Goal: Task Accomplishment & Management: Complete application form

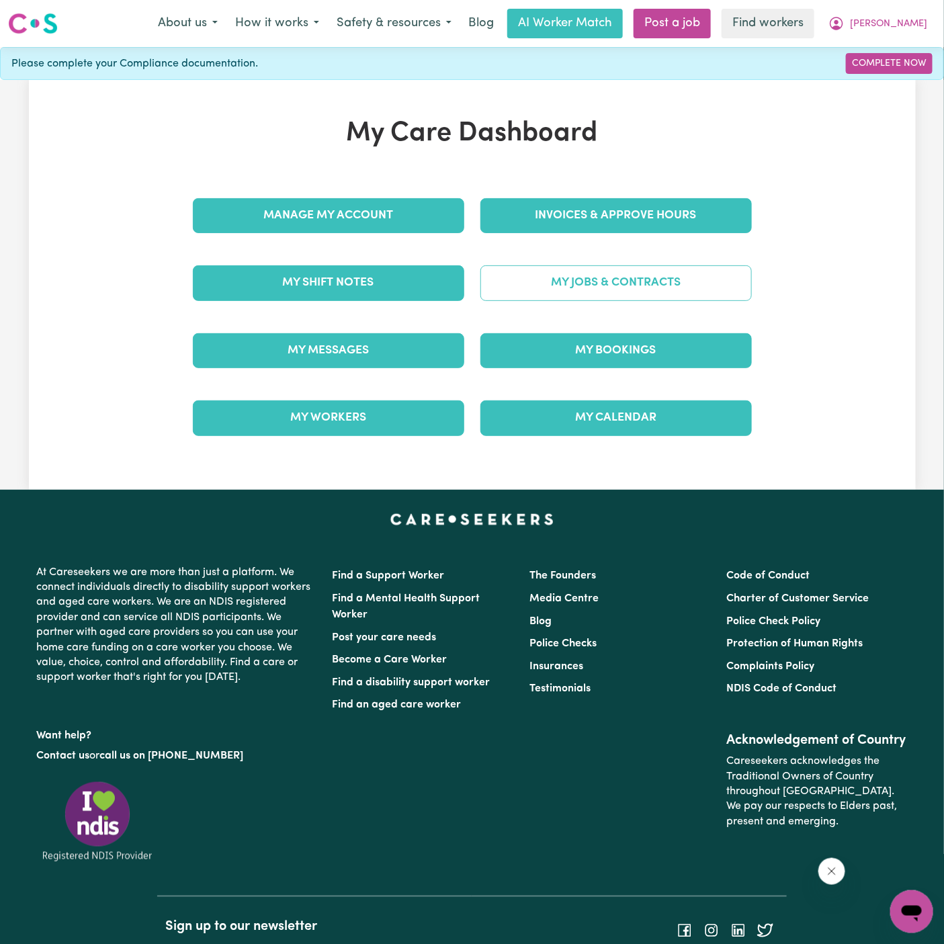
click at [658, 278] on link "My Jobs & Contracts" at bounding box center [615, 282] width 271 height 35
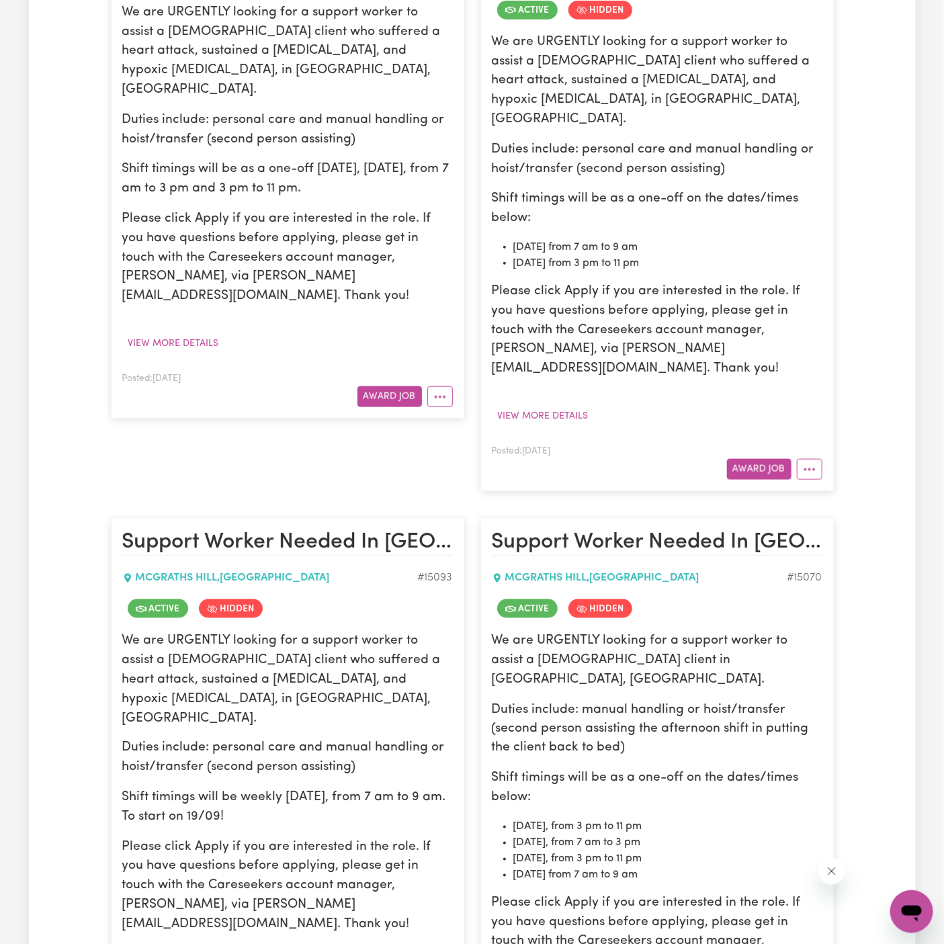
scroll to position [720, 0]
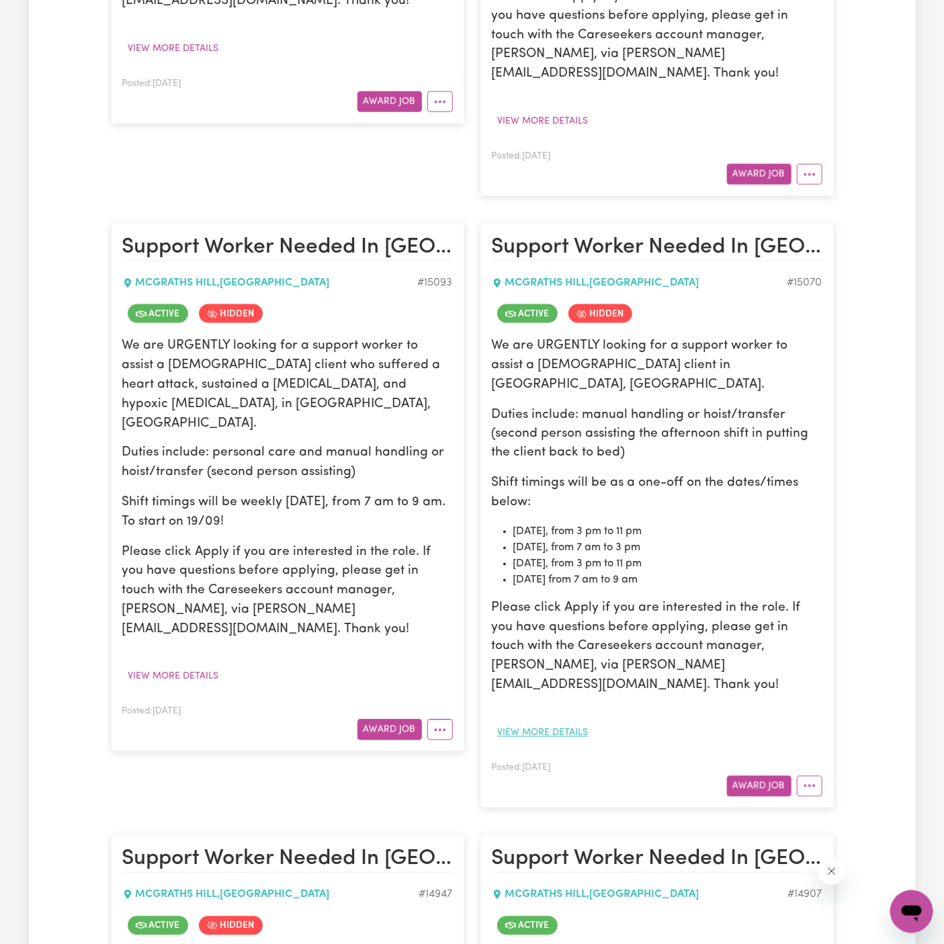
click at [568, 723] on button "View more details" at bounding box center [543, 733] width 103 height 21
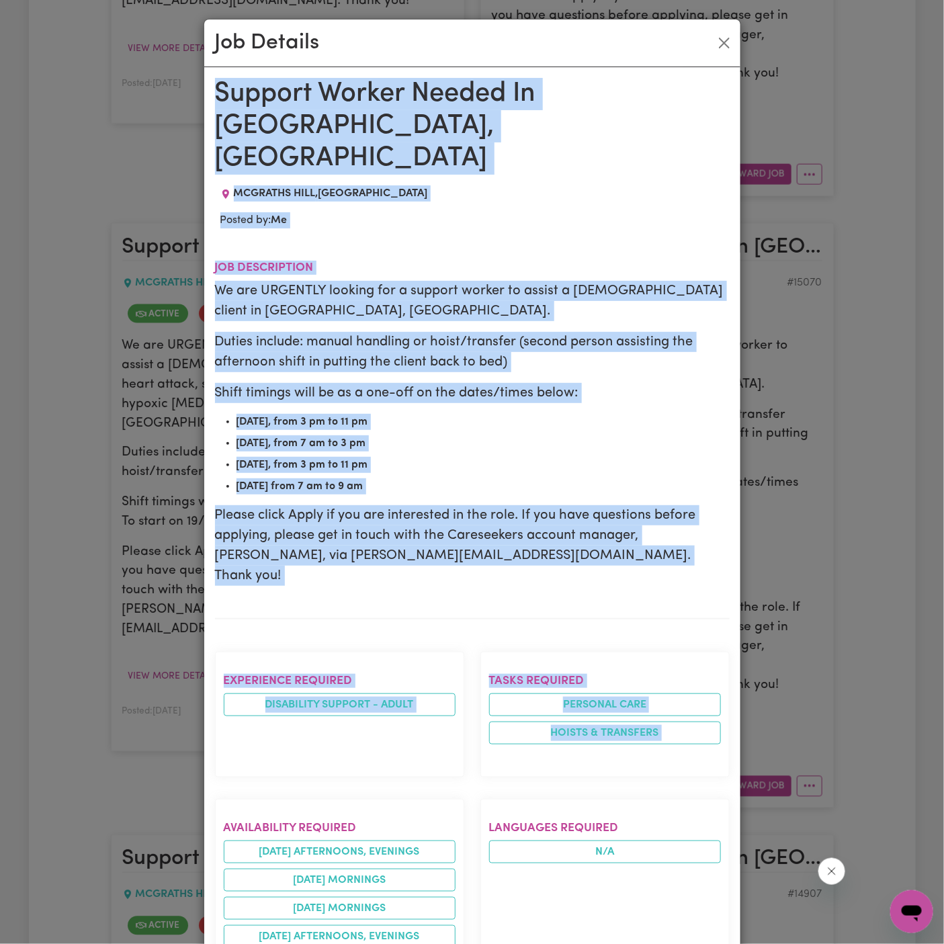
drag, startPoint x: 215, startPoint y: 93, endPoint x: 407, endPoint y: 746, distance: 681.4
click at [407, 746] on div "Support Worker Needed In [GEOGRAPHIC_DATA], [GEOGRAPHIC_DATA] [GEOGRAPHIC_DATA]…" at bounding box center [472, 825] width 515 height 1494
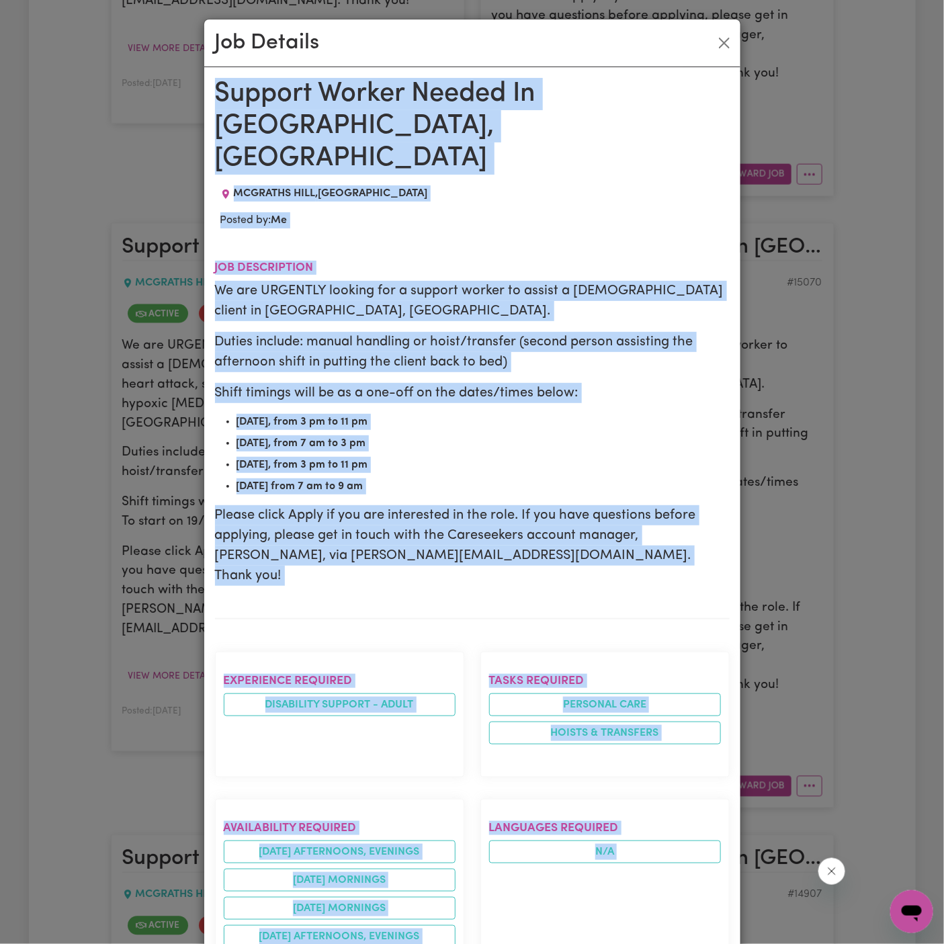
scroll to position [503, 0]
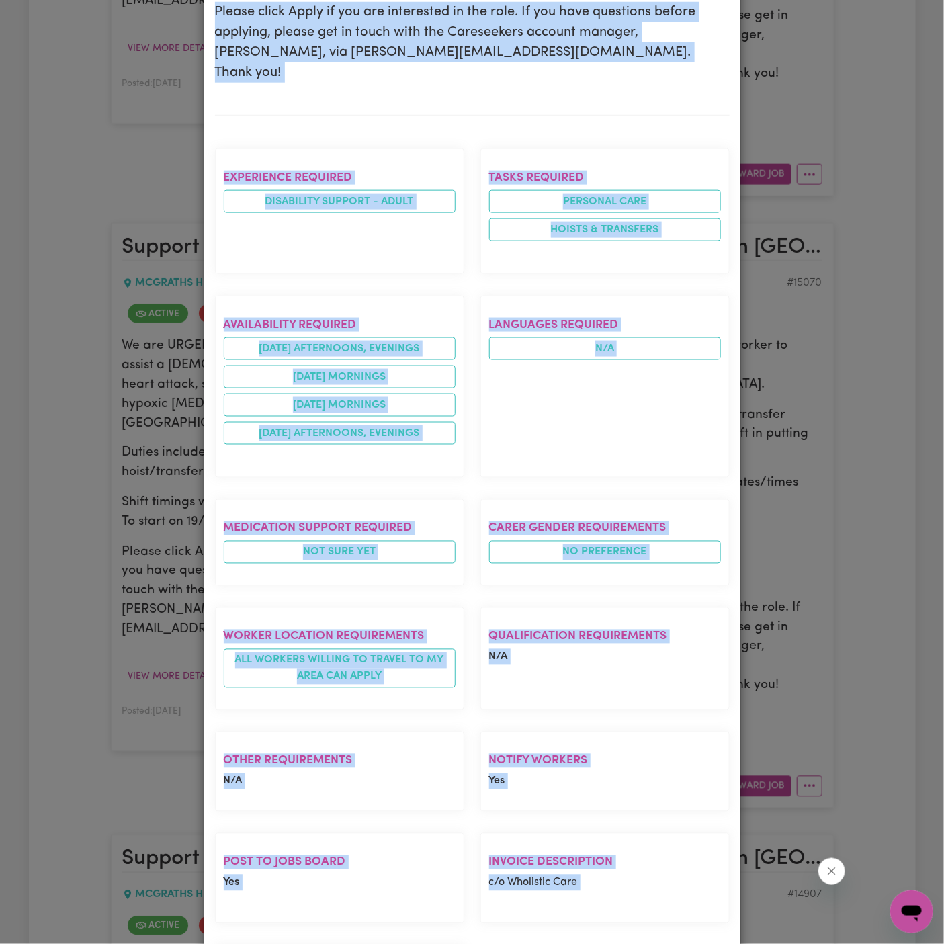
copy div "Support Worker Needed In [GEOGRAPHIC_DATA], [GEOGRAPHIC_DATA] [GEOGRAPHIC_DATA]…"
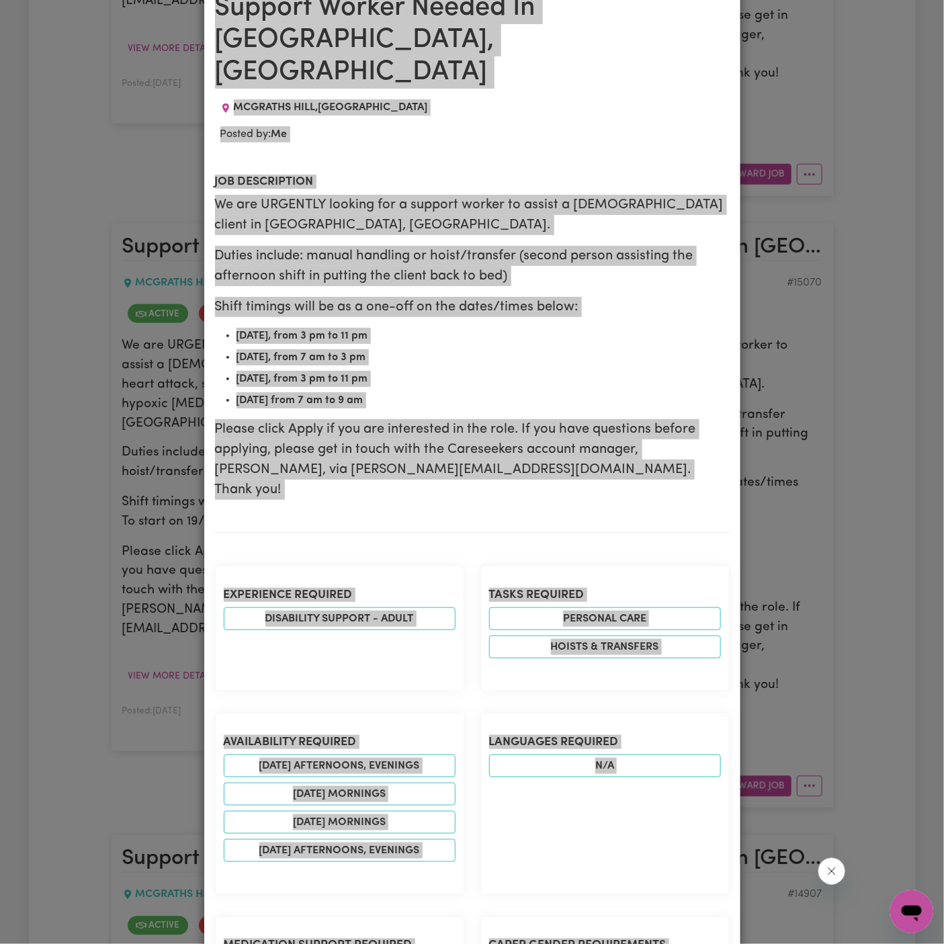
scroll to position [0, 0]
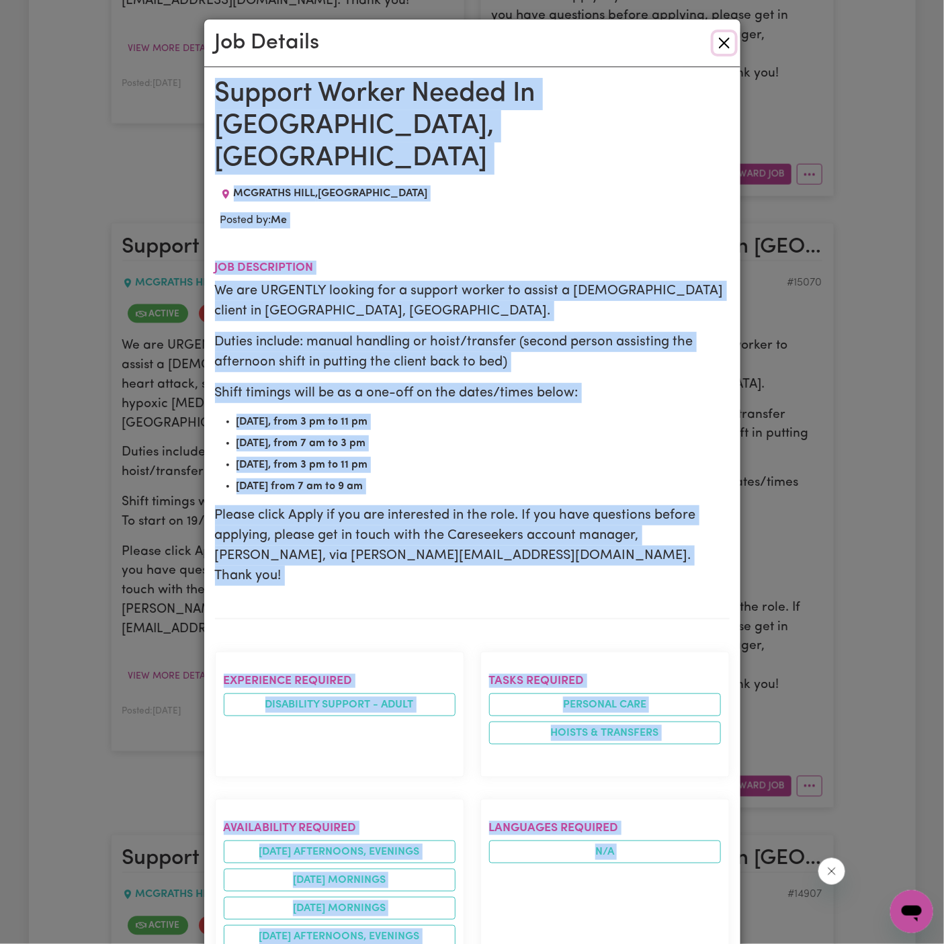
click at [726, 40] on button "Close" at bounding box center [724, 42] width 21 height 21
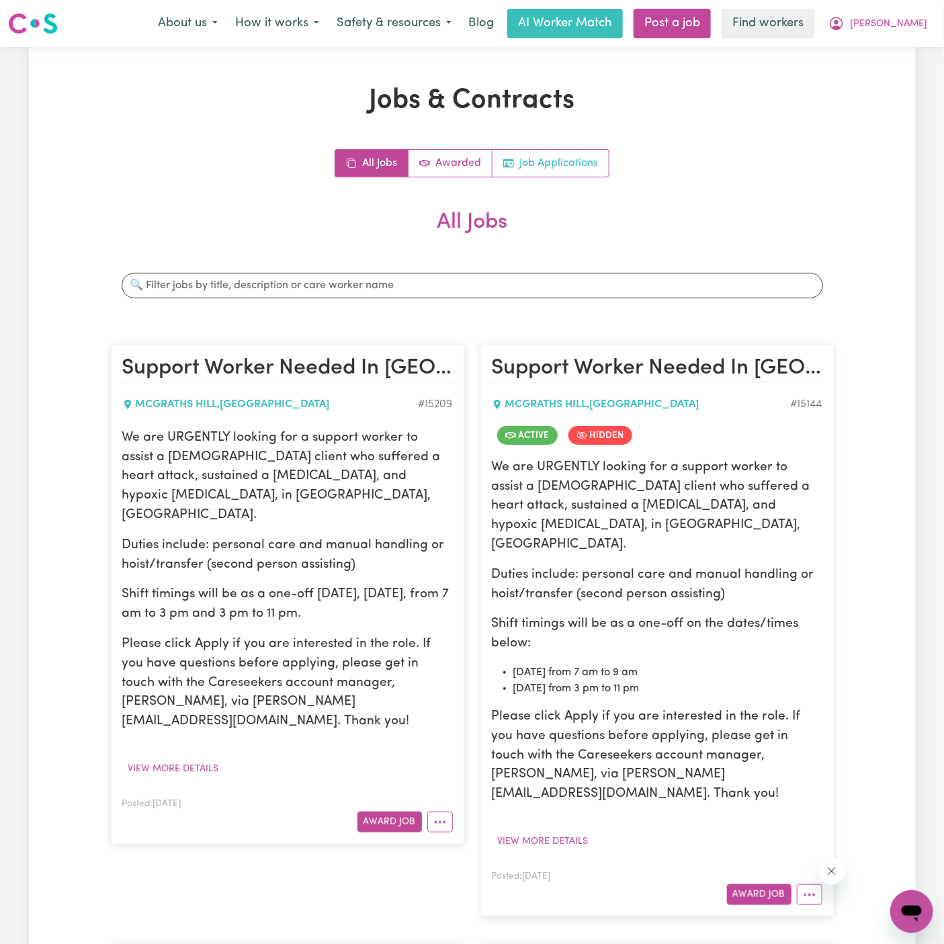
click at [578, 171] on link "Job Applications" at bounding box center [550, 163] width 116 height 27
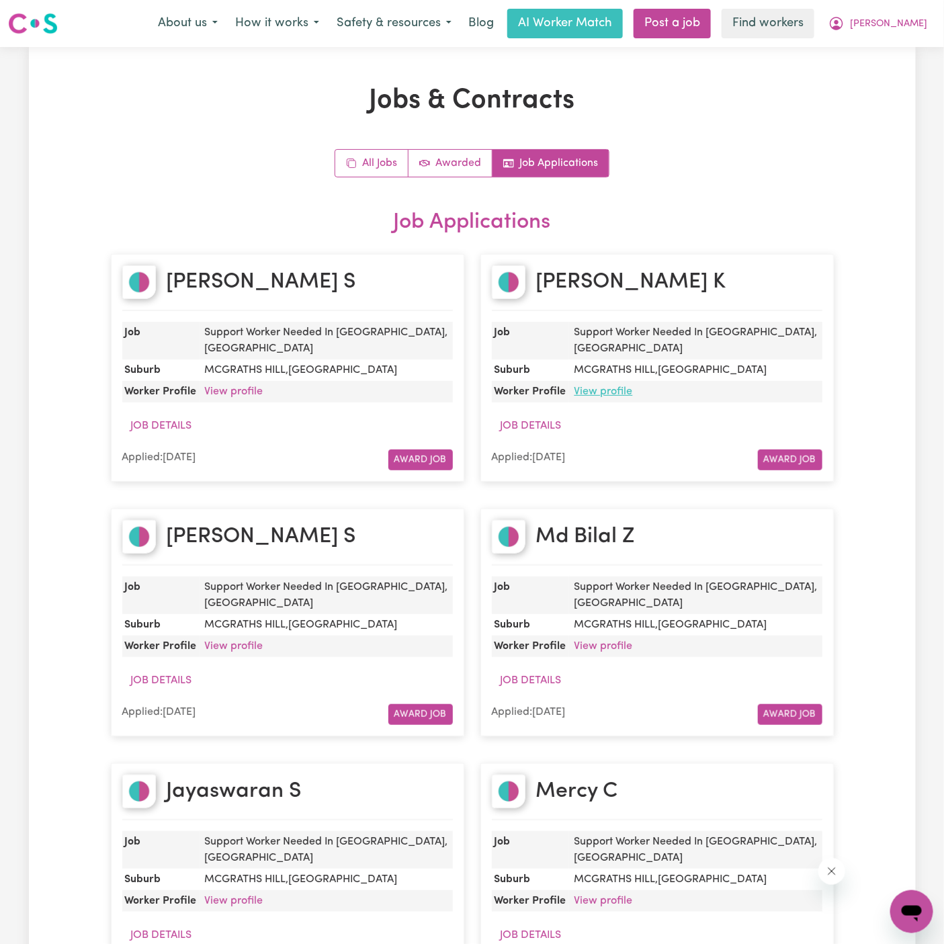
click at [602, 386] on link "View profile" at bounding box center [603, 391] width 58 height 11
click at [372, 177] on div "All Jobs Awarded Job Applications" at bounding box center [472, 163] width 275 height 28
click at [372, 164] on link "All Jobs" at bounding box center [371, 163] width 73 height 27
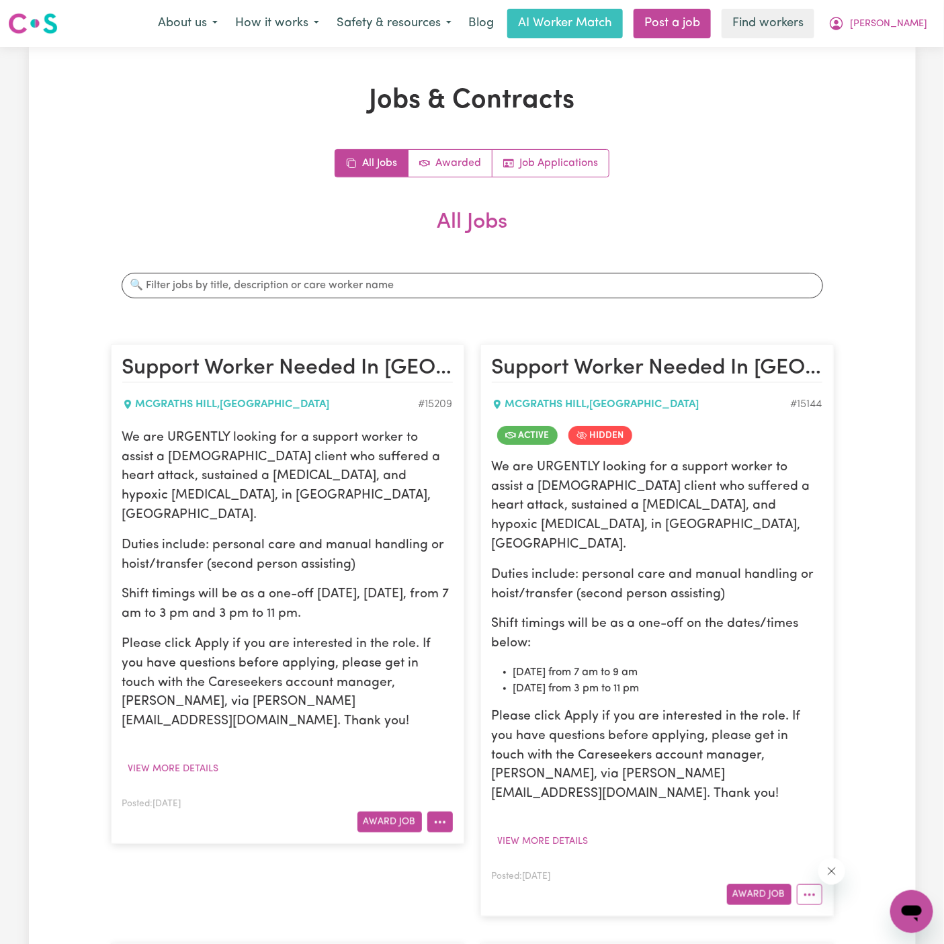
click at [446, 812] on button "More options" at bounding box center [440, 822] width 26 height 21
click at [480, 839] on link "Hide Job" at bounding box center [481, 852] width 106 height 27
click at [699, 38] on div "Menu About us How it works Safety & resources Blog AI Worker Match Post a job F…" at bounding box center [472, 23] width 944 height 31
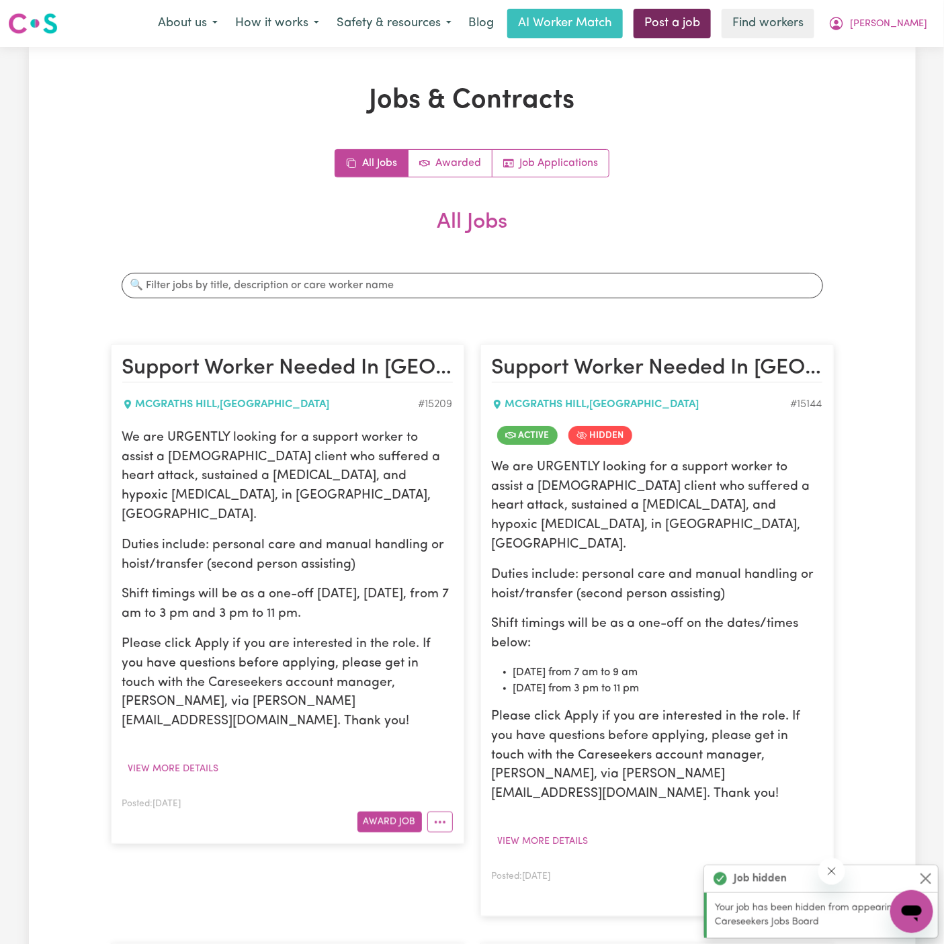
click at [705, 21] on link "Post a job" at bounding box center [672, 24] width 77 height 30
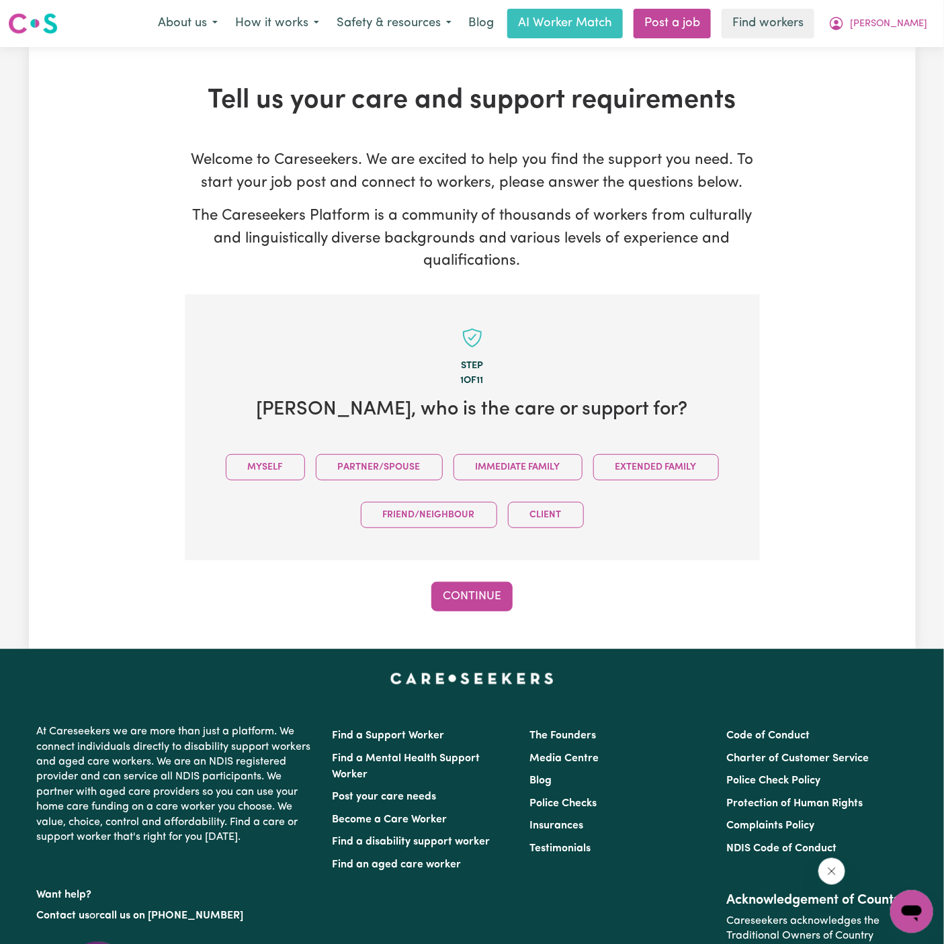
scroll to position [1, 0]
drag, startPoint x: 274, startPoint y: 464, endPoint x: 322, endPoint y: 484, distance: 51.8
click at [274, 464] on button "Myself" at bounding box center [265, 467] width 79 height 26
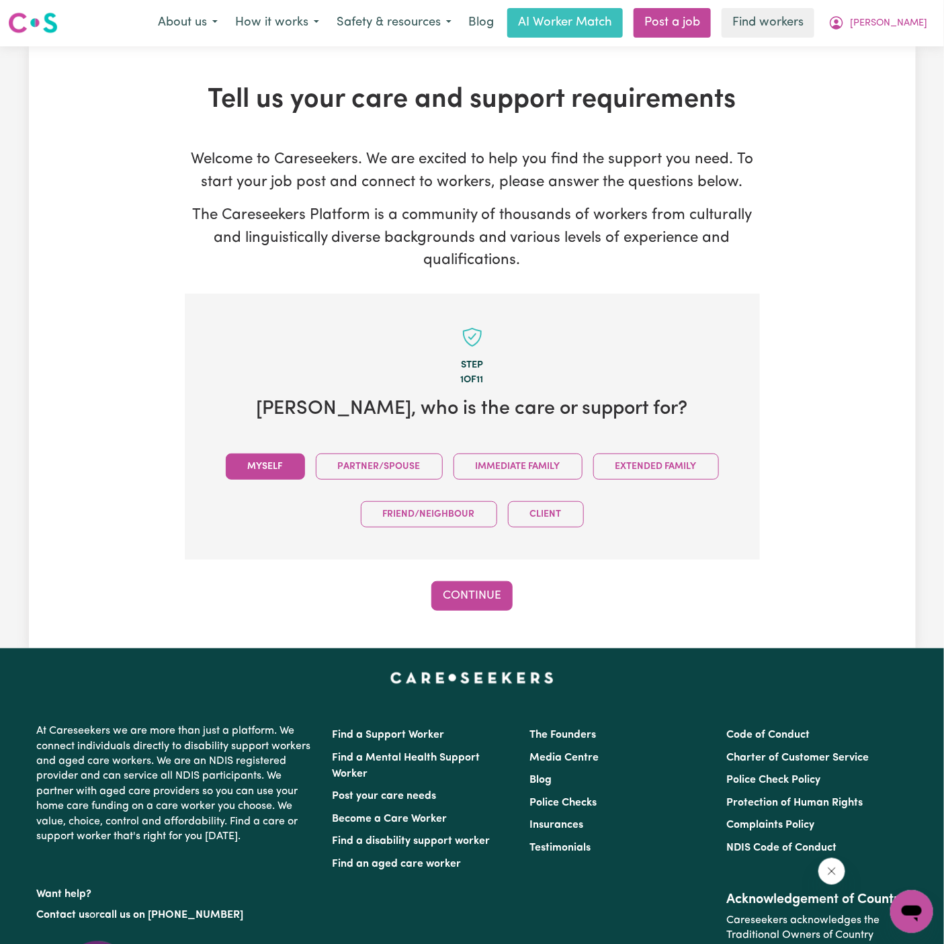
click at [476, 574] on div "Step 1 of 11 [PERSON_NAME] , who is the care or support for? Myself Partner/Spo…" at bounding box center [472, 452] width 575 height 317
click at [476, 593] on button "Continue" at bounding box center [471, 596] width 81 height 30
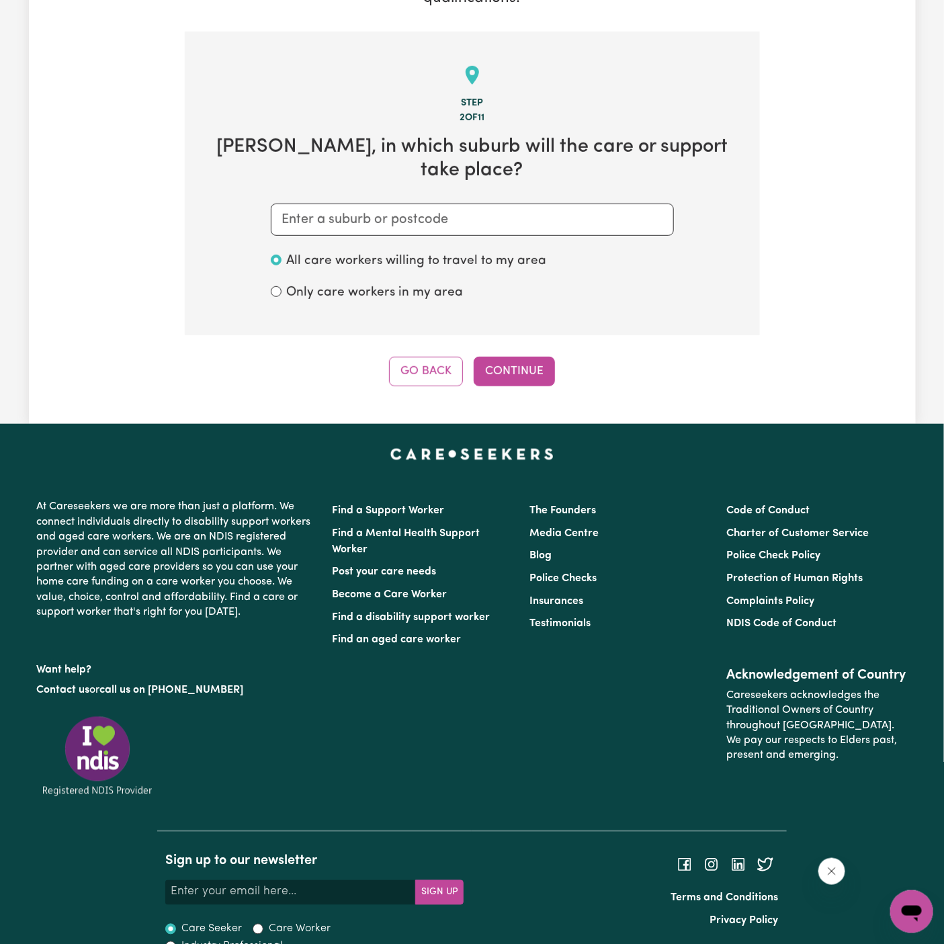
scroll to position [266, 0]
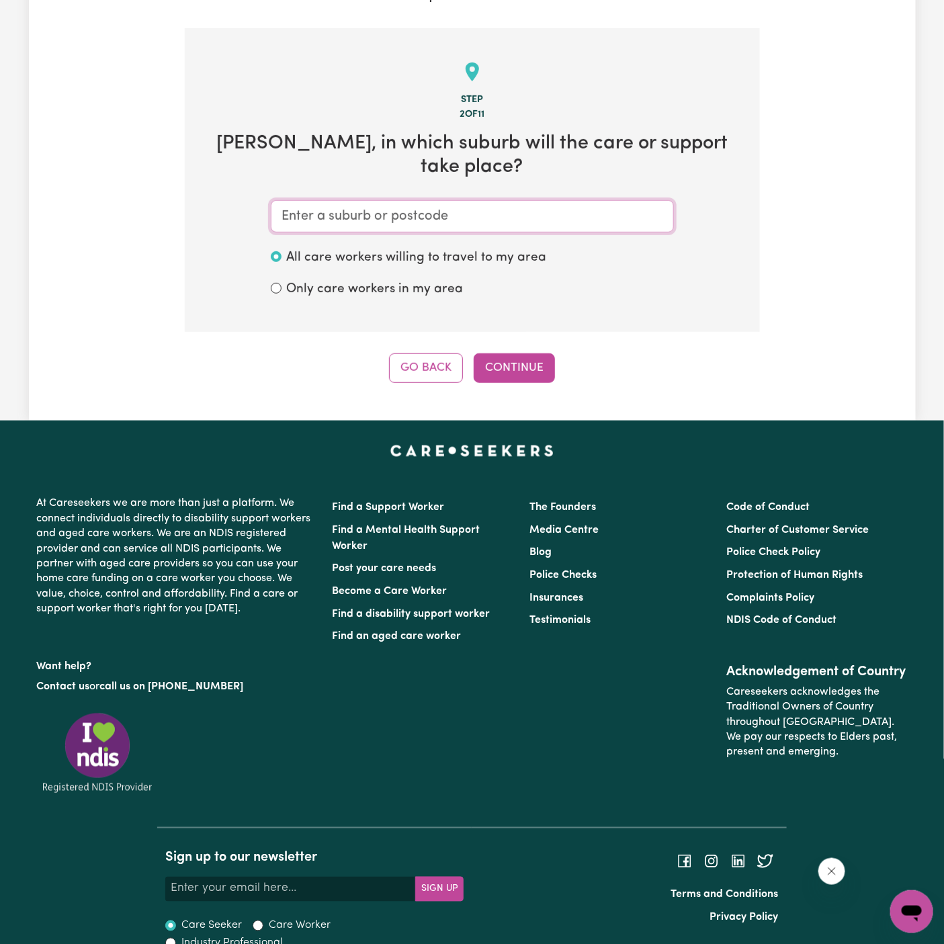
click at [489, 200] on input "text" at bounding box center [472, 216] width 403 height 32
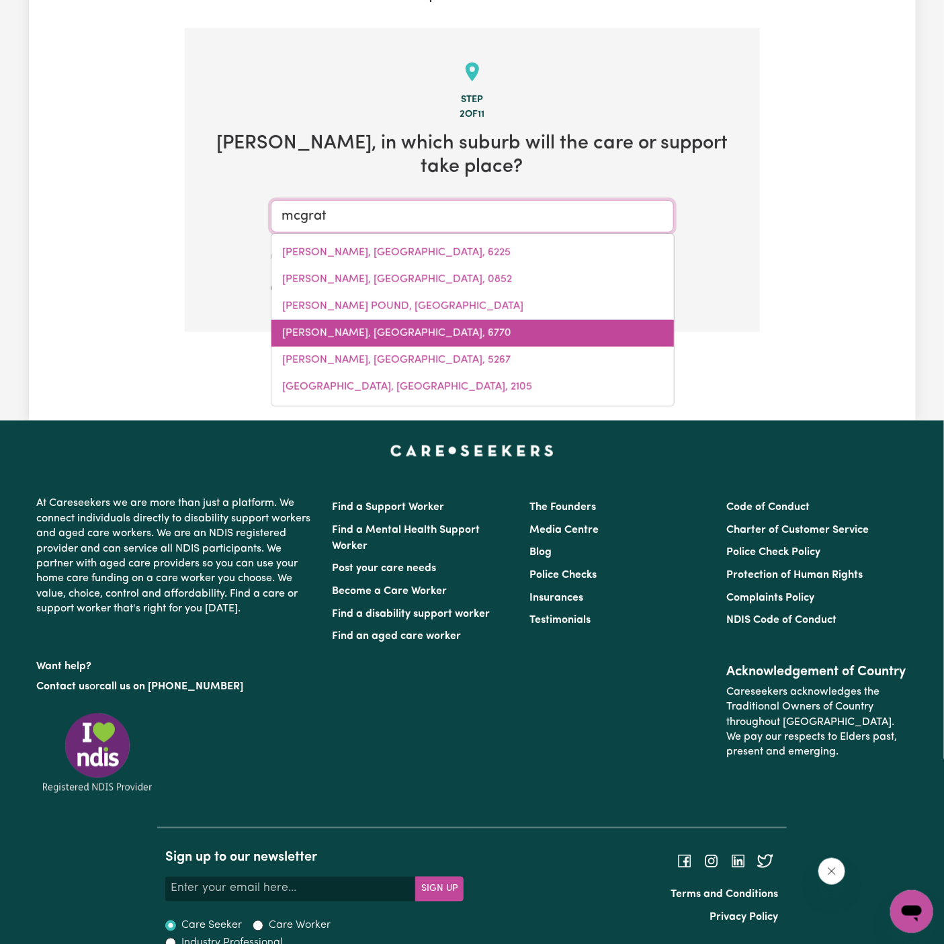
type input "[PERSON_NAME]"
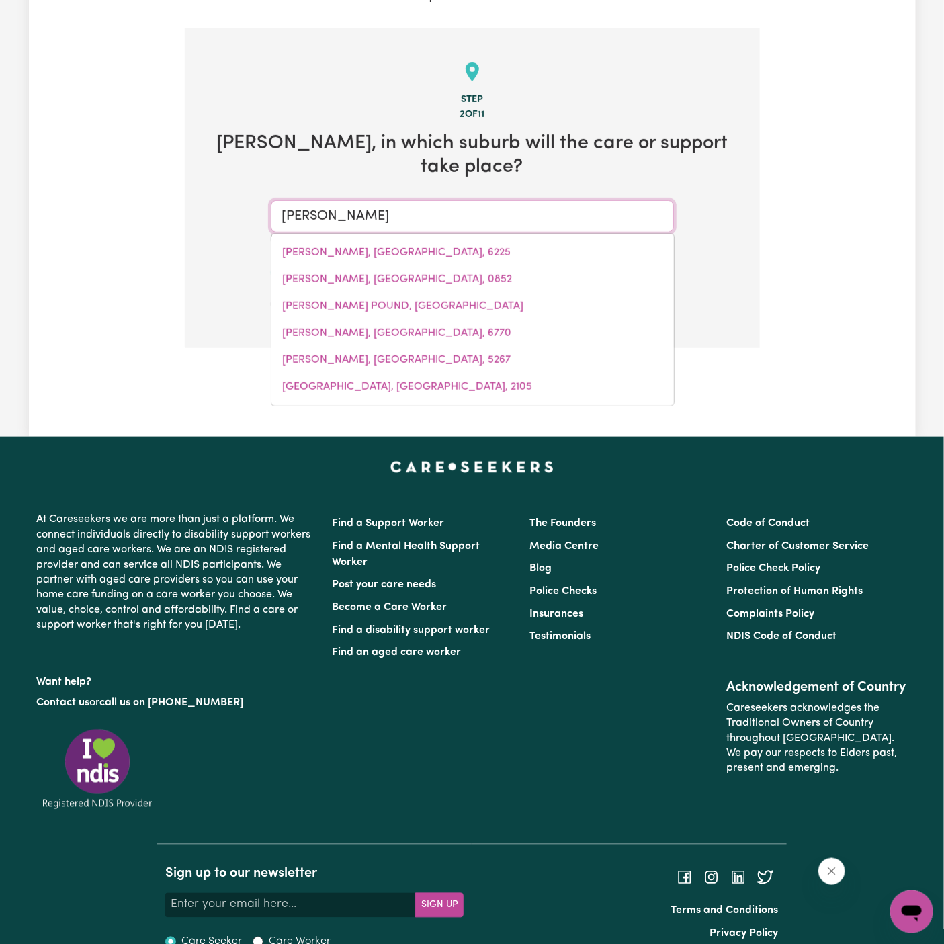
type input "[GEOGRAPHIC_DATA], [GEOGRAPHIC_DATA], 2756"
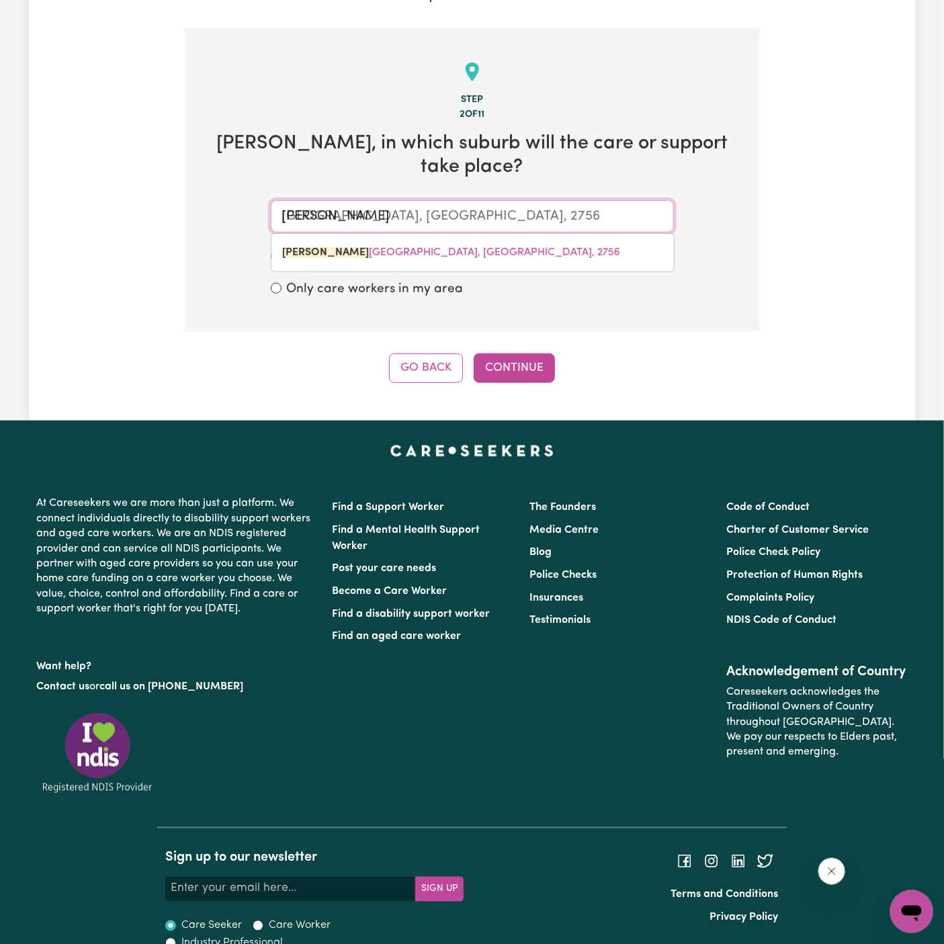
click at [413, 247] on span "[PERSON_NAME][GEOGRAPHIC_DATA][PERSON_NAME], [GEOGRAPHIC_DATA], 2756" at bounding box center [451, 252] width 338 height 11
type input "[GEOGRAPHIC_DATA], [GEOGRAPHIC_DATA], 2756"
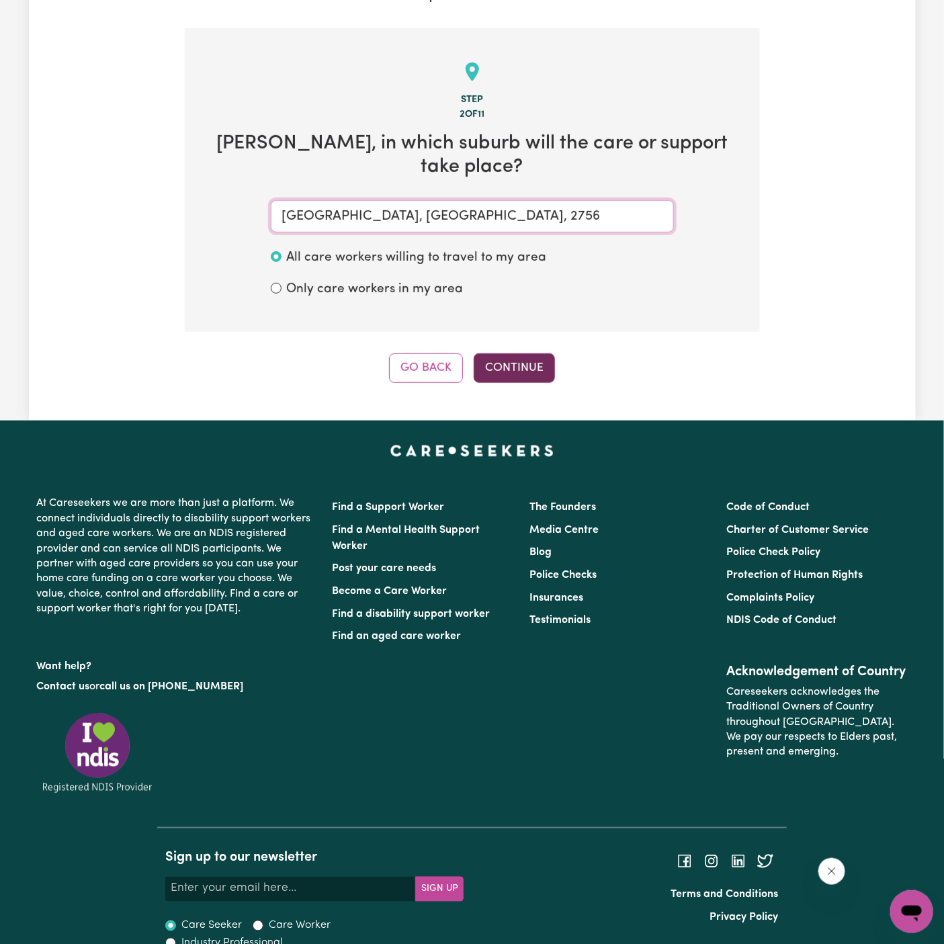
type input "[GEOGRAPHIC_DATA], [GEOGRAPHIC_DATA], 2756"
click at [505, 353] on button "Continue" at bounding box center [514, 368] width 81 height 30
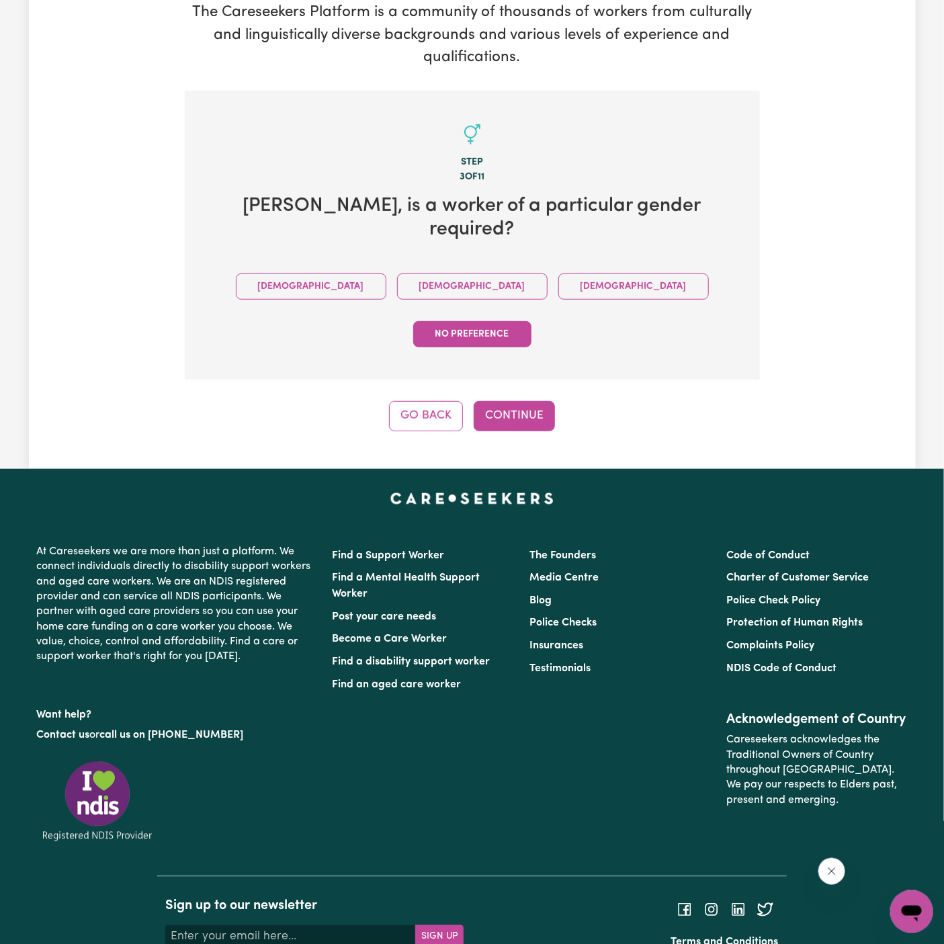
click at [538, 364] on div "Tell us your care and support requirements Welcome to Careseekers. We are excit…" at bounding box center [472, 156] width 887 height 626
click at [521, 401] on button "Continue" at bounding box center [514, 416] width 81 height 30
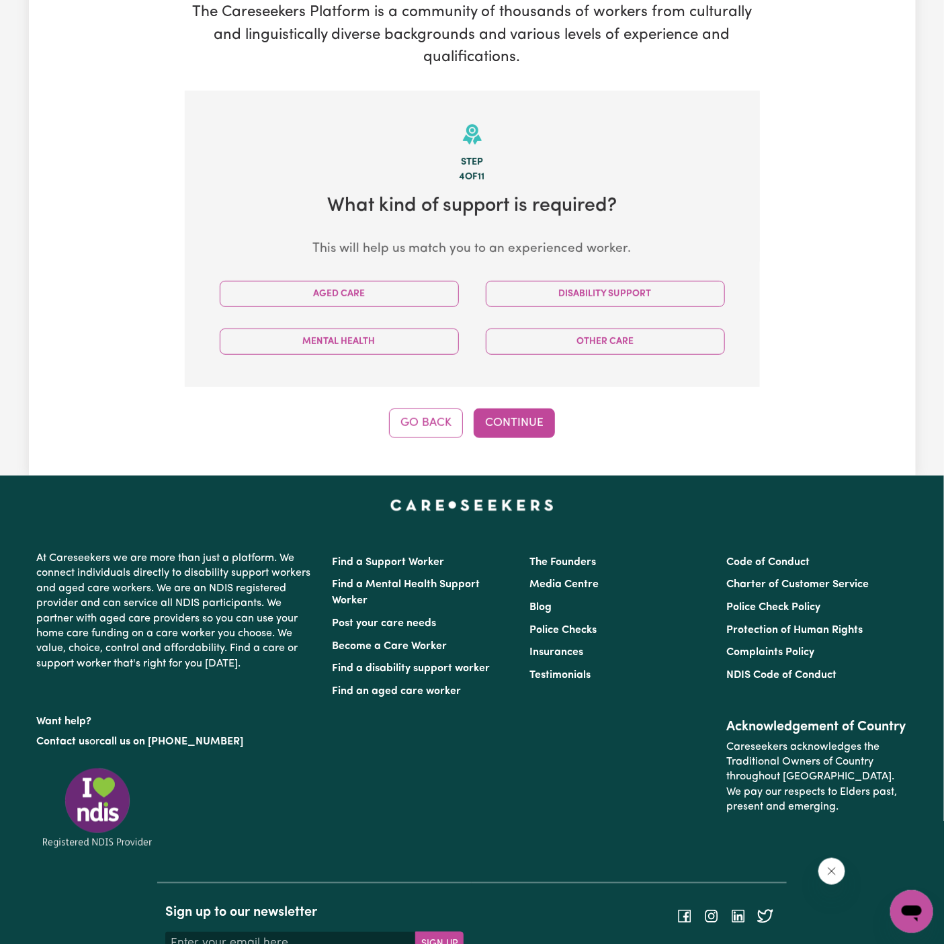
scroll to position [281, 0]
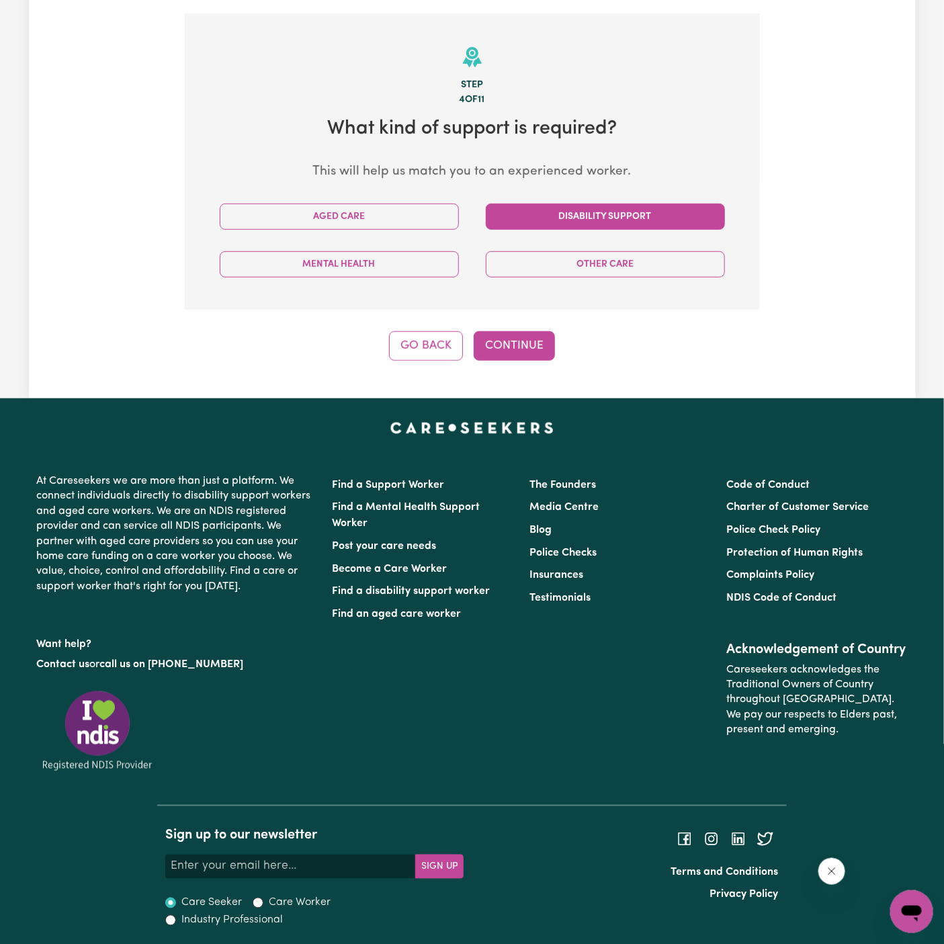
click at [597, 215] on button "Disability Support" at bounding box center [605, 217] width 239 height 26
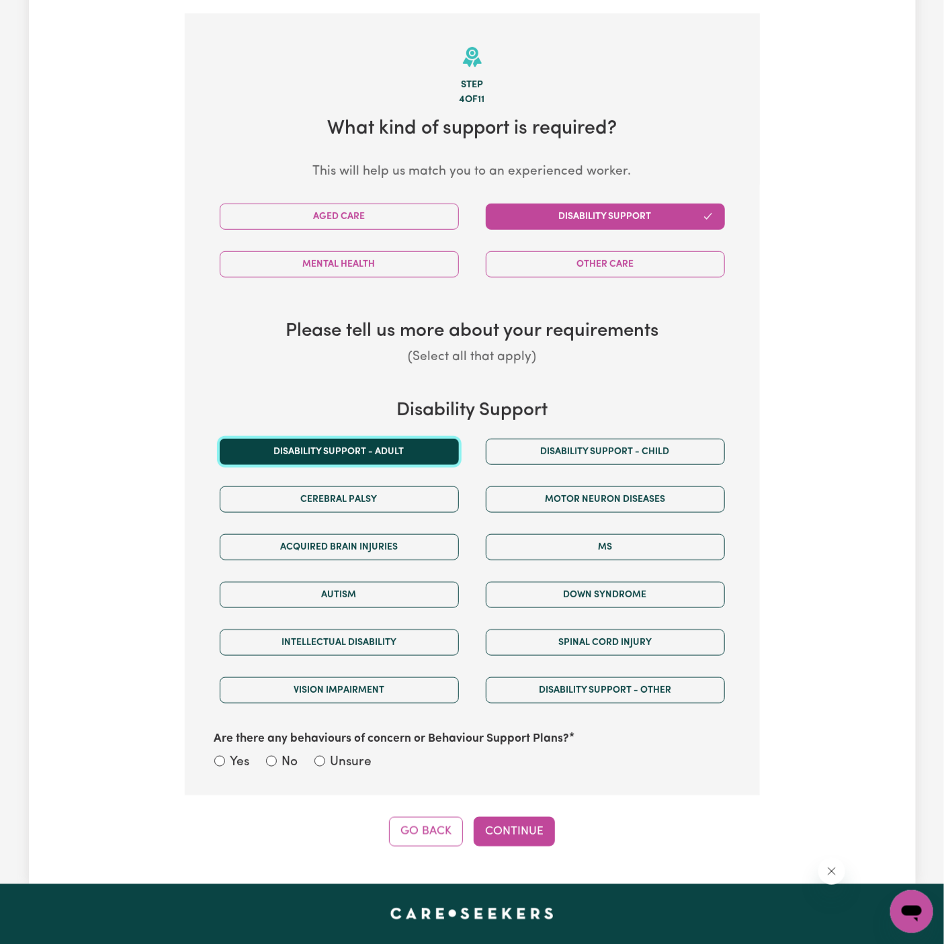
click at [406, 441] on button "Disability support - Adult" at bounding box center [339, 452] width 239 height 26
click at [349, 744] on label "Are there any behaviours of concern or Behaviour Support Plans?" at bounding box center [391, 738] width 355 height 17
click at [361, 763] on label "Unsure" at bounding box center [352, 762] width 42 height 19
click at [325, 763] on input "Unsure" at bounding box center [319, 761] width 11 height 11
radio input "true"
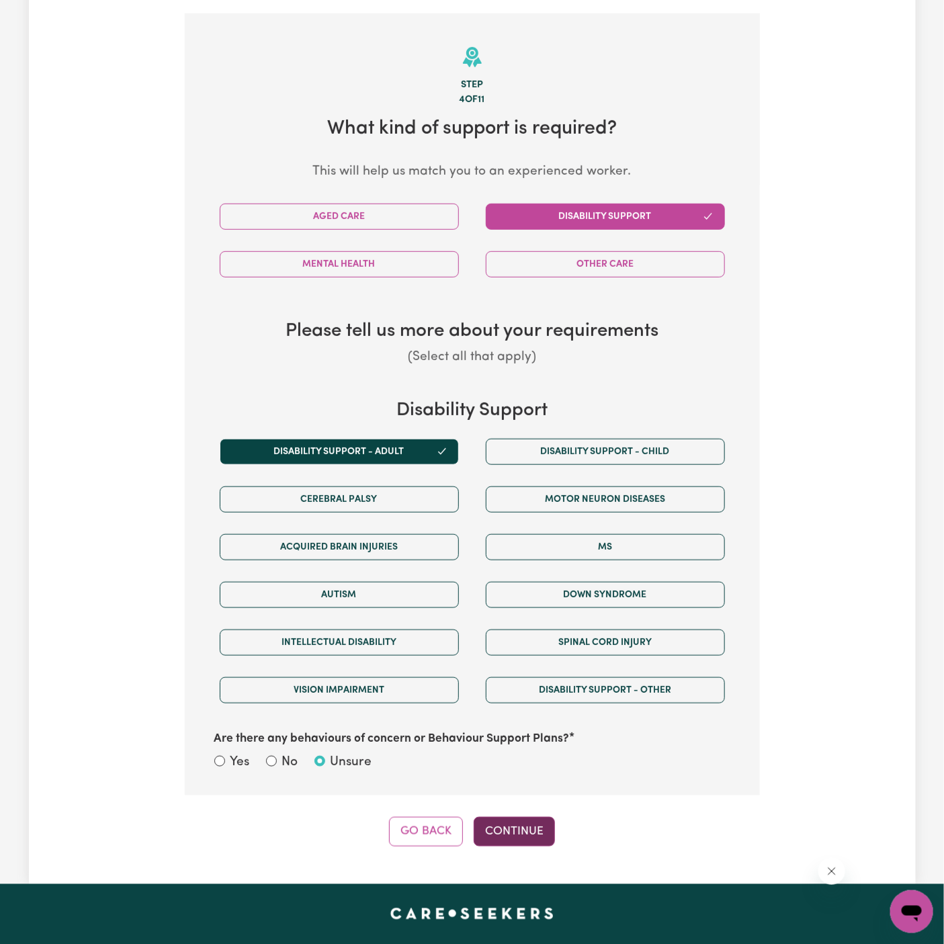
click at [492, 822] on button "Continue" at bounding box center [514, 832] width 81 height 30
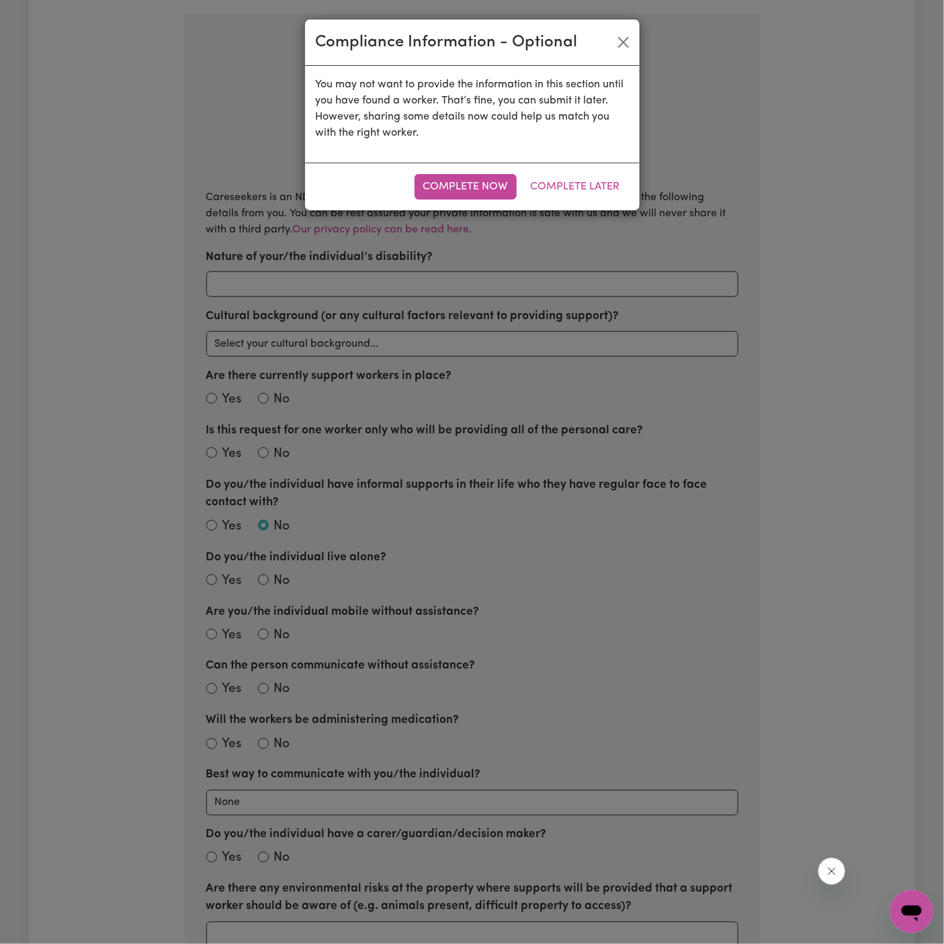
scroll to position [294, 0]
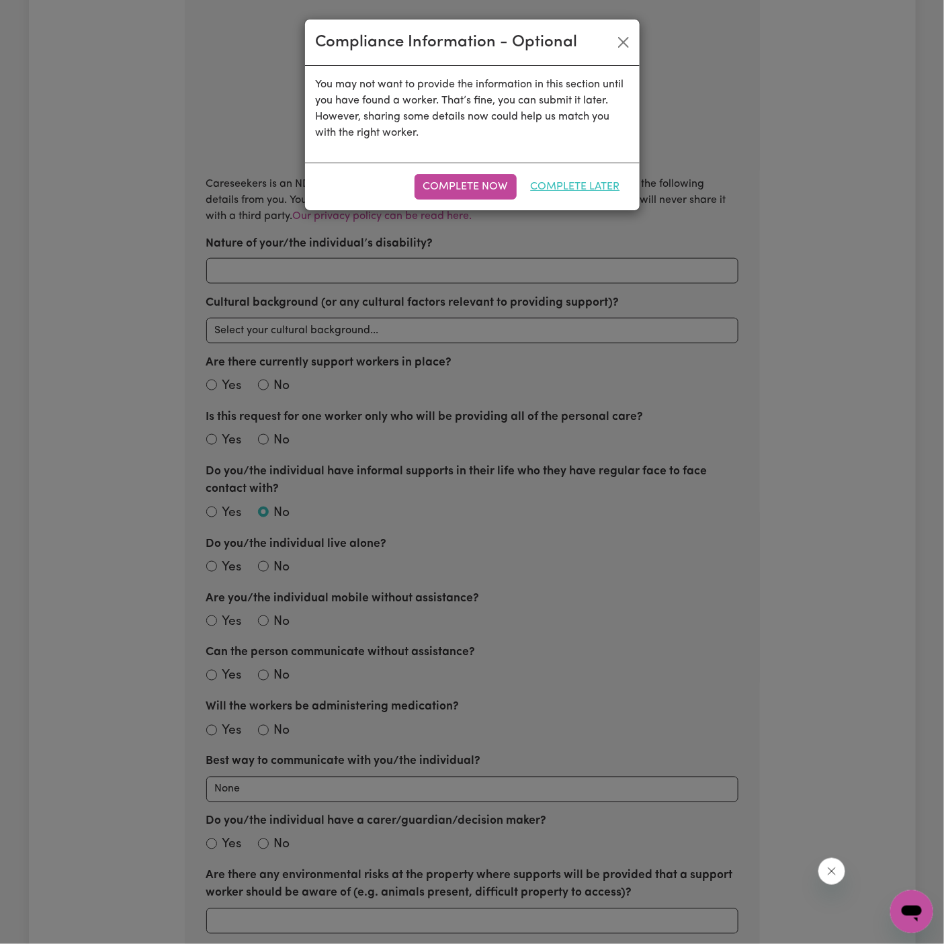
click at [588, 182] on button "Complete Later" at bounding box center [575, 187] width 107 height 26
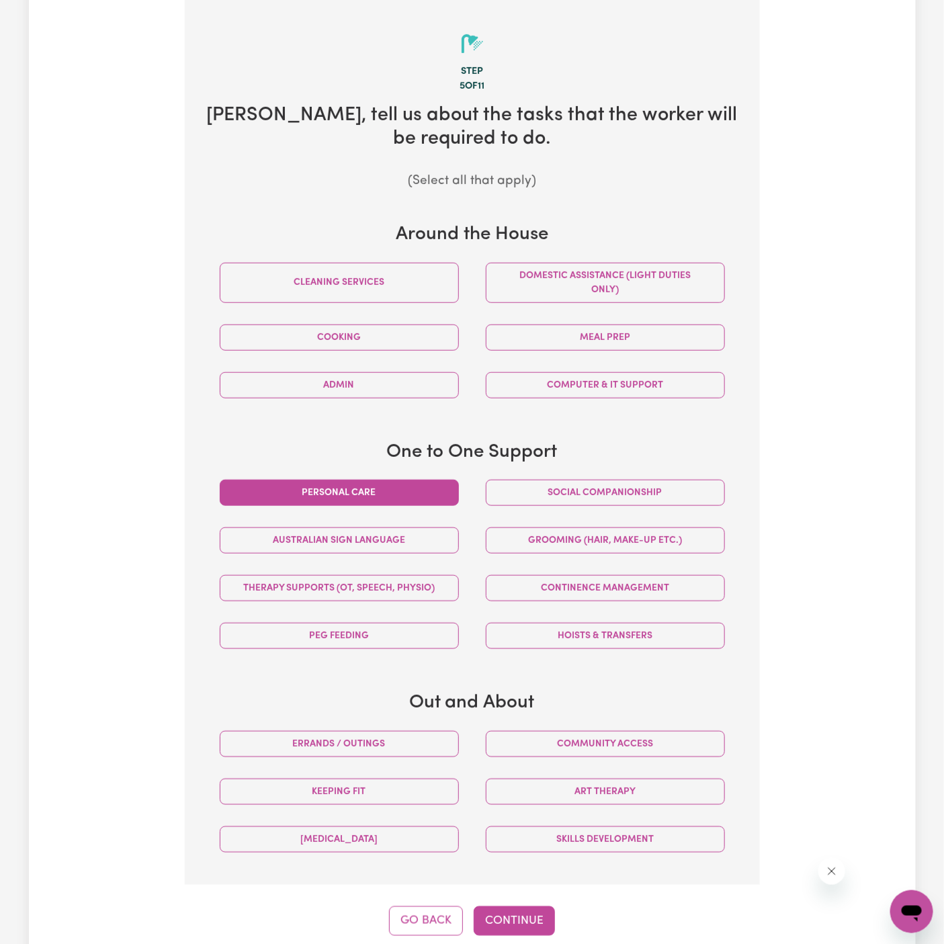
click at [428, 497] on button "Personal care" at bounding box center [339, 493] width 239 height 26
click at [640, 627] on button "Hoists & transfers" at bounding box center [605, 636] width 239 height 26
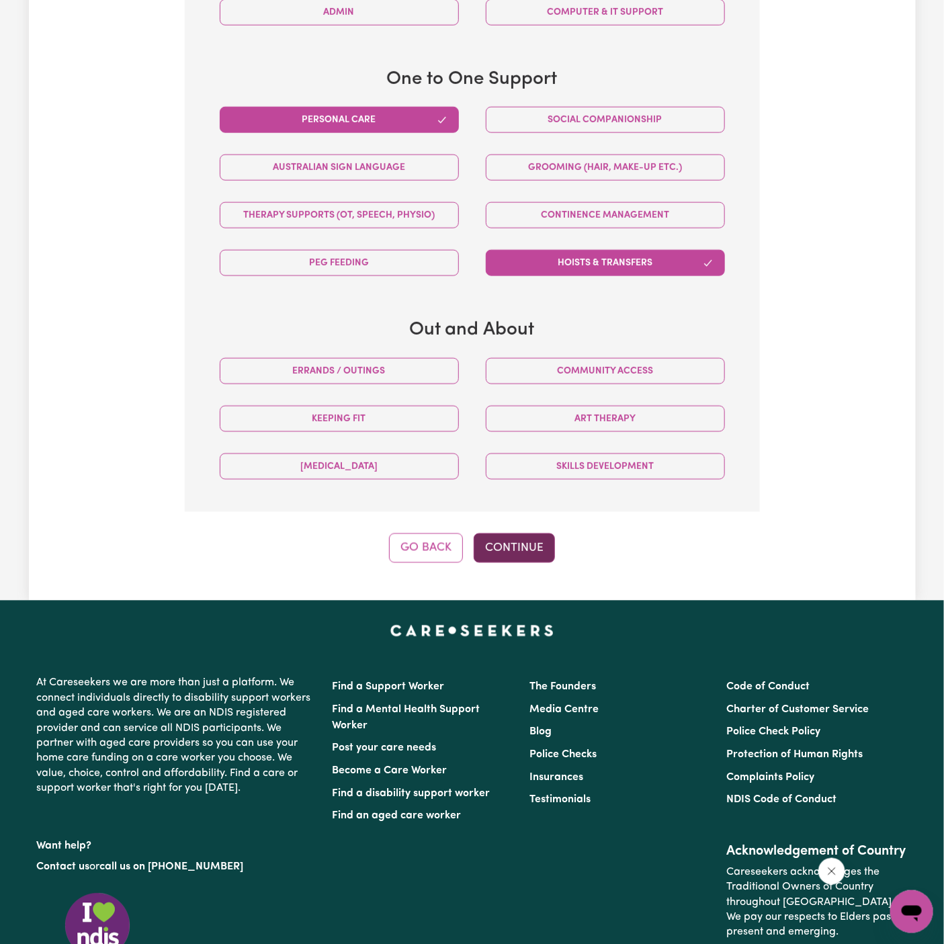
click at [525, 535] on button "Continue" at bounding box center [514, 548] width 81 height 30
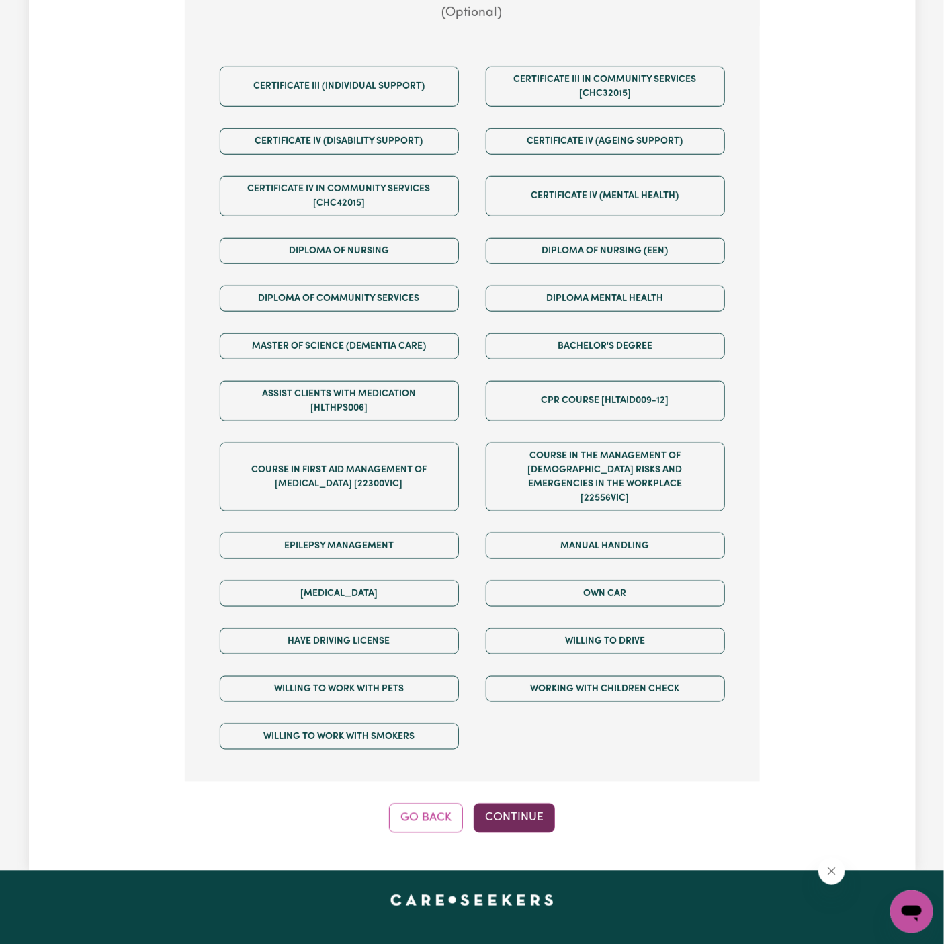
click at [524, 804] on button "Continue" at bounding box center [514, 819] width 81 height 30
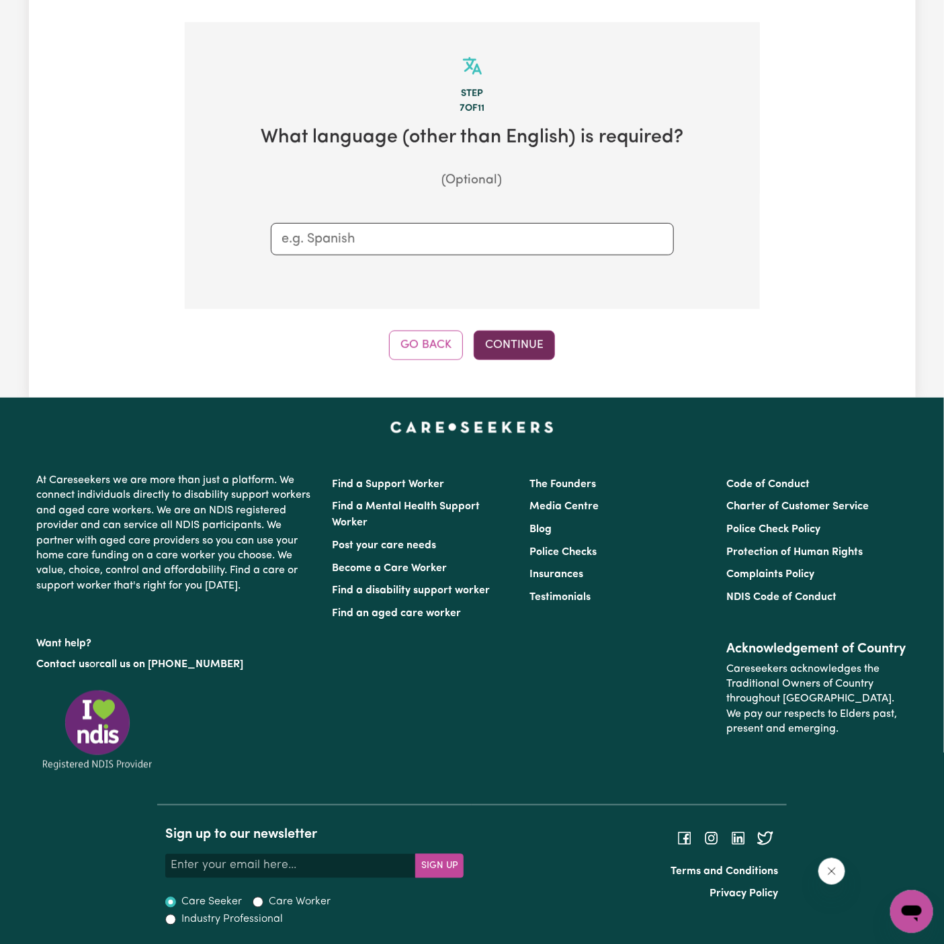
click at [517, 352] on button "Continue" at bounding box center [514, 346] width 81 height 30
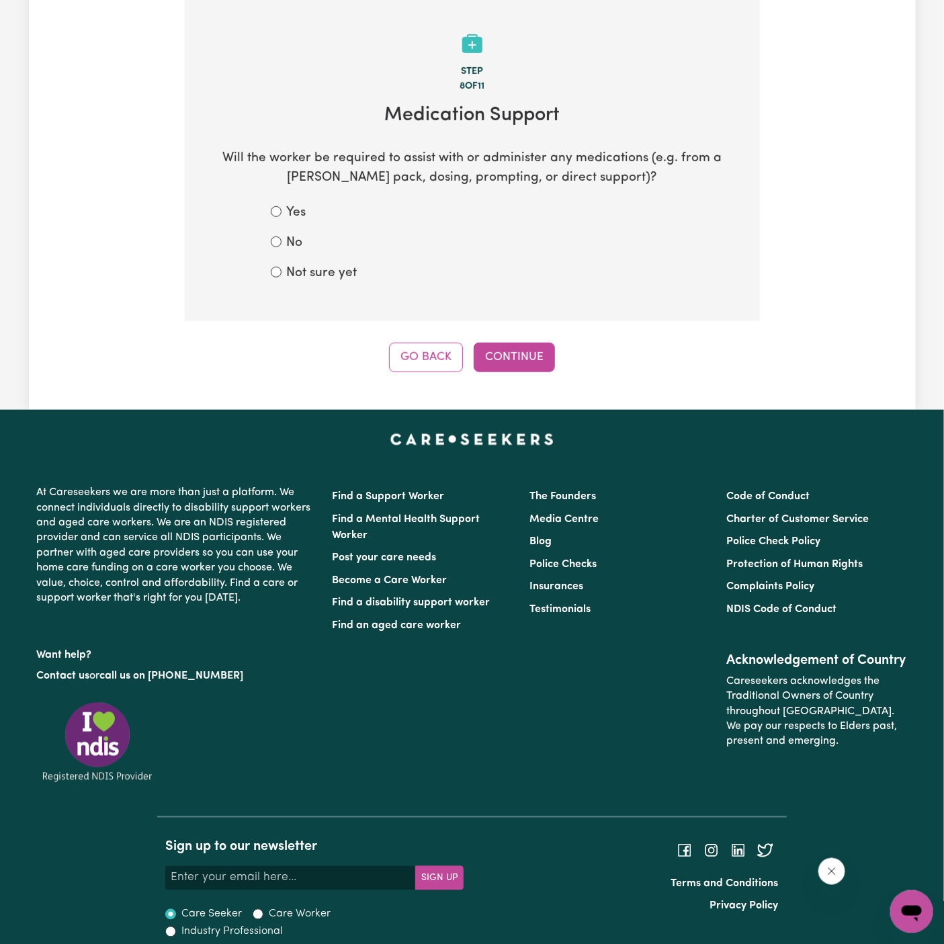
click at [334, 278] on label "Not sure yet" at bounding box center [322, 273] width 71 height 19
click at [282, 277] on input "Not sure yet" at bounding box center [276, 272] width 11 height 11
radio input "true"
click at [507, 352] on button "Continue" at bounding box center [514, 358] width 81 height 30
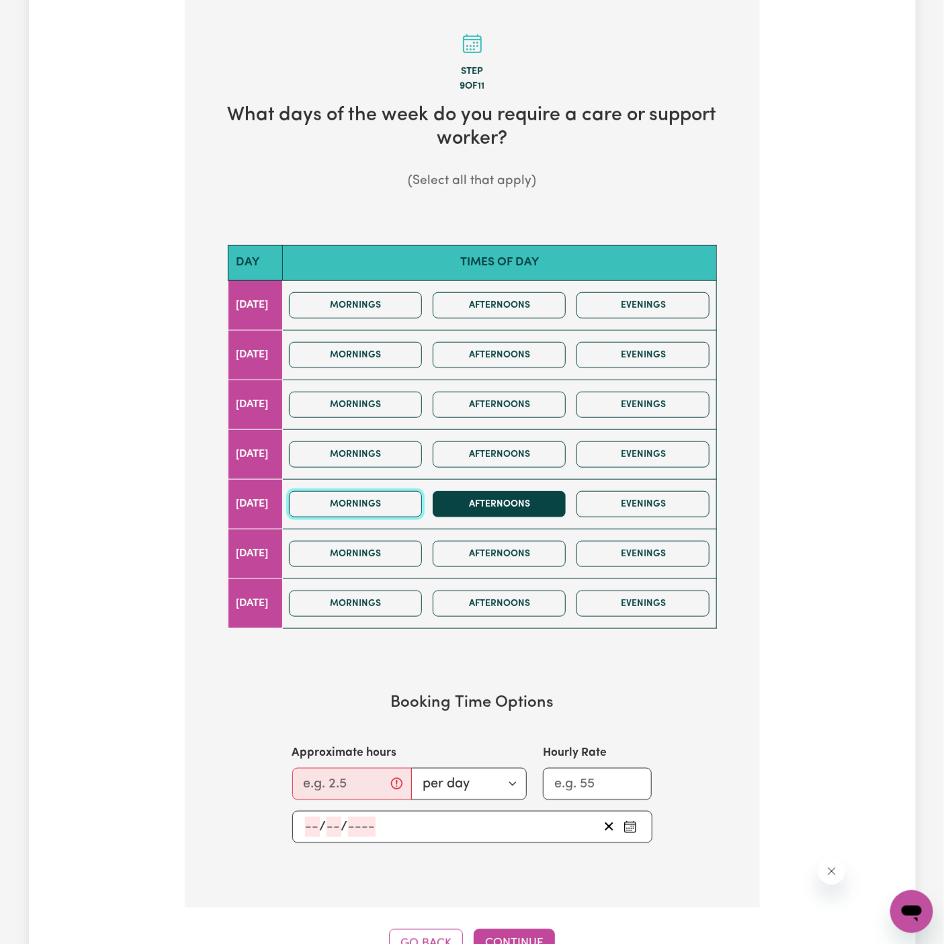
drag, startPoint x: 414, startPoint y: 497, endPoint x: 469, endPoint y: 497, distance: 55.1
click at [415, 497] on button "Mornings" at bounding box center [355, 504] width 133 height 26
click at [487, 497] on button "Afternoons" at bounding box center [499, 504] width 133 height 26
click at [415, 506] on button "Mornings" at bounding box center [355, 504] width 133 height 26
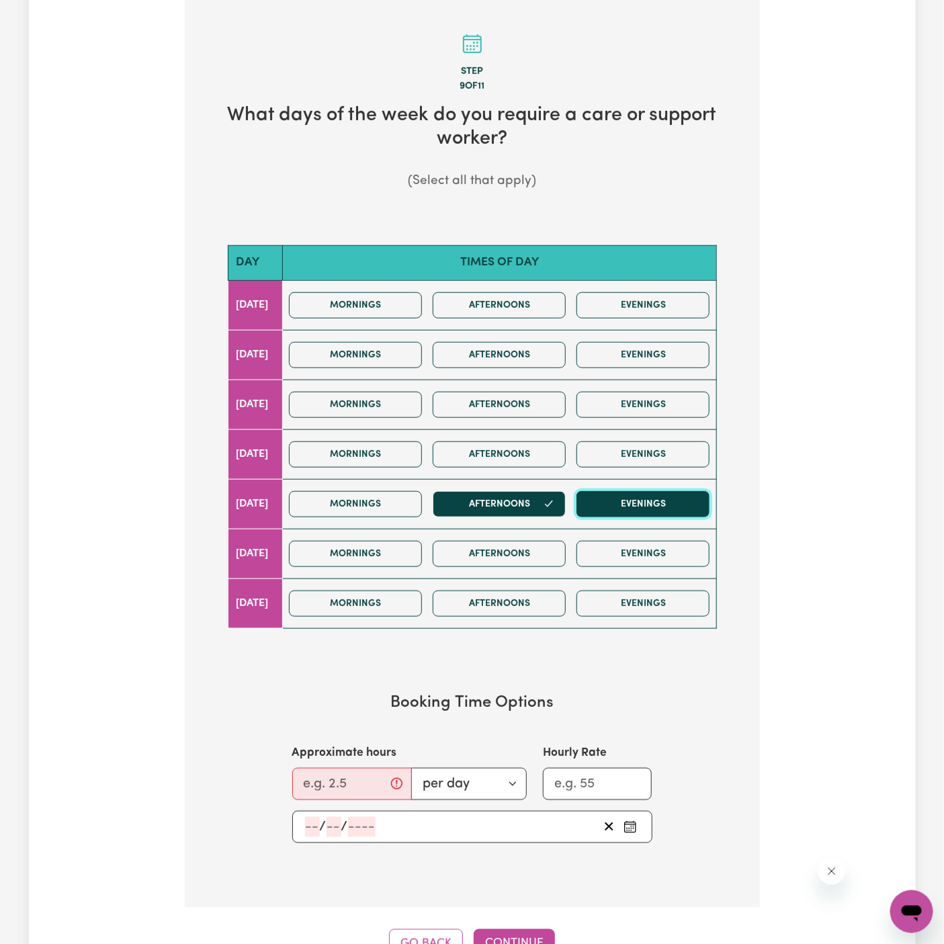
click at [652, 509] on button "Evenings" at bounding box center [642, 504] width 133 height 26
click at [535, 553] on button "Afternoons" at bounding box center [499, 554] width 133 height 26
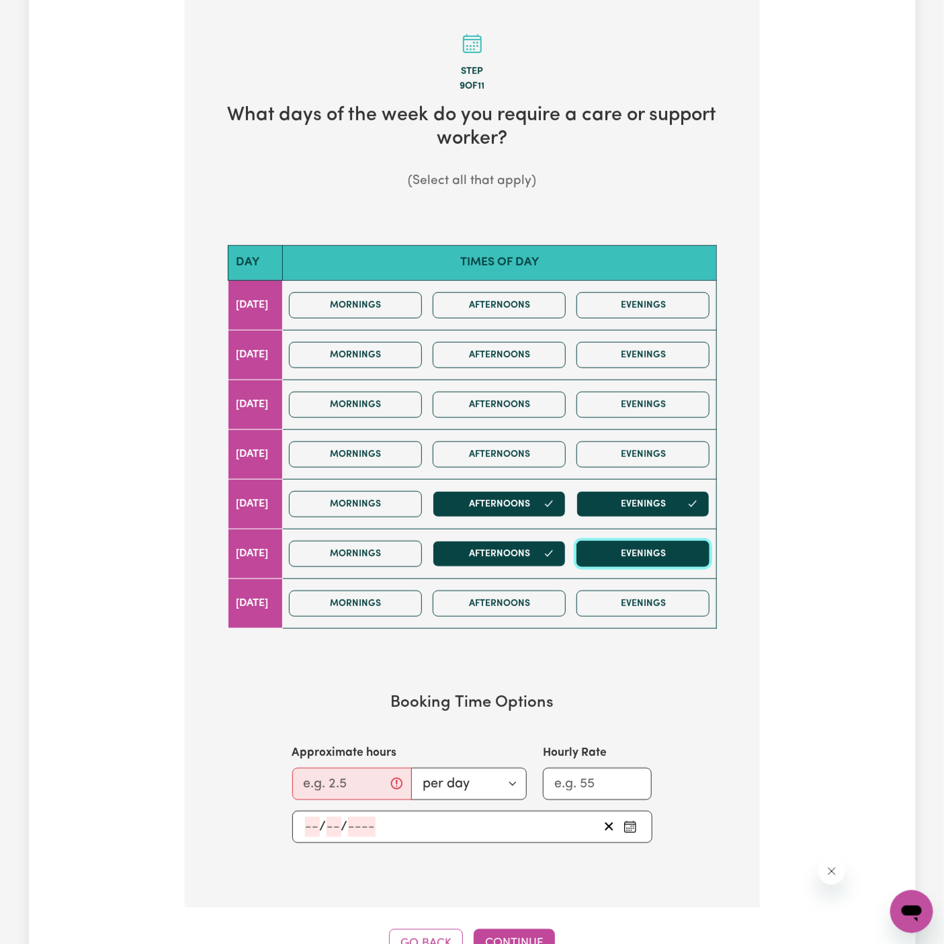
click at [652, 553] on button "Evenings" at bounding box center [642, 554] width 133 height 26
click at [413, 545] on button "Mornings" at bounding box center [355, 554] width 133 height 26
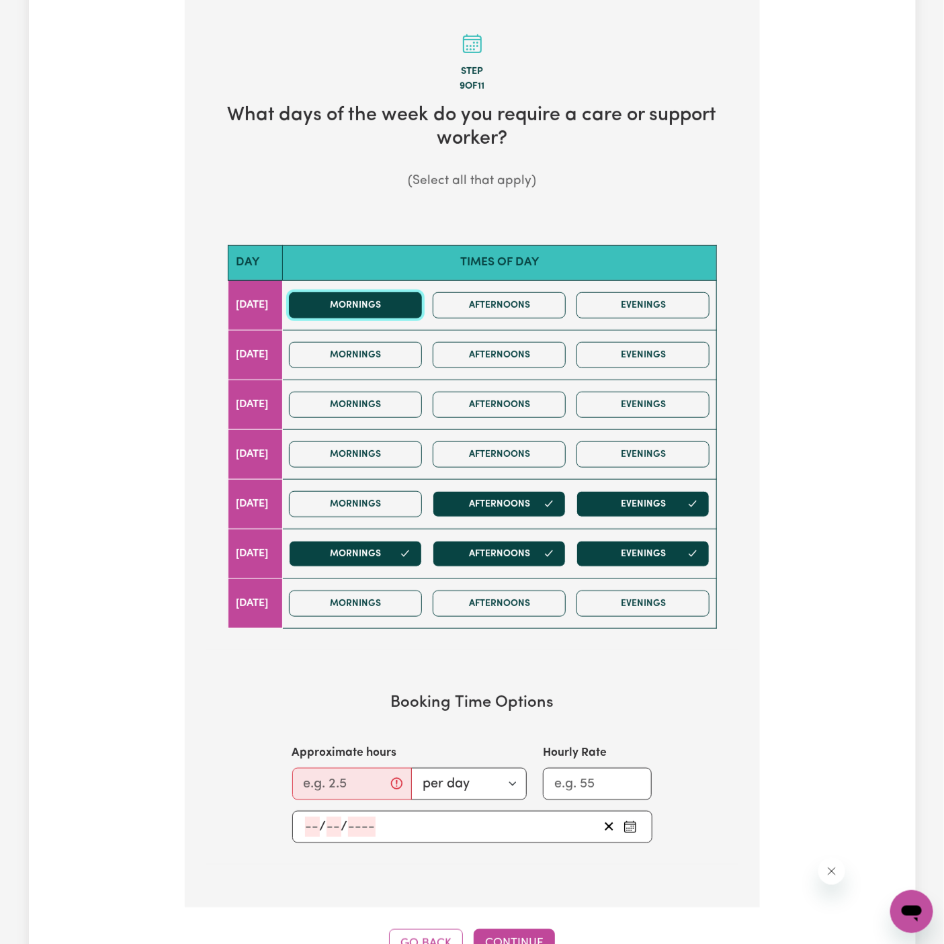
click at [416, 301] on button "Mornings" at bounding box center [355, 305] width 133 height 26
drag, startPoint x: 416, startPoint y: 301, endPoint x: 475, endPoint y: 301, distance: 59.1
click at [417, 301] on button "Mornings" at bounding box center [355, 305] width 133 height 26
click at [387, 311] on button "Mornings" at bounding box center [355, 305] width 133 height 26
click at [345, 775] on input "Approximate hours" at bounding box center [352, 784] width 120 height 32
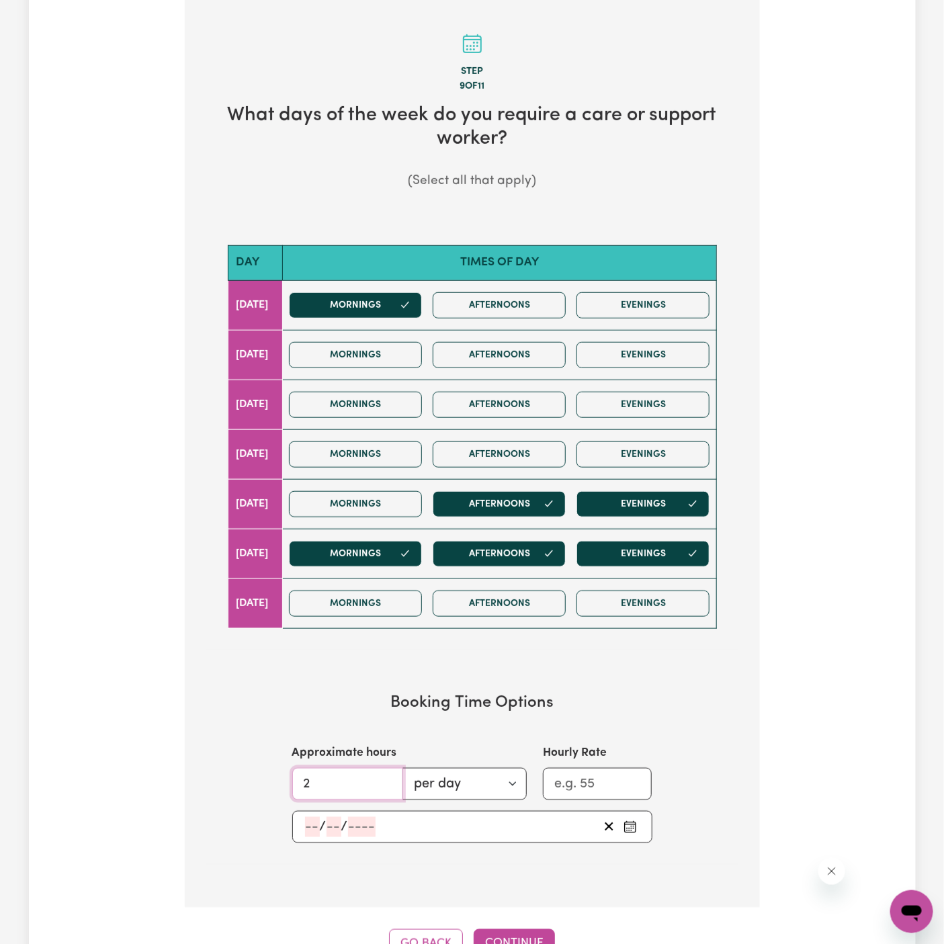
drag, startPoint x: 343, startPoint y: 775, endPoint x: 249, endPoint y: 775, distance: 94.1
click at [249, 775] on section "Booking Time Options Approximate hours 2 per day per week Hourly Rate / /" at bounding box center [472, 768] width 532 height 193
type input "8"
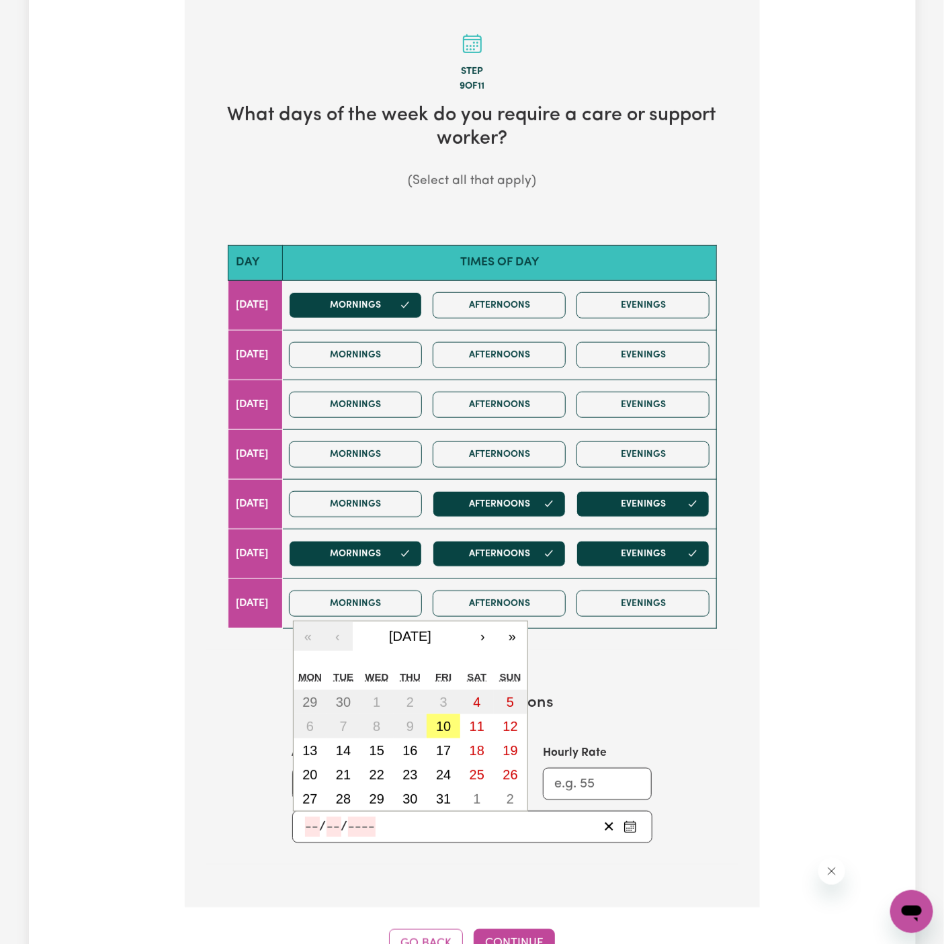
click at [309, 828] on input "number" at bounding box center [312, 827] width 15 height 20
click at [316, 743] on abbr "13" at bounding box center [309, 750] width 15 height 15
type input "2025-10-13"
type input "13"
type input "10"
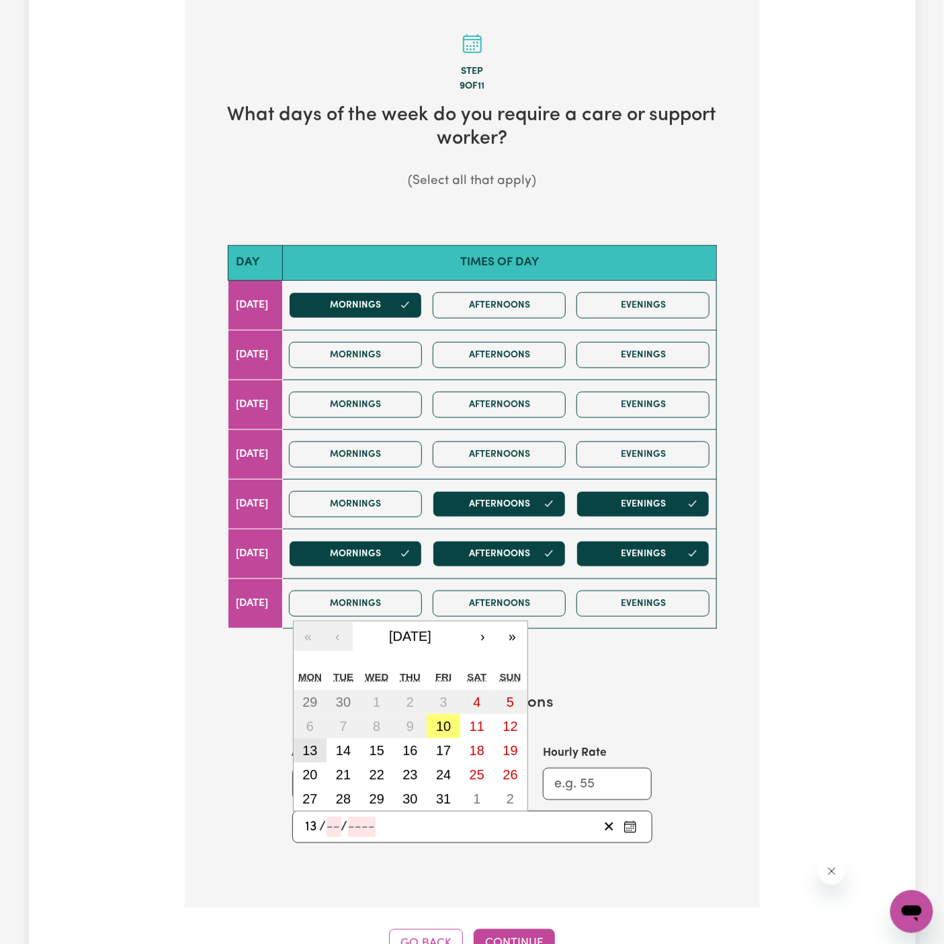
type input "2025"
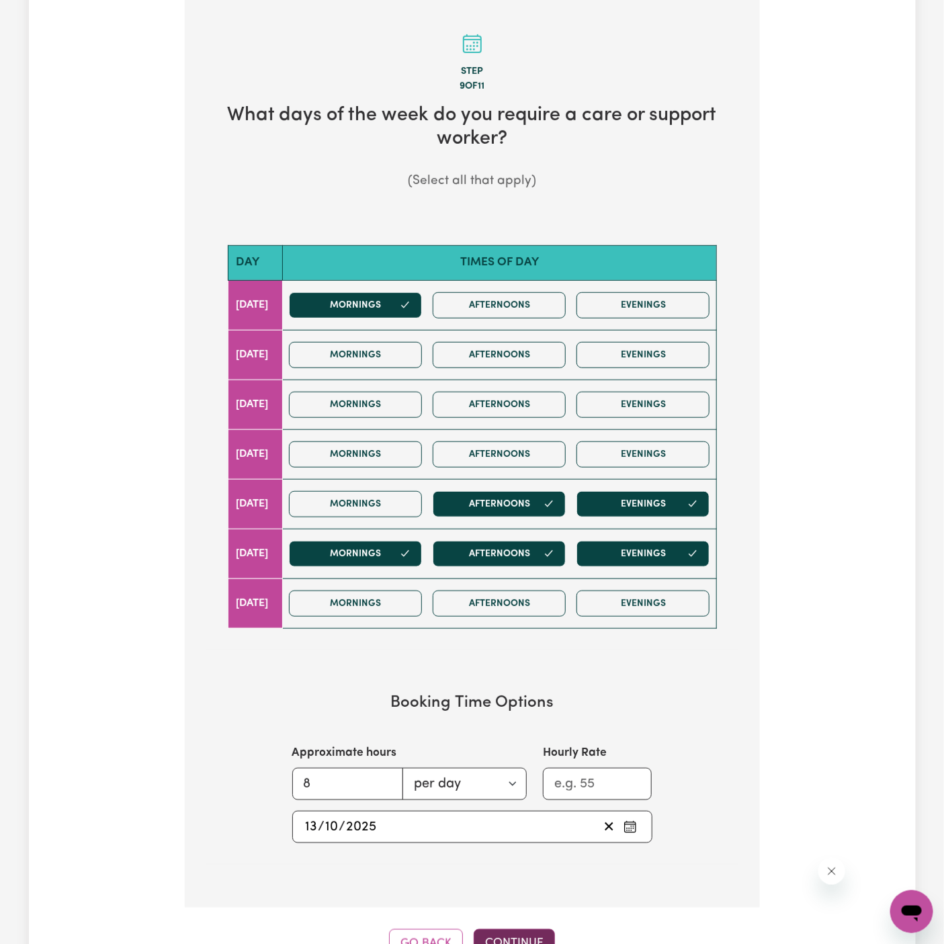
click at [515, 932] on button "Continue" at bounding box center [514, 944] width 81 height 30
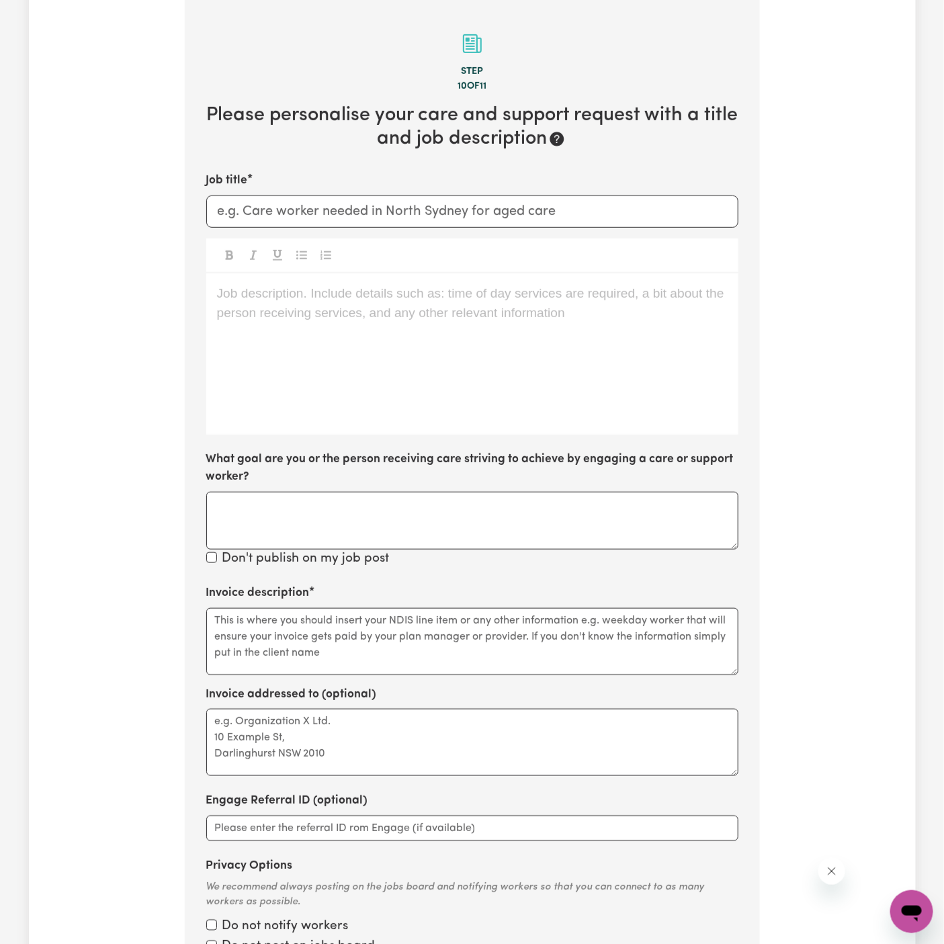
click at [345, 312] on div "Job description. Include details such as: time of day services are required, a …" at bounding box center [472, 353] width 532 height 161
click at [413, 349] on div "Job description. Include details such as: time of day services are required, a …" at bounding box center [472, 353] width 532 height 161
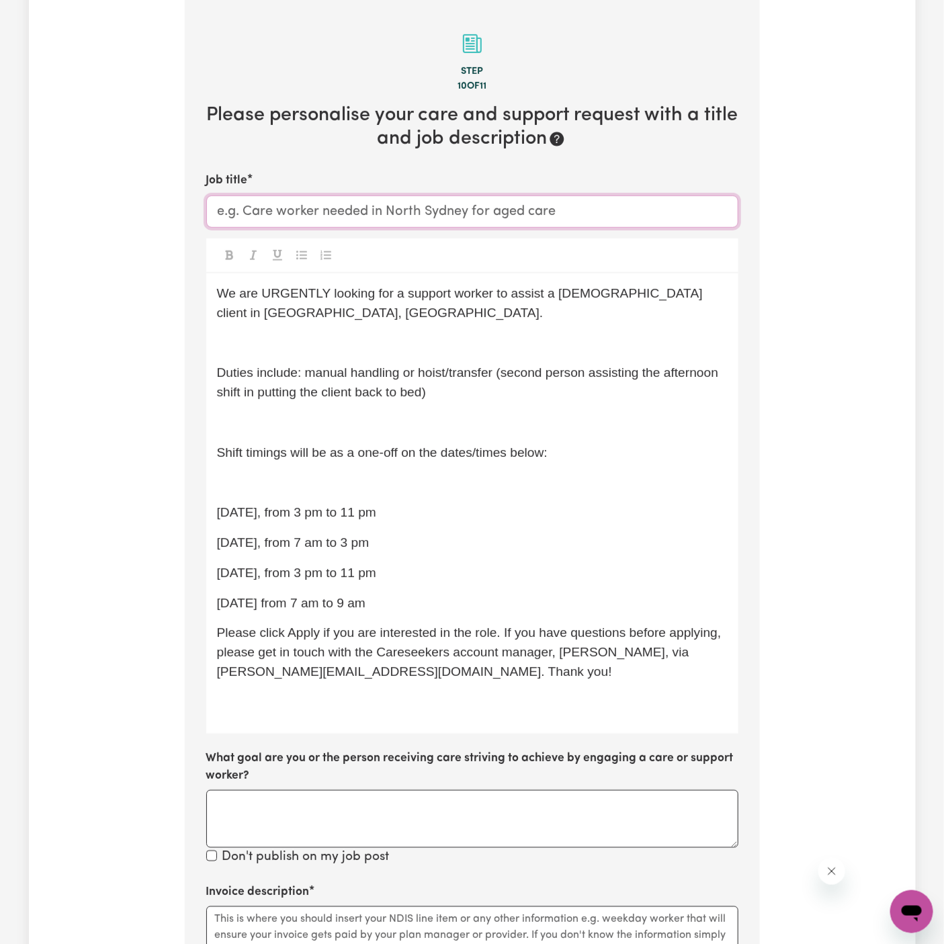
click at [306, 206] on input "Job title" at bounding box center [472, 212] width 532 height 32
paste input "Support Worker Needed In McGraths Hill, NSW"
click at [298, 346] on p "﻿" at bounding box center [472, 342] width 511 height 19
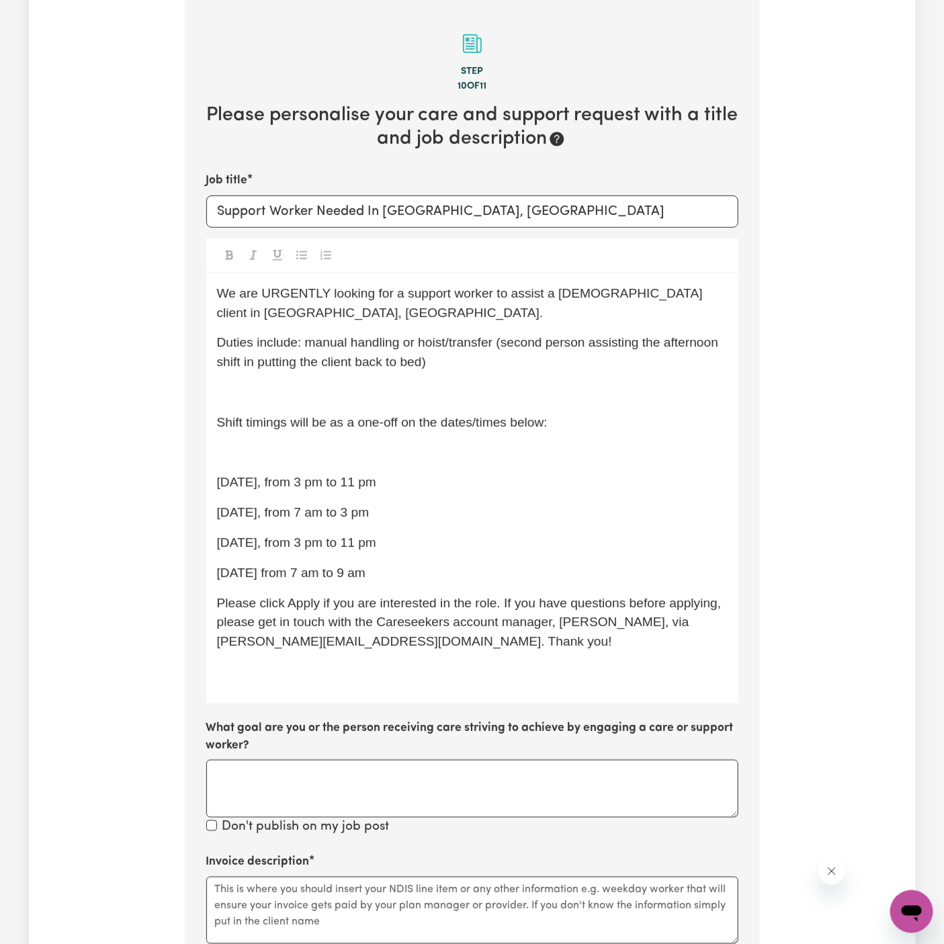
click at [293, 400] on p "﻿" at bounding box center [472, 392] width 511 height 19
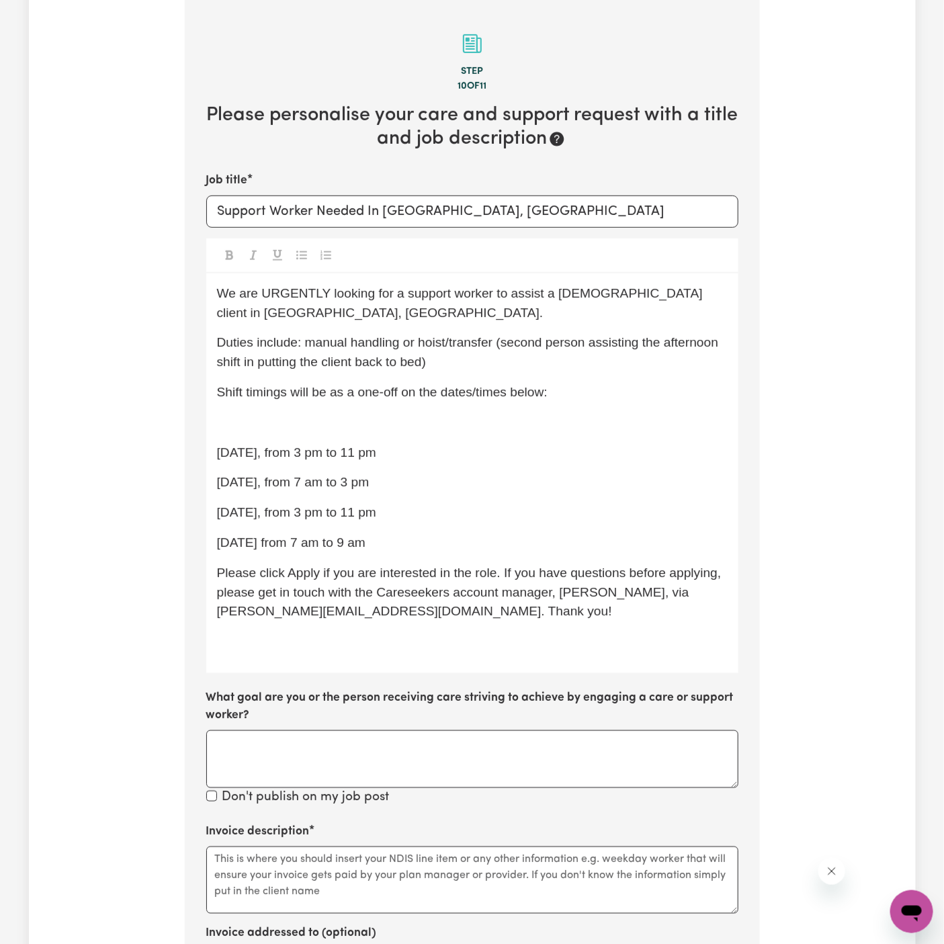
click at [293, 421] on p "﻿" at bounding box center [472, 422] width 511 height 19
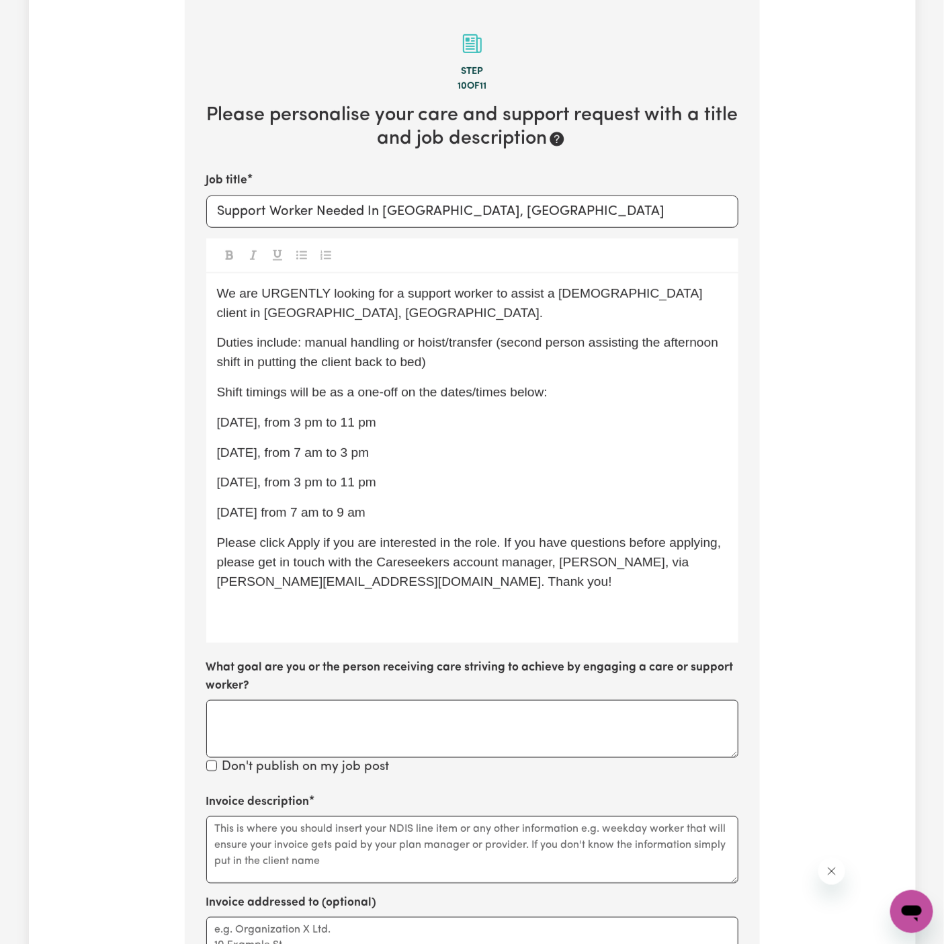
click at [293, 421] on span "11/09 Thursday, from 3 pm to 11 pm" at bounding box center [296, 422] width 159 height 14
click at [224, 421] on span "11/09 Thursday, from 3 pm to 11 pm" at bounding box center [296, 422] width 159 height 14
click at [269, 421] on span "13/10 Thursday, from 3 pm to 11 pm" at bounding box center [296, 422] width 159 height 14
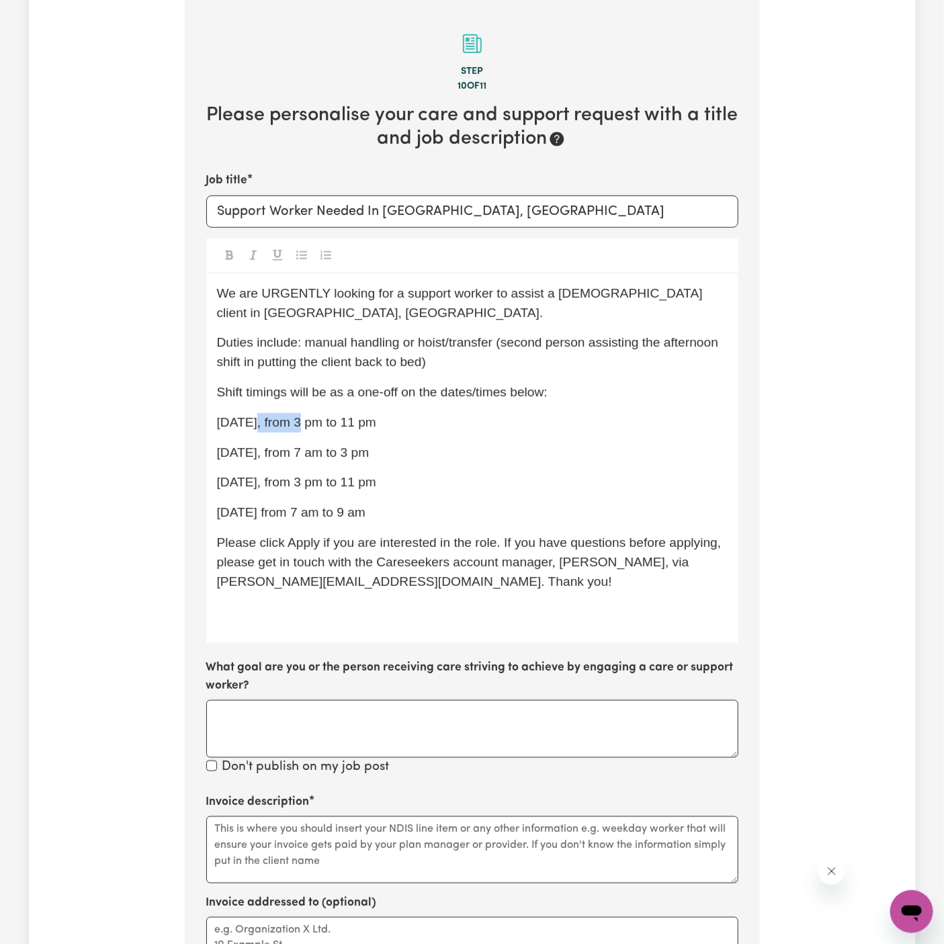
click at [269, 421] on span "13/10 Thursday, from 3 pm to 11 pm" at bounding box center [296, 422] width 159 height 14
click at [236, 415] on span "13/10 Monday, from 3 pm to 11 pm" at bounding box center [296, 422] width 159 height 14
click at [234, 427] on span "13/ Thursday, from 3 pm to 11 pm" at bounding box center [307, 422] width 181 height 14
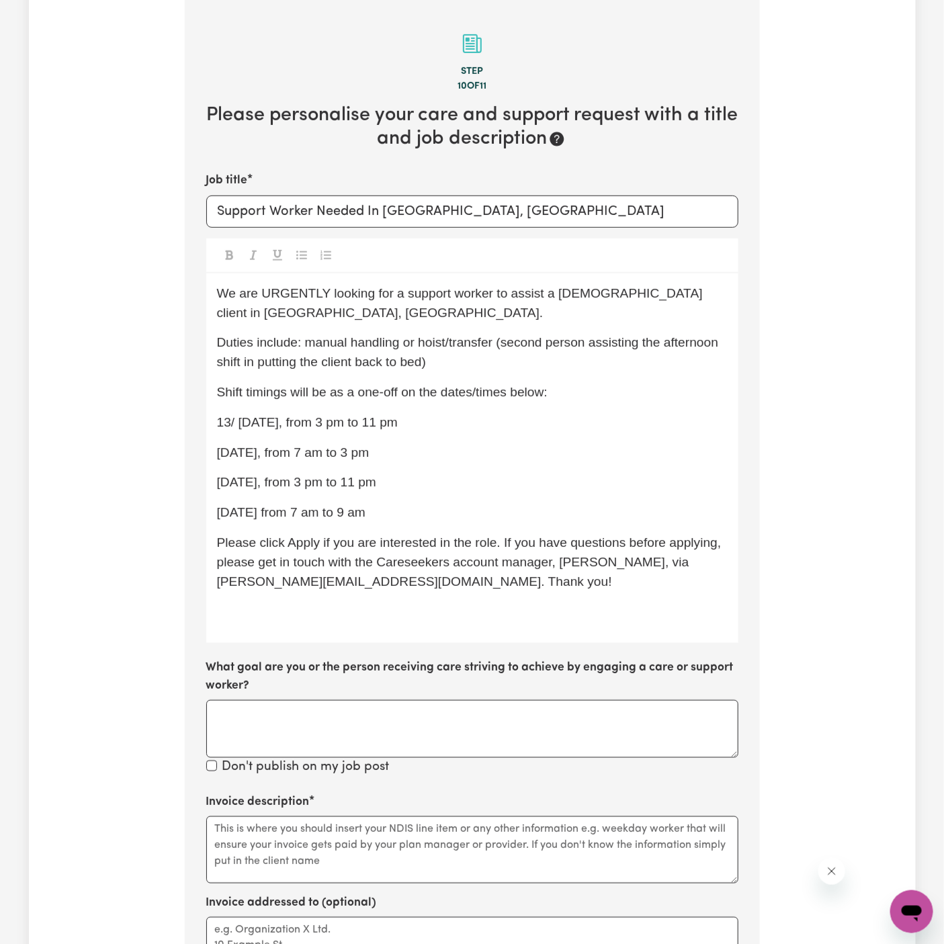
click at [246, 419] on span "13/ Thursday, from 3 pm to 11 pm" at bounding box center [307, 422] width 181 height 14
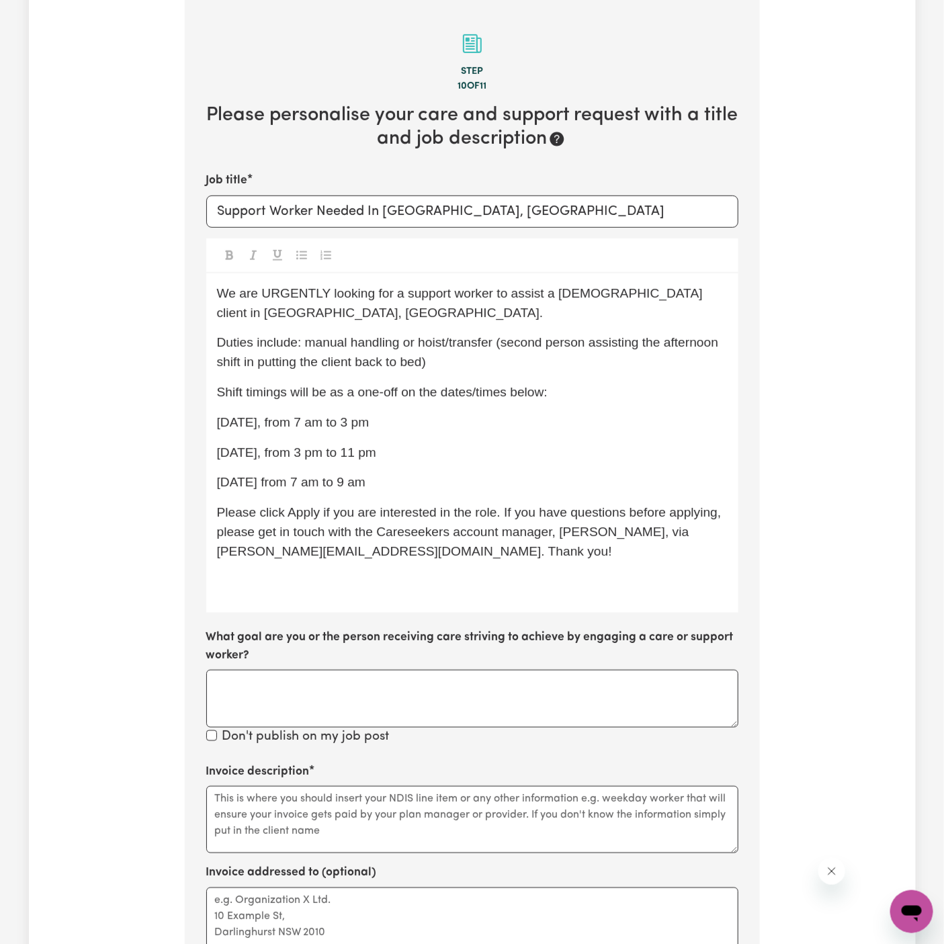
drag, startPoint x: 413, startPoint y: 484, endPoint x: 193, endPoint y: 417, distance: 228.9
click at [193, 417] on section "Step 10 of 11 Please personalise your care and support request with a title and…" at bounding box center [472, 584] width 575 height 1168
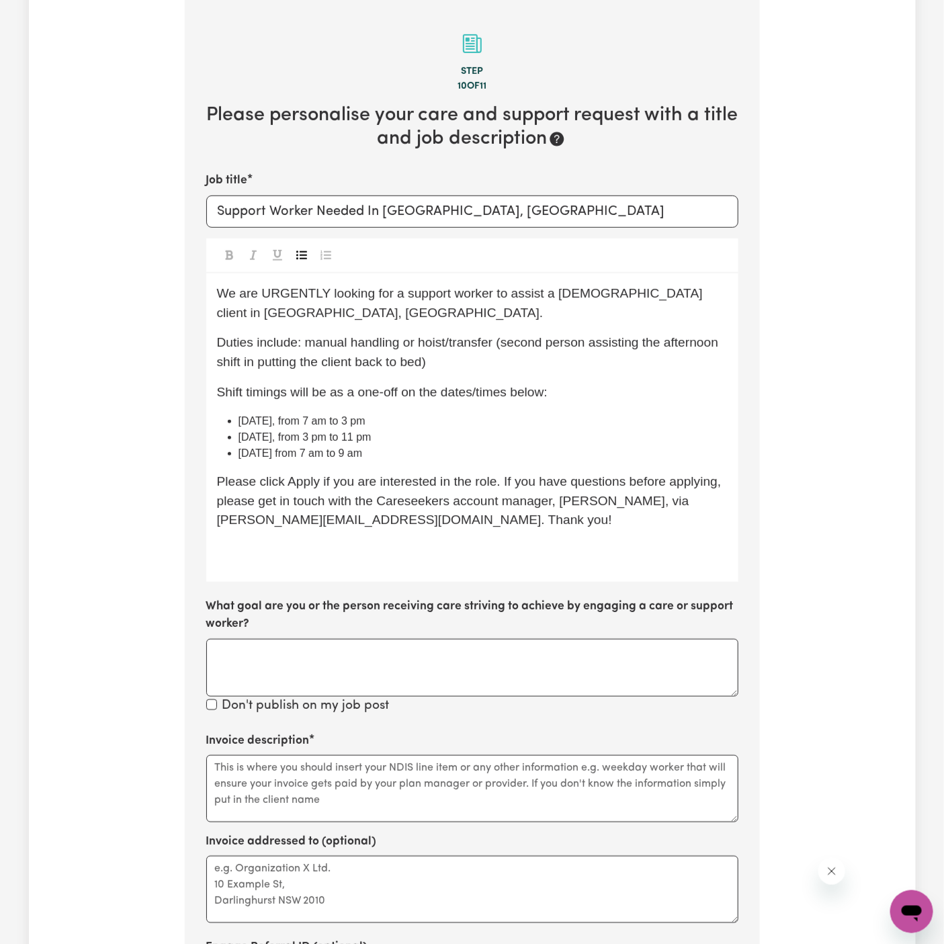
click at [305, 252] on icon "Toggle undefined" at bounding box center [301, 255] width 11 height 9
click at [372, 434] on span "13/09 Saturday, from 3 pm to 11 pm" at bounding box center [305, 436] width 133 height 11
click at [245, 424] on span "12/09 Friday, from 7 am to 3 pm" at bounding box center [302, 420] width 127 height 11
drag, startPoint x: 263, startPoint y: 423, endPoint x: 238, endPoint y: 421, distance: 24.9
click at [239, 421] on span "12/09 Friday, from 7 am to 3 pm" at bounding box center [302, 420] width 127 height 11
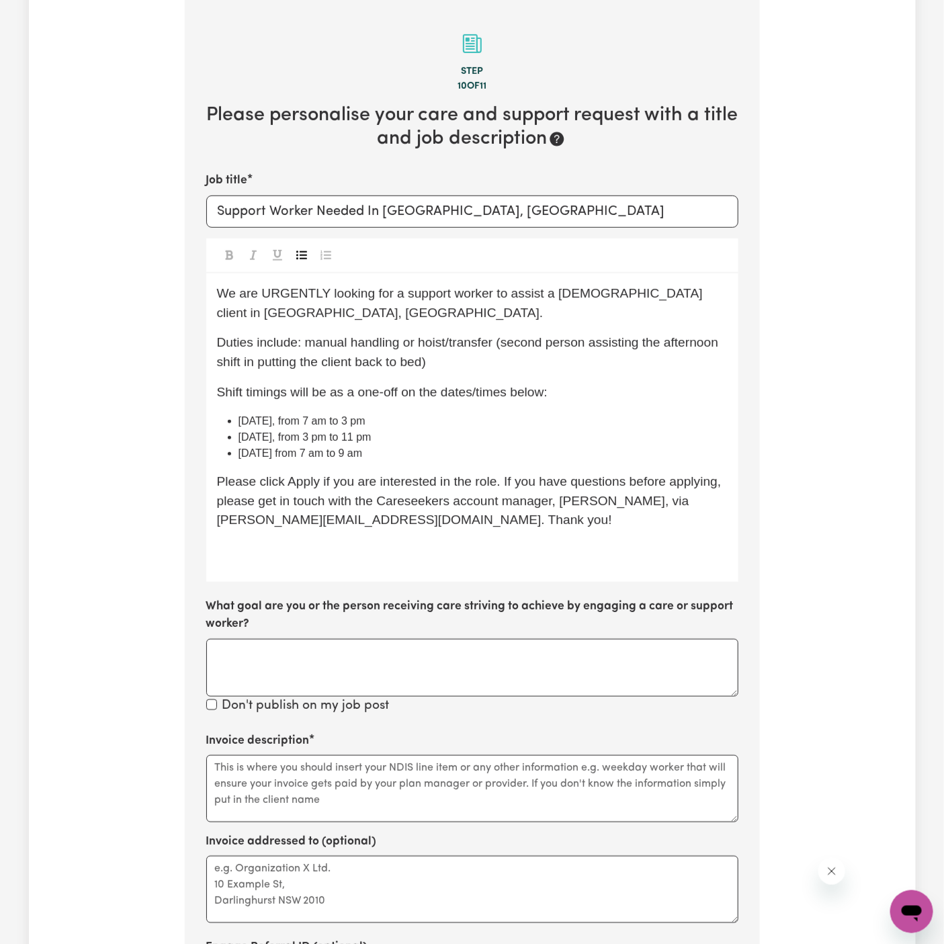
drag, startPoint x: 326, startPoint y: 425, endPoint x: 407, endPoint y: 425, distance: 81.3
click at [407, 425] on li "10/10 Friday, from 7 am to 3 pm" at bounding box center [483, 421] width 489 height 16
click at [341, 445] on li "15/09 Monday from 7 am to 9 am" at bounding box center [483, 453] width 489 height 16
drag, startPoint x: 341, startPoint y: 441, endPoint x: 508, endPoint y: 430, distance: 167.0
click at [508, 430] on li "13/09 Saturday, from 3 pm to 11 pm" at bounding box center [483, 437] width 489 height 16
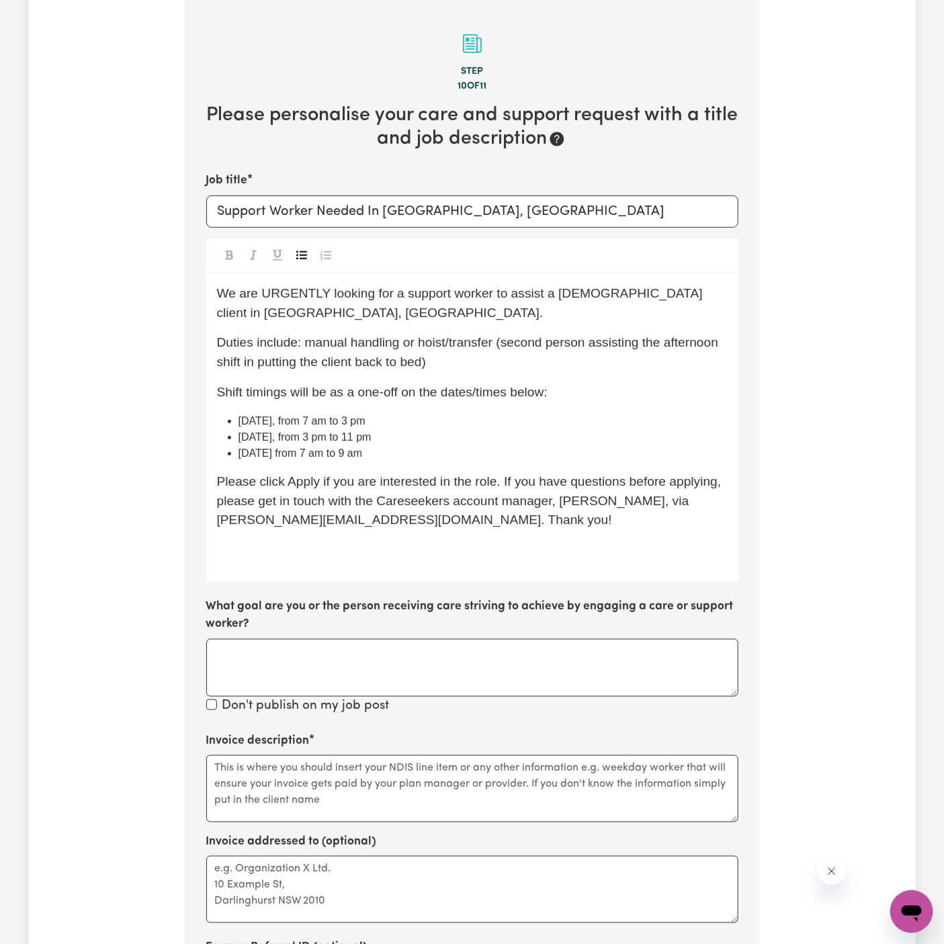
copy span "3 pm to 11 pm"
click at [400, 419] on li "10/10 Friday, from 7 am to 3 pm" at bounding box center [483, 421] width 489 height 16
drag, startPoint x: 325, startPoint y: 419, endPoint x: 493, endPoint y: 419, distance: 168.0
click at [493, 419] on li "10/10 Friday, from 7 am to 3 pm" at bounding box center [483, 421] width 489 height 16
click at [325, 422] on span "10/10 Friday, from3 pm to 11 pm" at bounding box center [304, 420] width 130 height 11
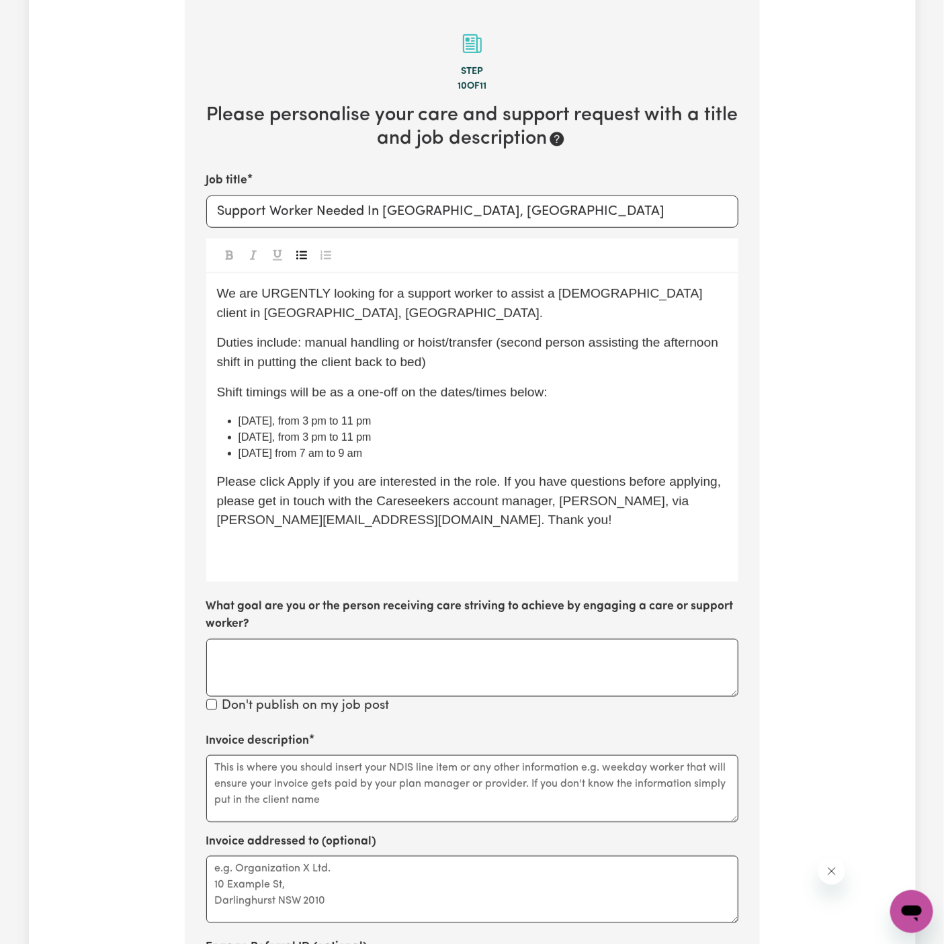
click at [325, 433] on span "13/09 Saturday, from 3 pm to 11 pm" at bounding box center [305, 436] width 133 height 11
click at [245, 439] on span "13/09 Saturday, from 3 pm to 11 pm" at bounding box center [305, 436] width 133 height 11
click at [280, 439] on span "13/09 Saturday, from 3 pm to 11 pm" at bounding box center [305, 436] width 133 height 11
drag, startPoint x: 268, startPoint y: 438, endPoint x: 238, endPoint y: 439, distance: 30.3
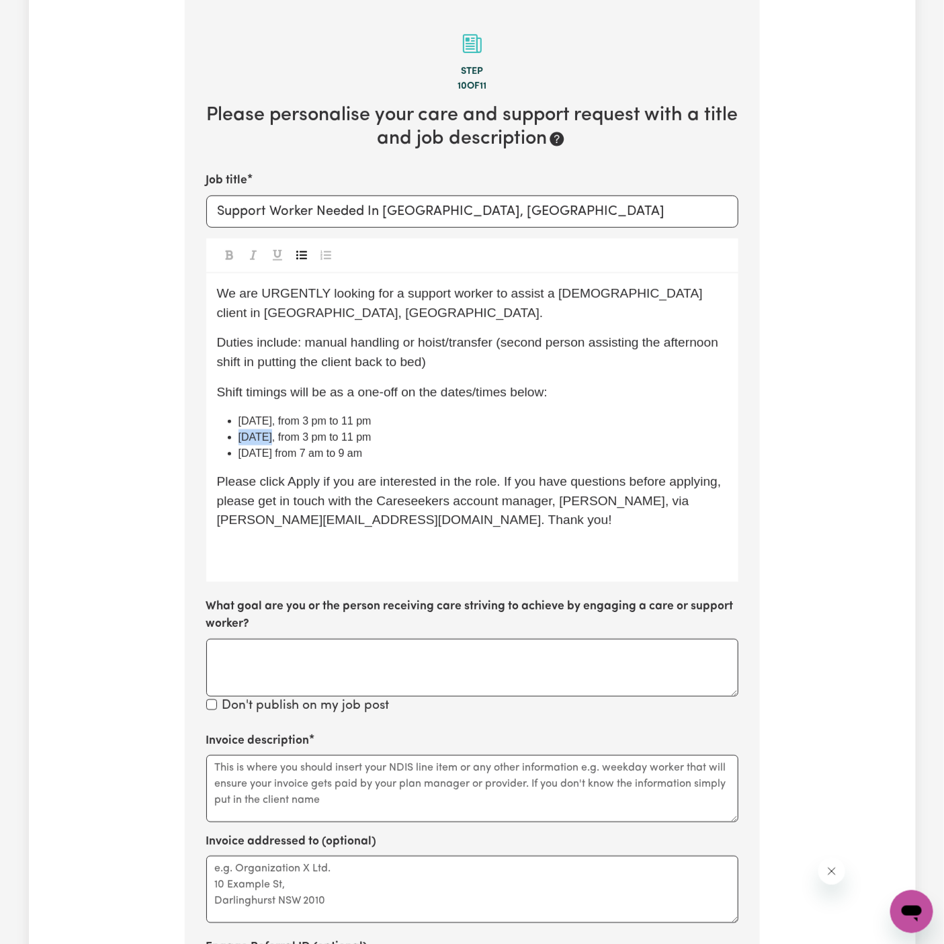
click at [239, 439] on span "13/09 Saturday, from 3 pm to 11 pm" at bounding box center [305, 436] width 133 height 11
click at [311, 439] on span "11/10 Saturday, from 3 pm to 11 pm" at bounding box center [305, 436] width 133 height 11
drag, startPoint x: 329, startPoint y: 421, endPoint x: 484, endPoint y: 418, distance: 154.6
click at [484, 418] on li "10/10 Friday, from 3 pm to 11 pm" at bounding box center [483, 421] width 489 height 16
click at [485, 426] on li "10/10 Friday, from 3 pm to 11 pm" at bounding box center [483, 421] width 489 height 16
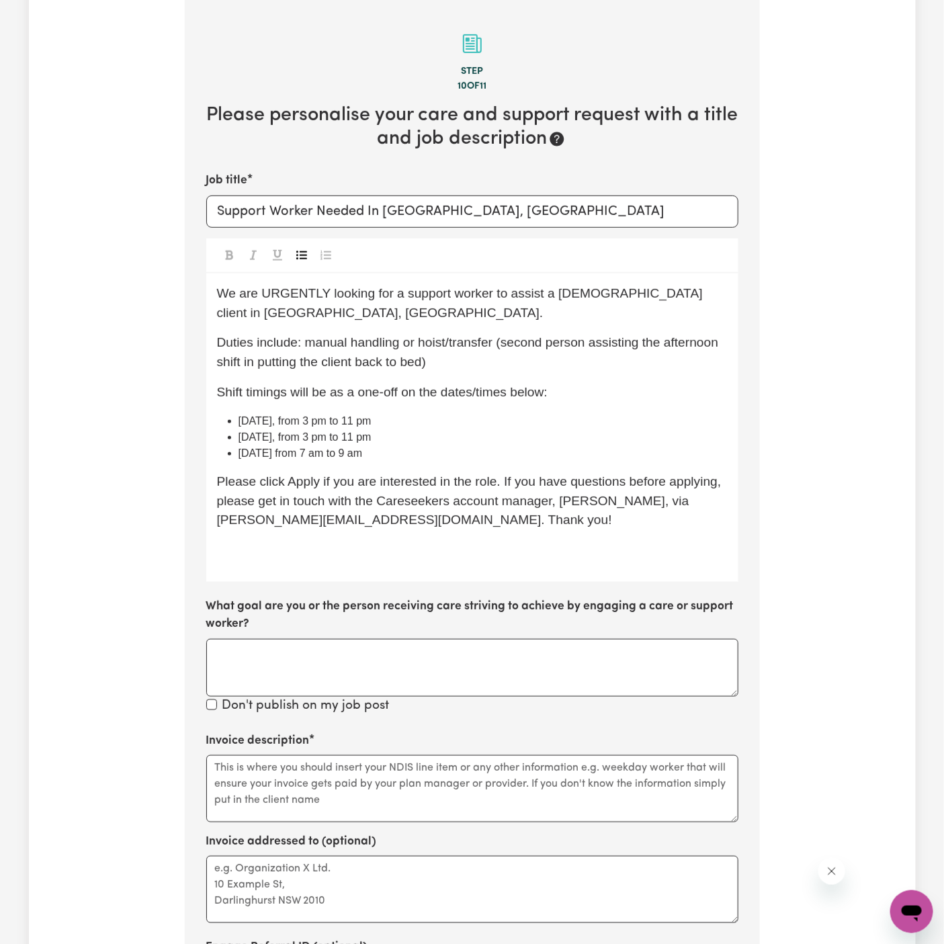
click at [465, 440] on li "11/10 Saturday, from 3 pm to 11 pm" at bounding box center [483, 437] width 489 height 16
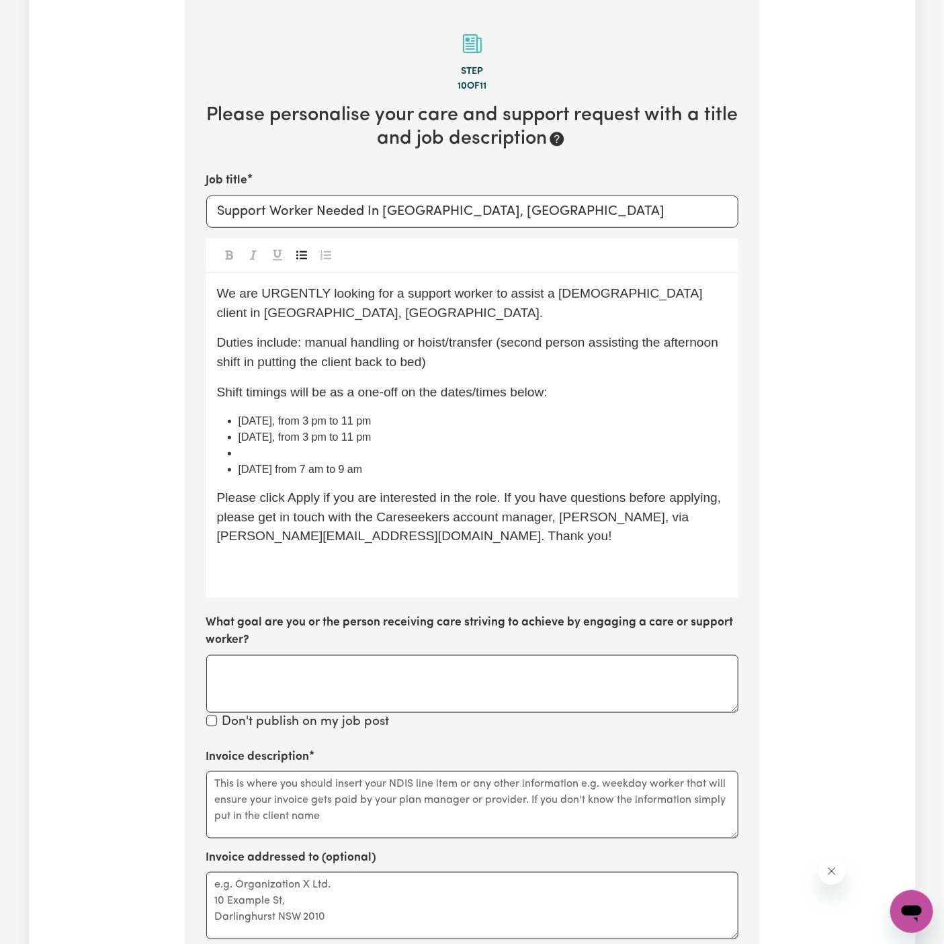
click at [268, 434] on span "11/10 Saturday, from 3 pm to 11 pm" at bounding box center [305, 436] width 133 height 11
copy ul "11/10 Saturday, from 3 pm to 11 pm ﻿"
click at [268, 462] on li "15/09 Monday from 7 am to 9 am" at bounding box center [483, 470] width 489 height 16
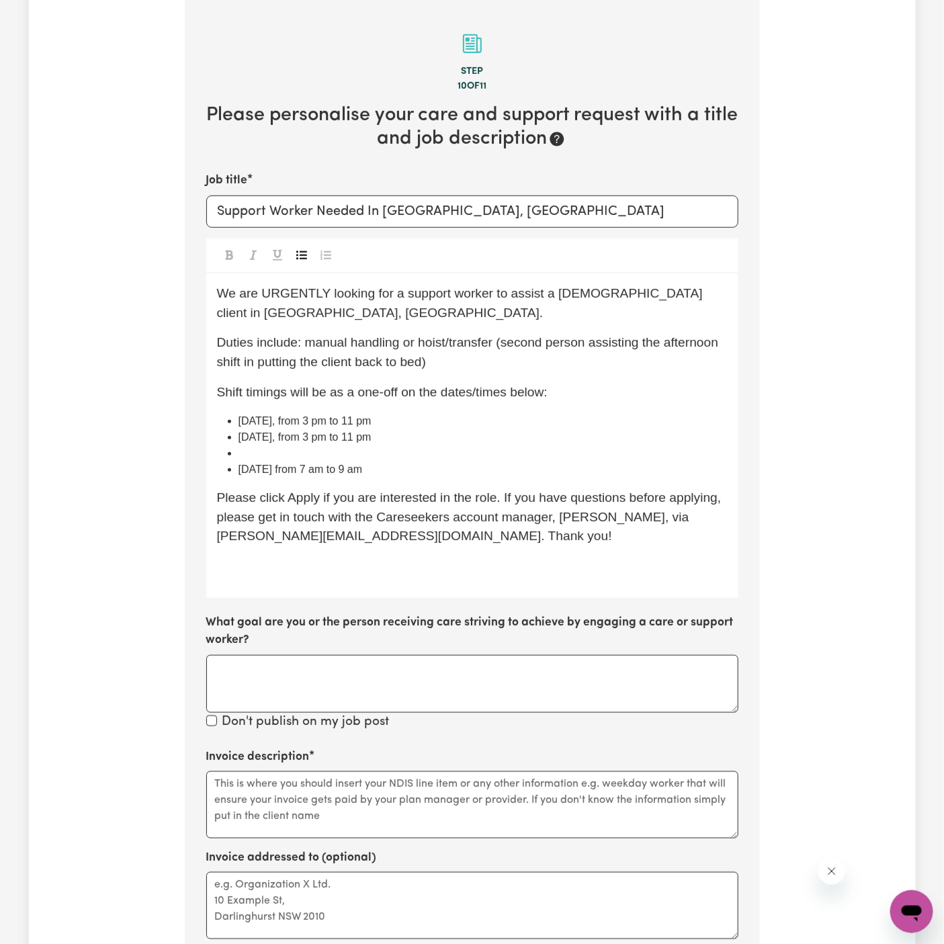
click at [282, 455] on li "﻿" at bounding box center [483, 453] width 489 height 16
click at [310, 439] on span "11/10 Saturday, from 3 pm to 11 pm" at bounding box center [305, 436] width 133 height 11
drag, startPoint x: 343, startPoint y: 441, endPoint x: 581, endPoint y: 438, distance: 237.9
click at [581, 438] on li "11/10 Saturday, from 3 pm to 11 pm" at bounding box center [483, 437] width 489 height 16
click at [249, 471] on span "15/09 Monday from 7 am to 9 am" at bounding box center [301, 469] width 124 height 11
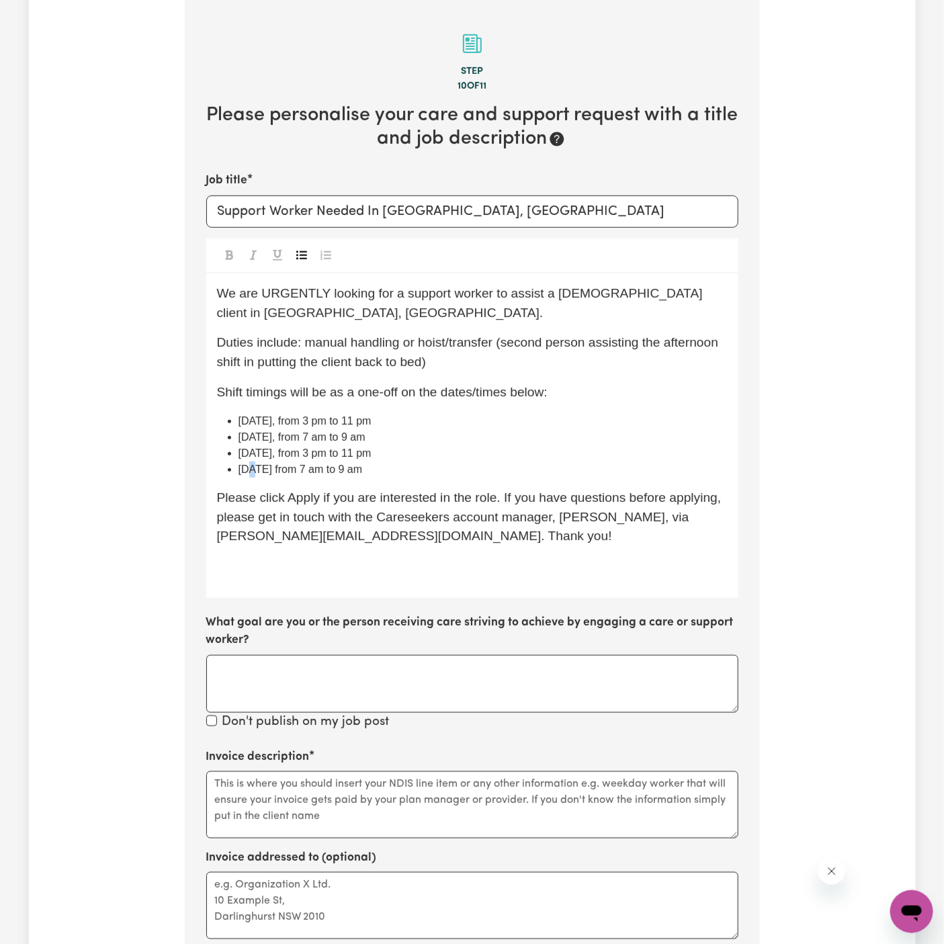
click at [249, 471] on span "15/09 Monday from 7 am to 9 am" at bounding box center [301, 469] width 124 height 11
click at [263, 467] on span "15/09 Monday from 7 am to 9 am" at bounding box center [301, 469] width 124 height 11
click at [451, 464] on li "13/10 Monday from 7 am to 9 am" at bounding box center [483, 470] width 489 height 16
click at [471, 466] on li "13/10 Monday from 7 am to 9 am" at bounding box center [483, 470] width 489 height 16
click at [664, 286] on span "We are URGENTLY looking for a support worker to assist a male client in McGrath…" at bounding box center [462, 303] width 490 height 34
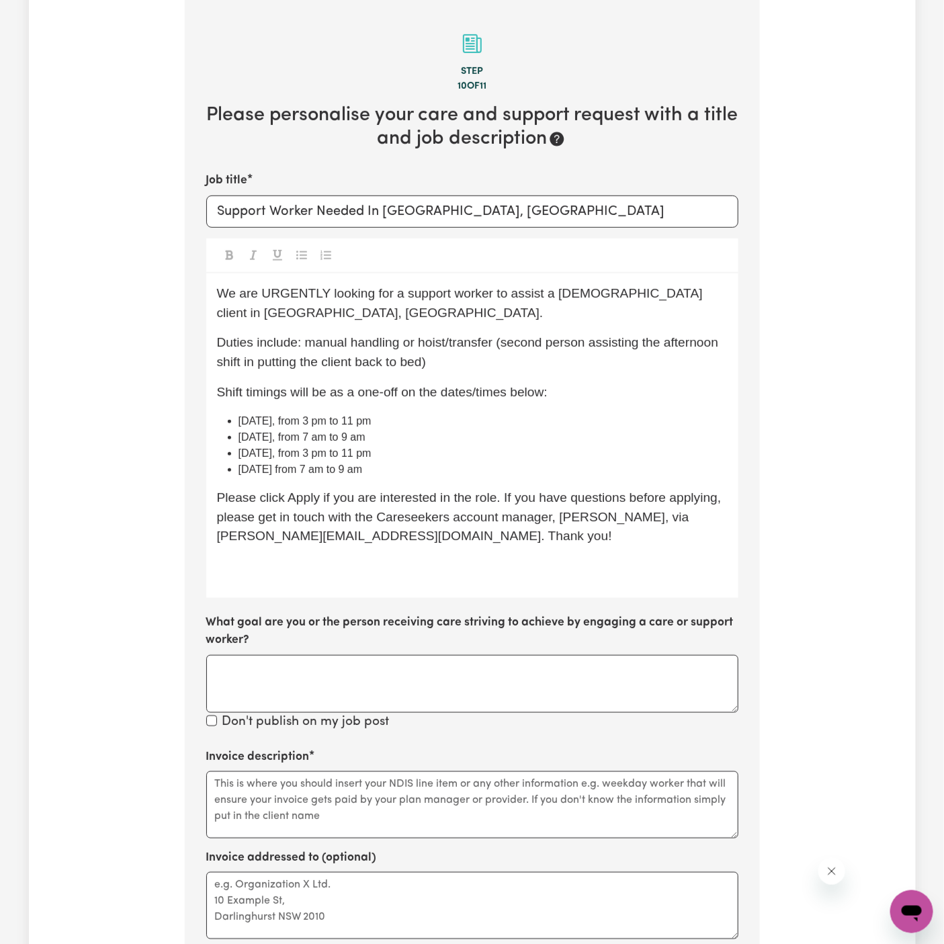
click at [690, 354] on p "Duties include: manual handling or hoist/transfer (second person assisting the …" at bounding box center [472, 352] width 511 height 39
click at [690, 385] on p "Shift timings will be as a one-off on the dates/times below:" at bounding box center [472, 392] width 511 height 19
click at [658, 293] on span "We are URGENTLY looking for a support worker to assist a male client in McGrath…" at bounding box center [462, 303] width 490 height 34
click at [642, 369] on p "Duties include: manual handling or hoist/transfer (second person assisting the …" at bounding box center [472, 352] width 511 height 39
click at [433, 563] on p "﻿" at bounding box center [472, 566] width 511 height 19
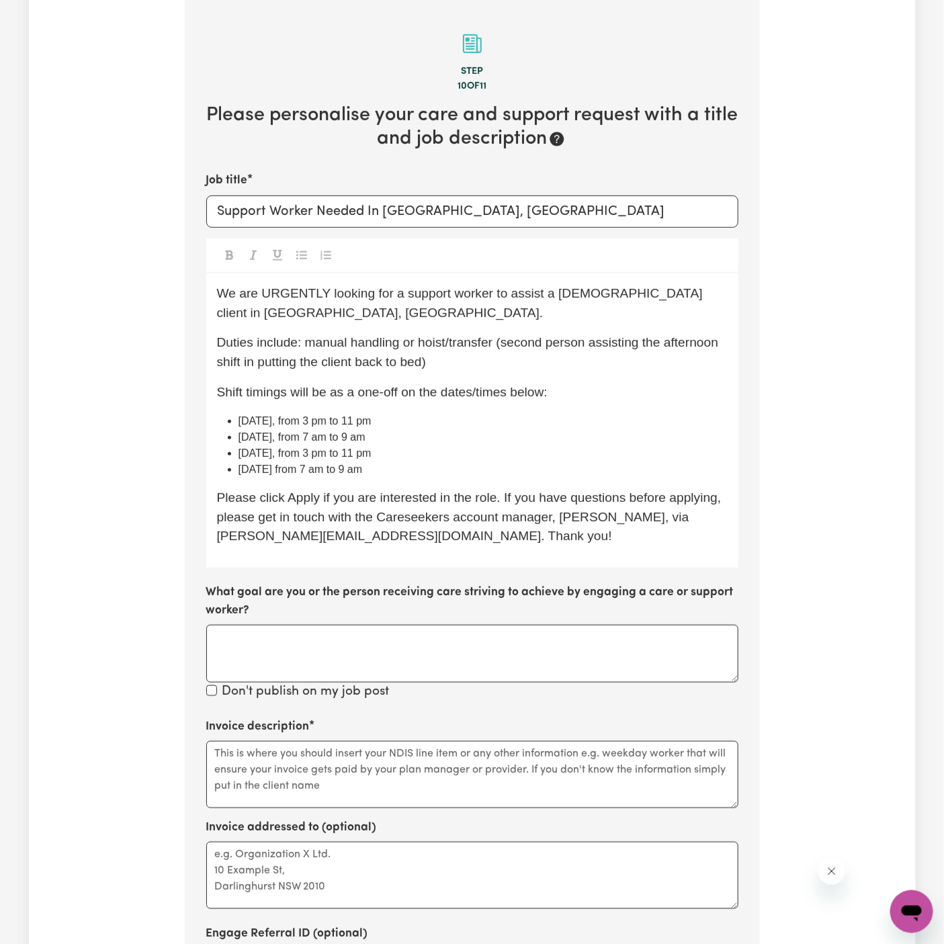
click at [306, 345] on span "Duties include: manual handling or hoist/transfer (second person assisting the …" at bounding box center [469, 352] width 505 height 34
click at [322, 219] on input "Support Worker Needed In McGraths Hill, NSW" at bounding box center [472, 212] width 532 height 32
type input "Support Worker Needed In McGraths Hill, NSW"
click at [401, 350] on p "Duties include: personal care adn manual handling or hoist/transfer (second per…" at bounding box center [472, 352] width 511 height 39
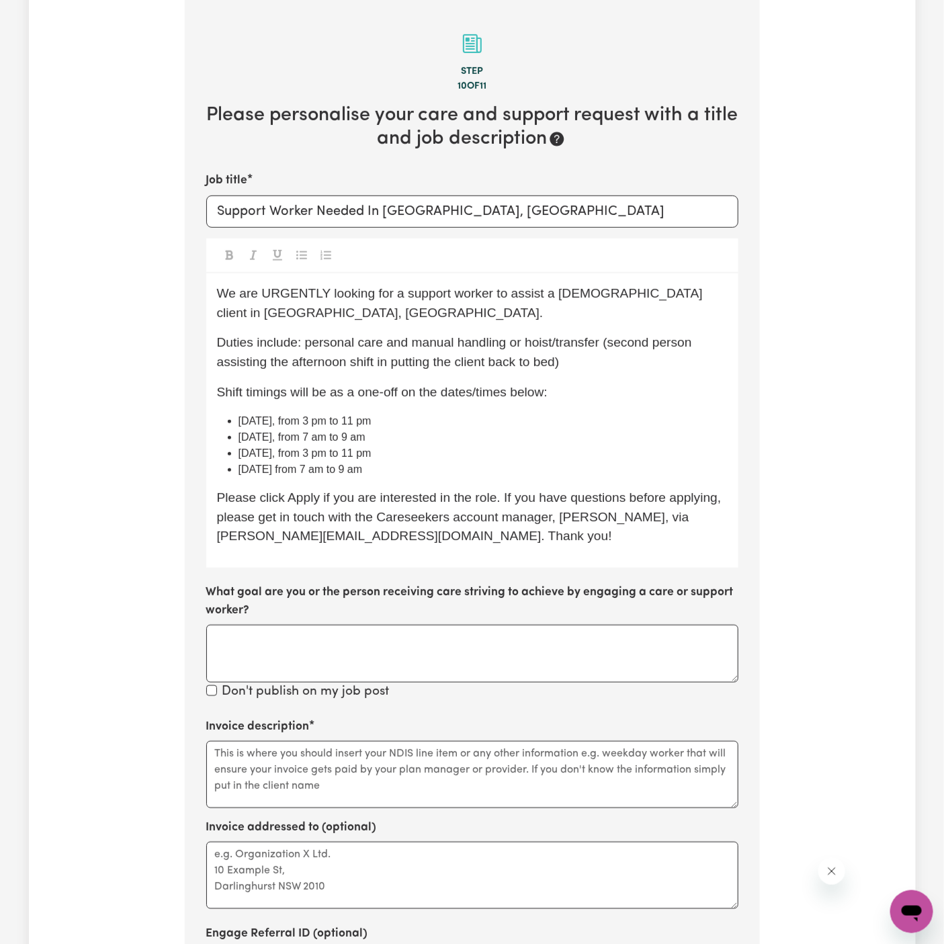
click at [414, 359] on span "Duties include: personal care and manual handling or hoist/transfer (second per…" at bounding box center [456, 352] width 479 height 34
click at [556, 365] on span "Duties include: personal care and manual handling or hoist/transfer (second per…" at bounding box center [456, 352] width 479 height 34
click at [593, 363] on p "Duties include: personal care and manual handling or hoist/transfer (second per…" at bounding box center [472, 352] width 511 height 39
drag, startPoint x: 599, startPoint y: 345, endPoint x: 308, endPoint y: 345, distance: 290.9
click at [308, 345] on span "Duties include: personal care and manual handling or hoist/transfer (second per…" at bounding box center [456, 352] width 479 height 34
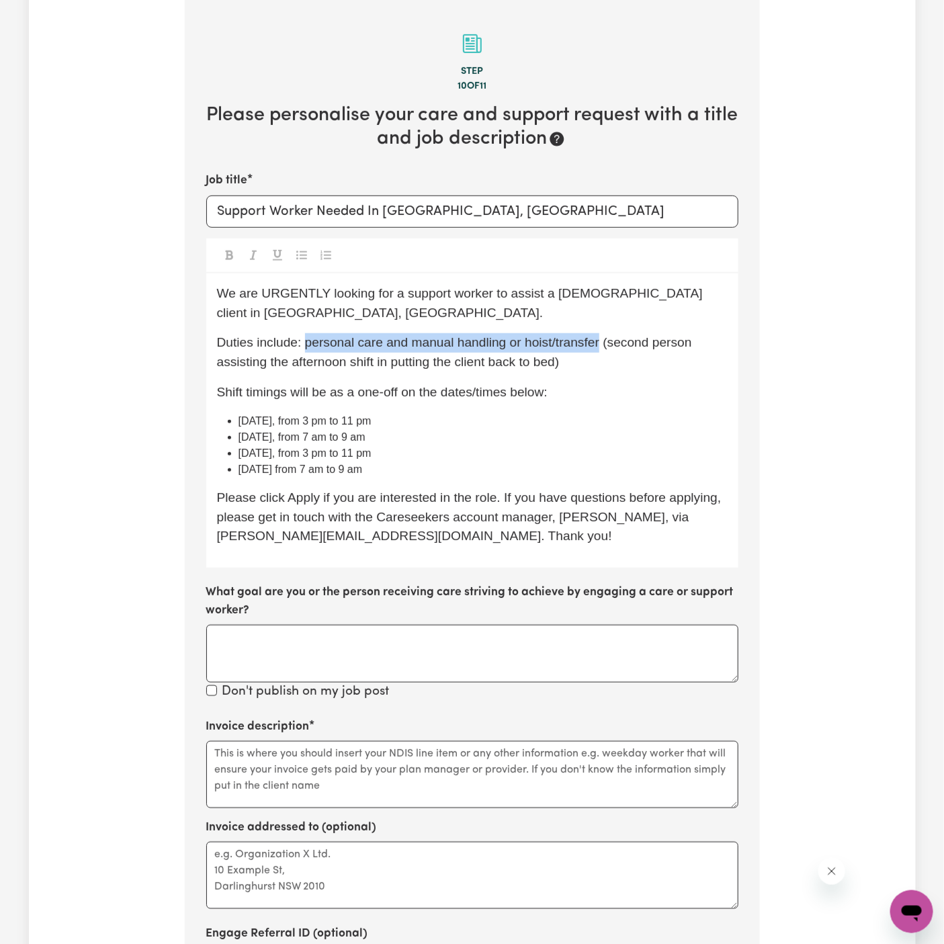
copy span "personal care and manual handling or hoist/transfer"
click at [331, 789] on textarea "Invoice description" at bounding box center [472, 774] width 532 height 67
paste textarea "personal care and manual handling or hoist/transfer"
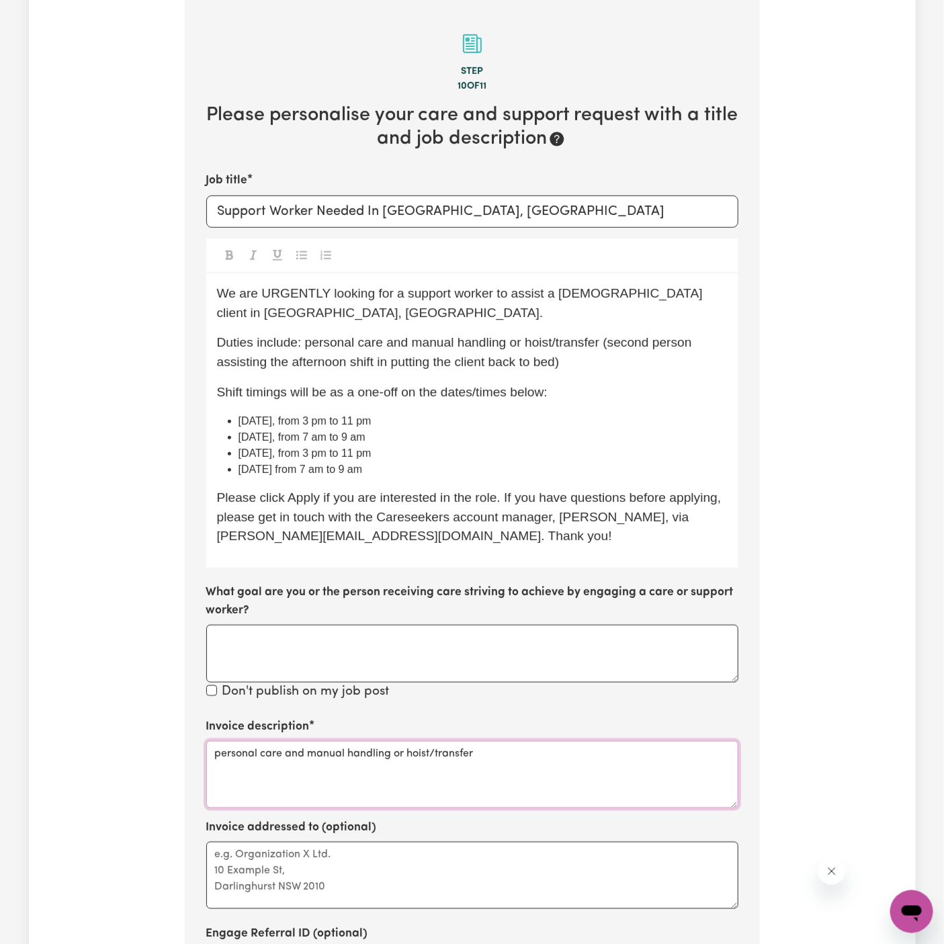
type textarea "personal care and manual handling or hoist/transfer"
click at [382, 855] on textarea "Invoice addressed to (optional)" at bounding box center [472, 875] width 532 height 67
click at [365, 858] on textarea "Invoice addressed to (optional)" at bounding box center [472, 875] width 532 height 67
paste textarea "c/o Wholistic Care"
type textarea "c/o Wholistic Care"
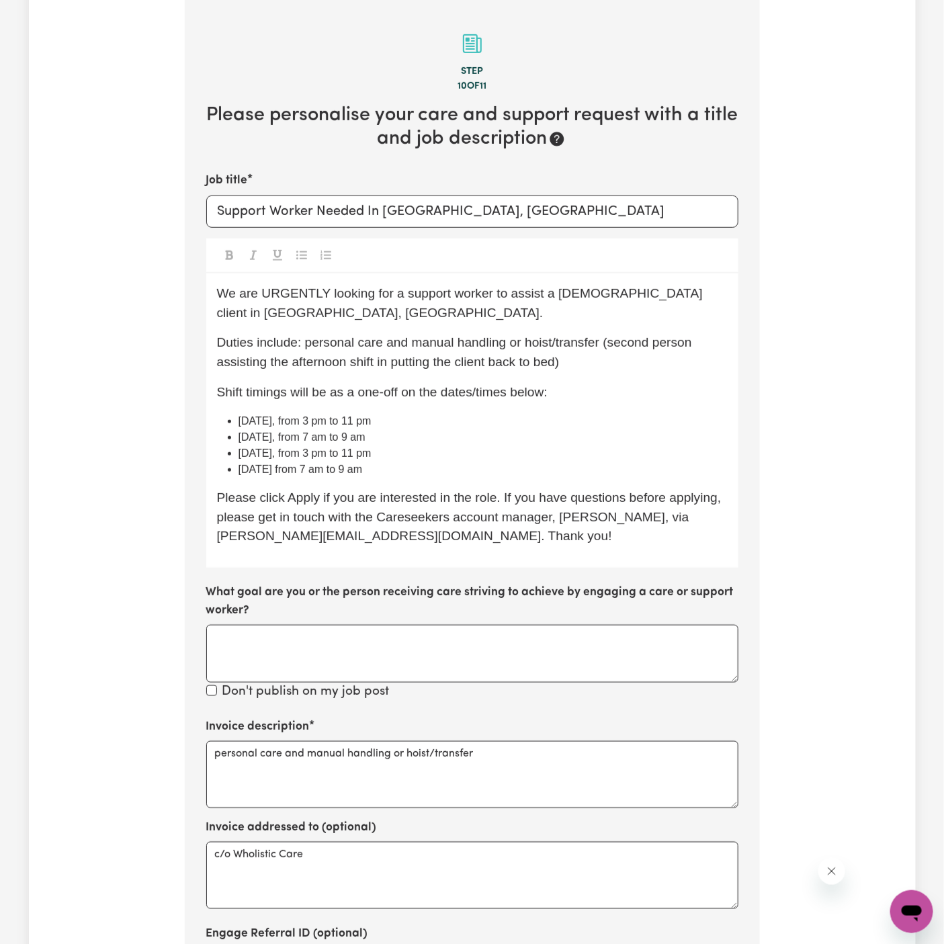
click at [576, 419] on li "10/10 Friday, from 3 pm to 11 pm" at bounding box center [483, 421] width 489 height 16
click at [609, 458] on li "11/10 Saturday, from 3 pm to 11 pm" at bounding box center [483, 453] width 489 height 16
click at [601, 460] on li "11/10 Saturday, from 3 pm to 11 pm" at bounding box center [483, 453] width 489 height 16
click at [590, 347] on span "Duties include: personal care and manual handling or hoist/transfer (second per…" at bounding box center [456, 352] width 479 height 34
click at [590, 368] on p "Duties include: personal care and manual handling or hoist/transfer (second per…" at bounding box center [472, 352] width 511 height 39
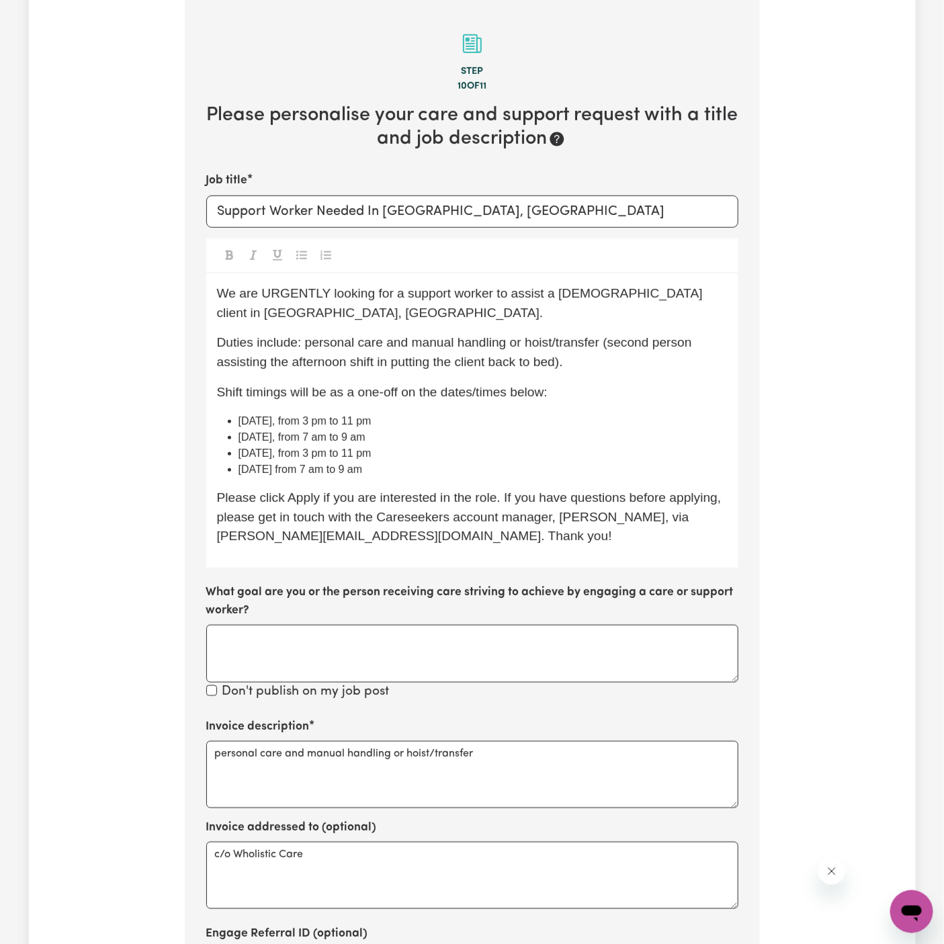
click at [568, 378] on div "We are URGENTLY looking for a support worker to assist a male client in McGrath…" at bounding box center [472, 420] width 532 height 294
click at [572, 390] on p "Shift timings will be as a one-off on the dates/times below:" at bounding box center [472, 392] width 511 height 19
click at [585, 429] on li "11/10 Saturday, from 7 am to 9 am" at bounding box center [483, 437] width 489 height 16
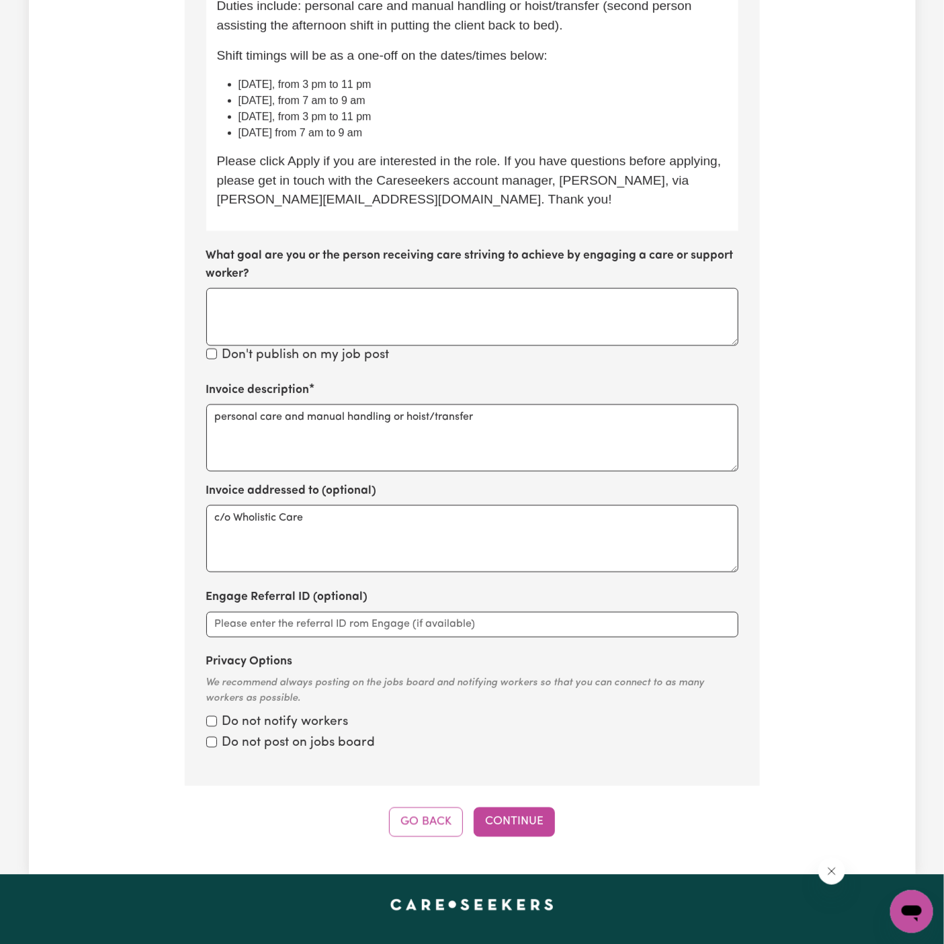
scroll to position [732, 0]
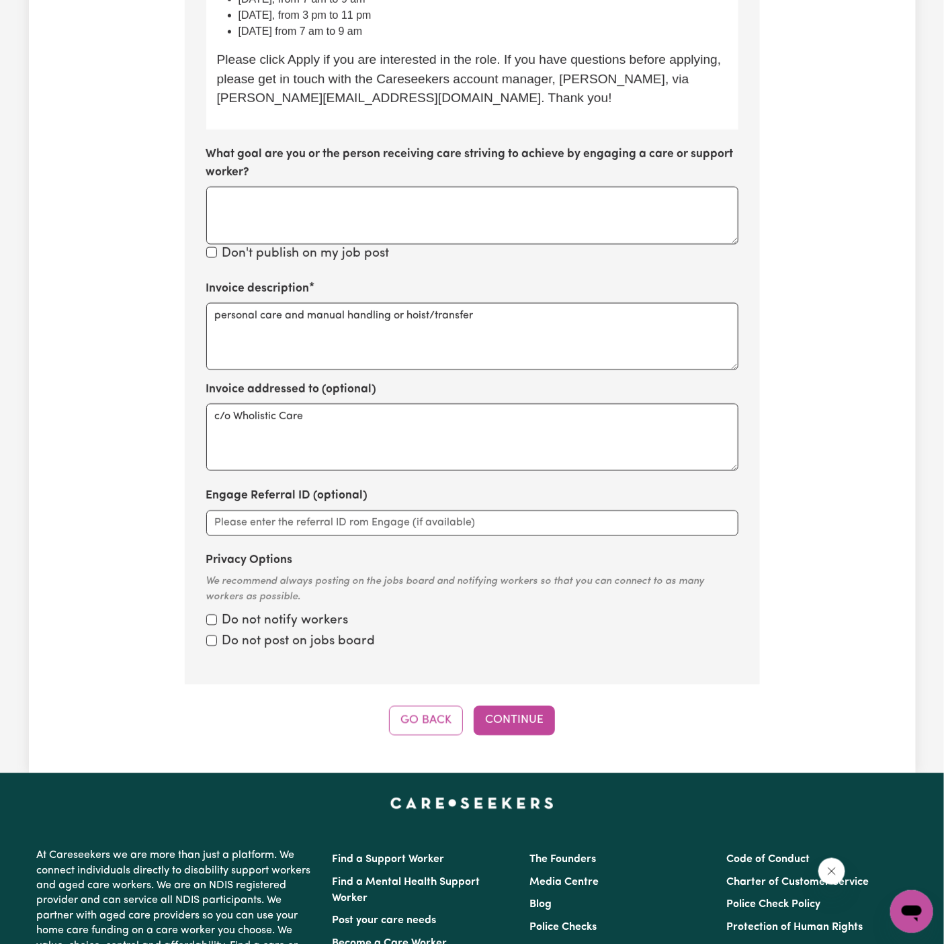
click at [522, 742] on div "Tell us your care and support requirements Welcome to Careseekers. We are excit…" at bounding box center [472, 44] width 887 height 1459
click at [529, 721] on button "Continue" at bounding box center [514, 721] width 81 height 30
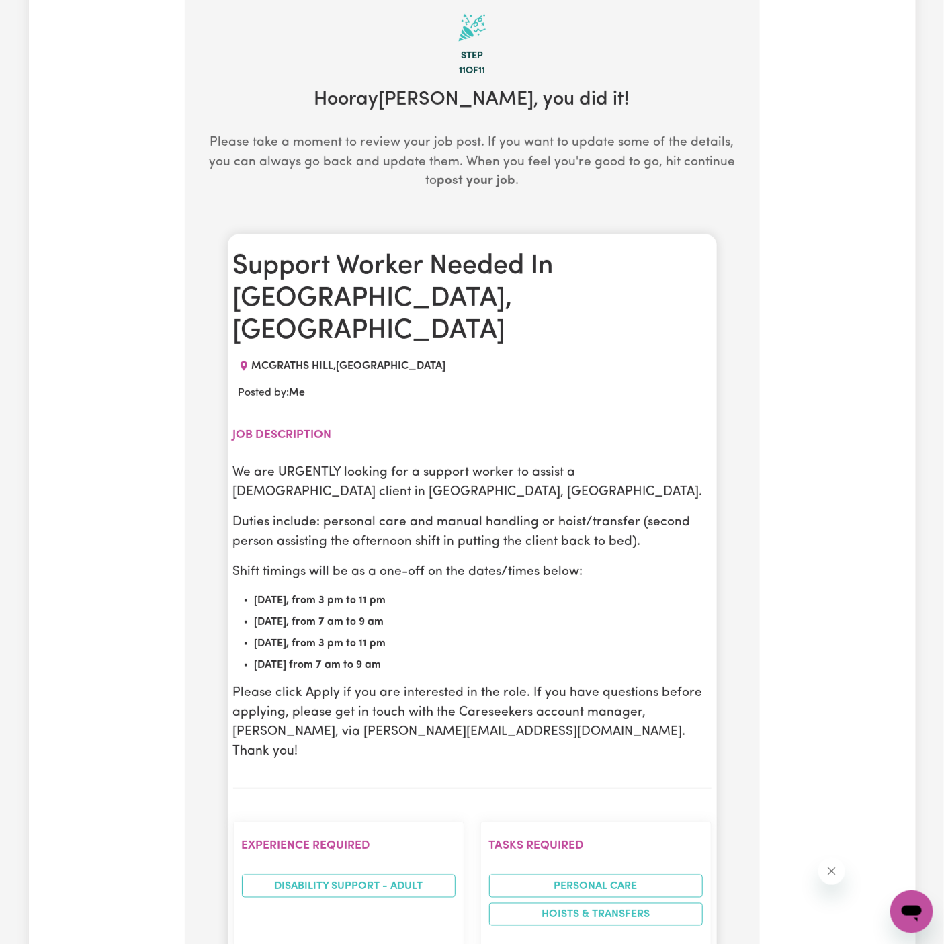
scroll to position [294, 0]
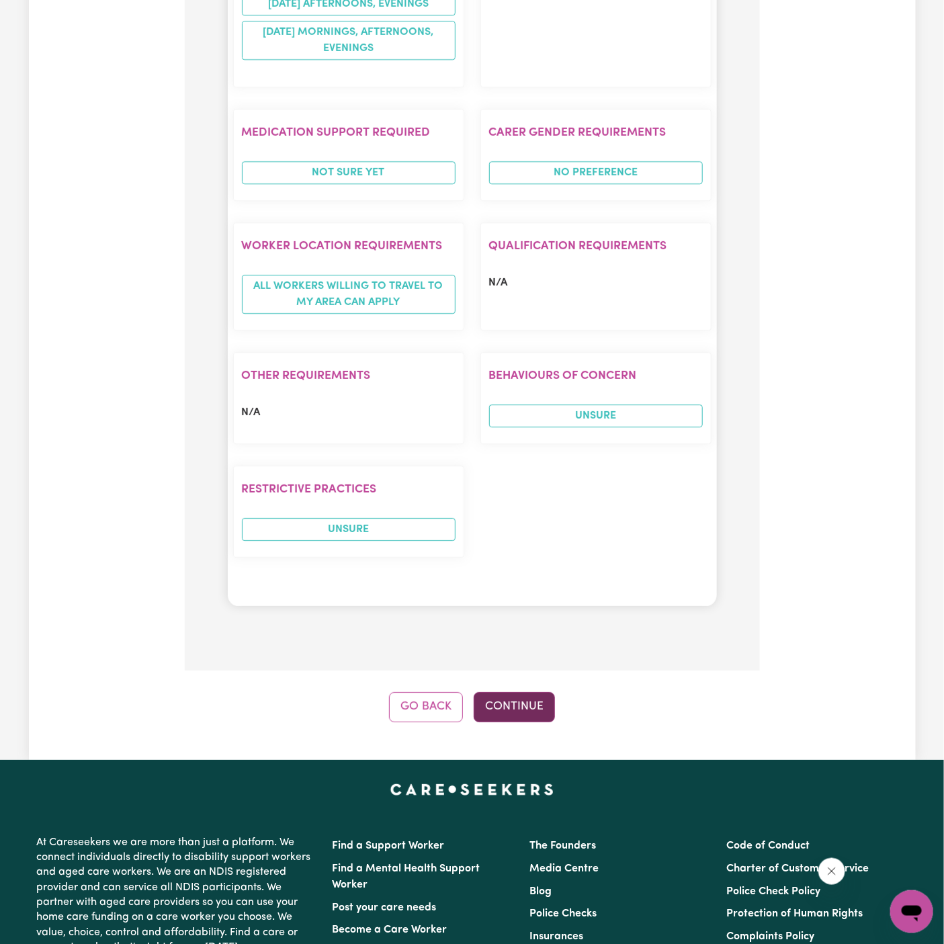
click at [527, 692] on button "Continue" at bounding box center [514, 707] width 81 height 30
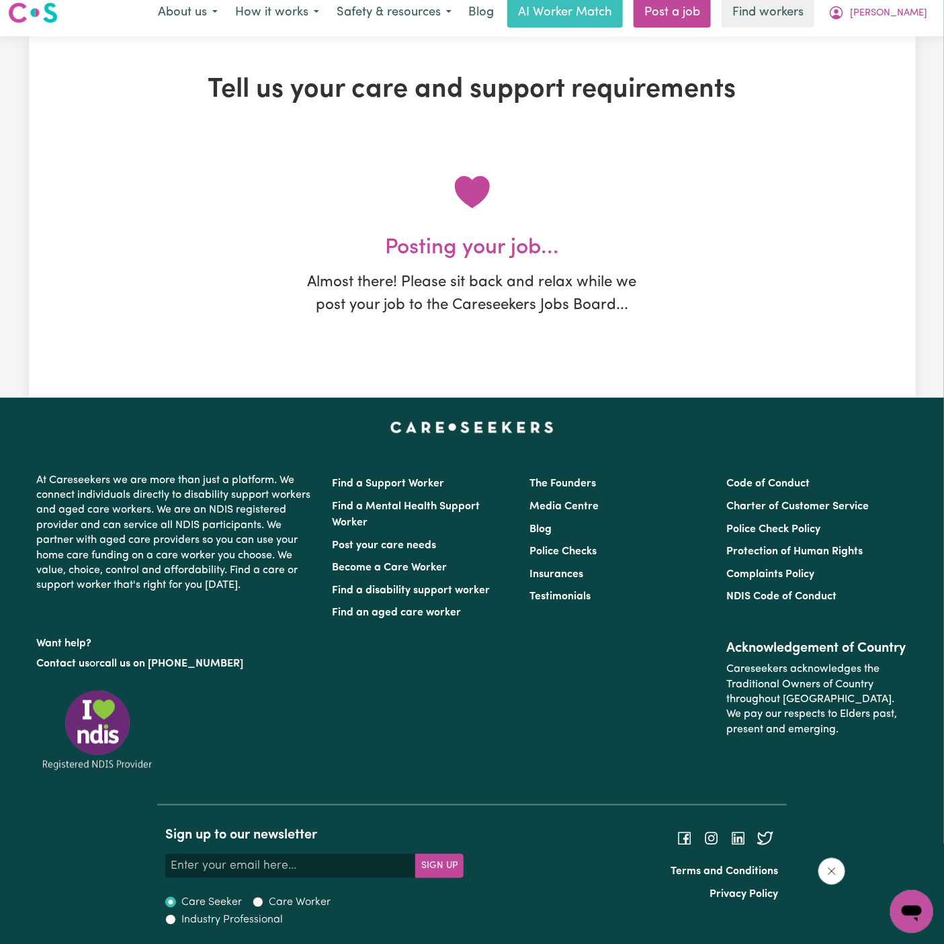
scroll to position [0, 0]
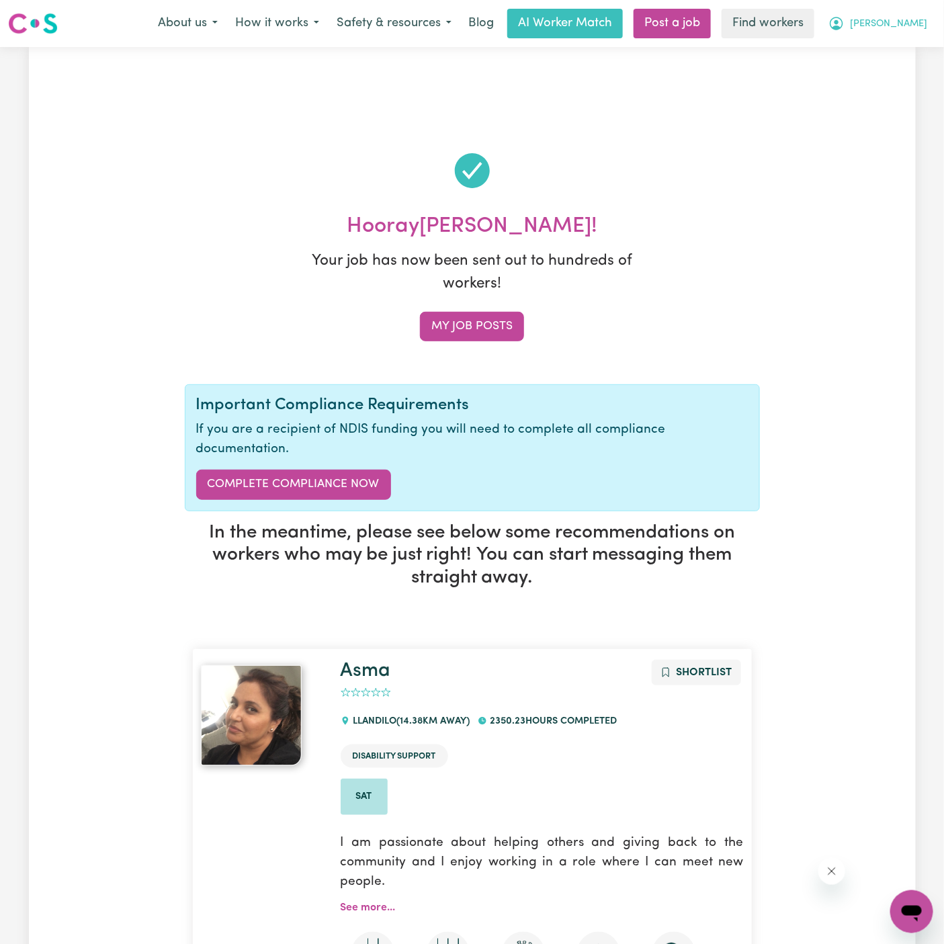
click at [917, 24] on span "[PERSON_NAME]" at bounding box center [888, 24] width 77 height 15
click at [916, 49] on link "My Dashboard" at bounding box center [882, 53] width 106 height 26
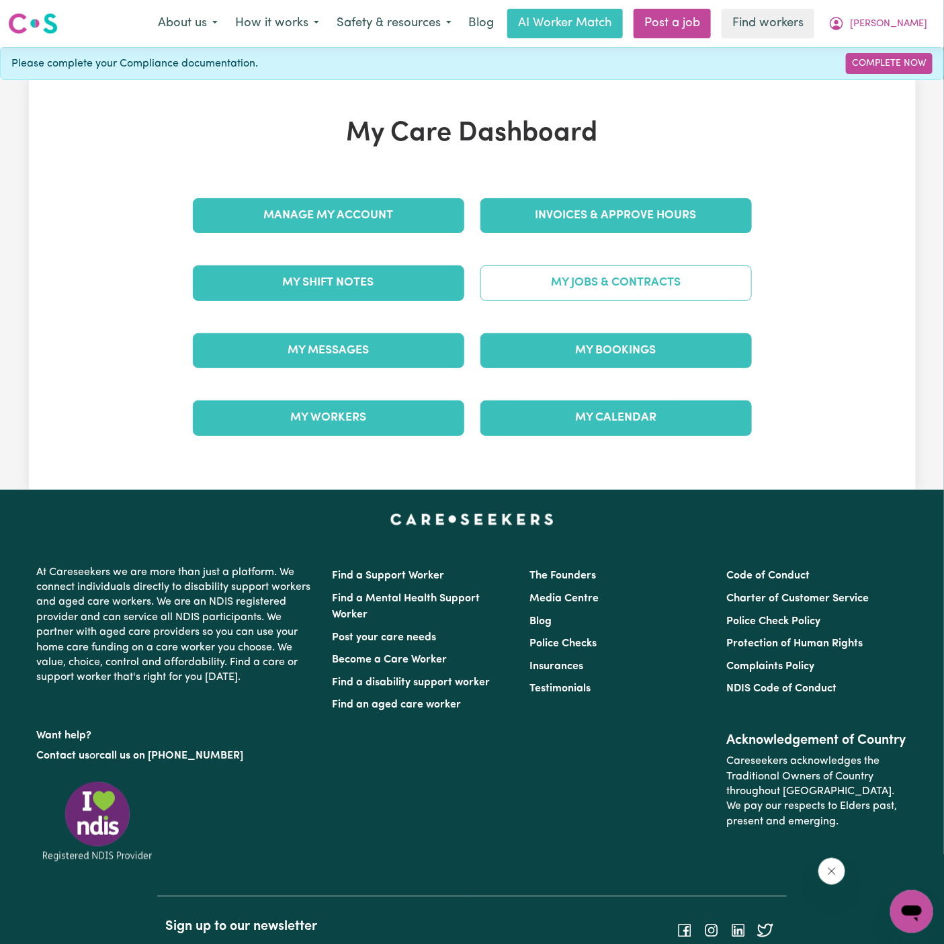
click at [595, 292] on link "My Jobs & Contracts" at bounding box center [615, 282] width 271 height 35
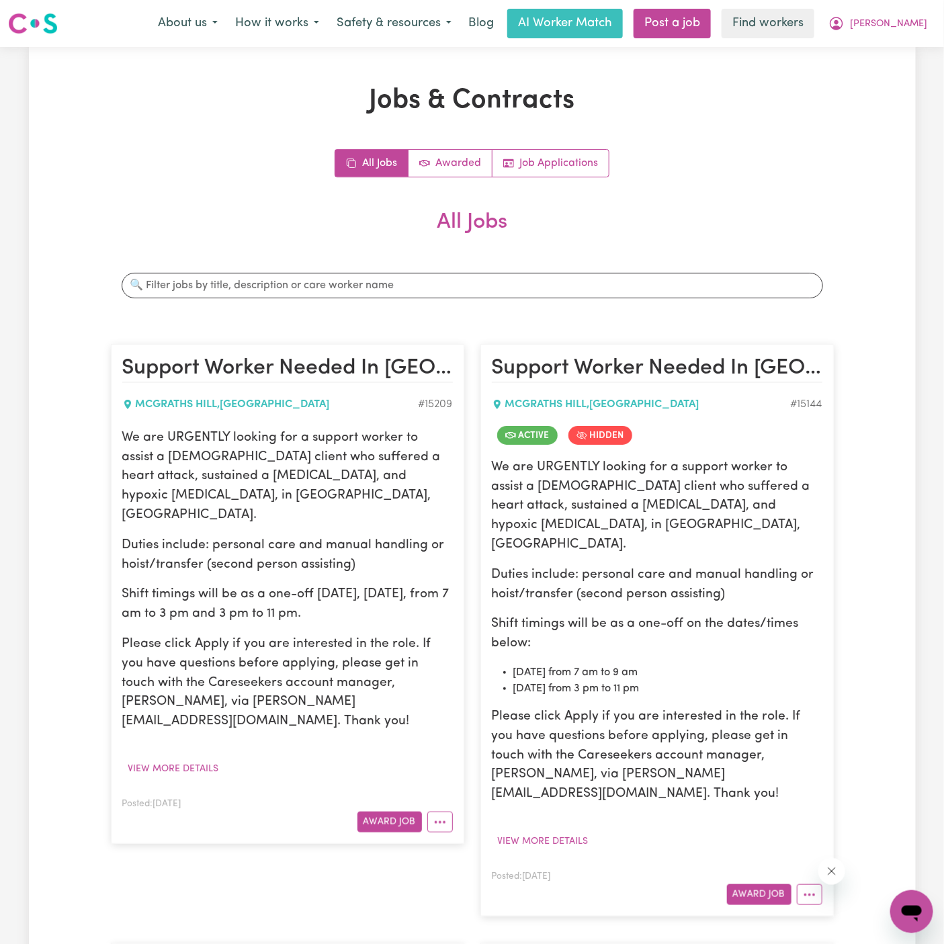
click at [247, 498] on p "We are URGENTLY looking for a support worker to assist a male client who suffer…" at bounding box center [287, 477] width 331 height 97
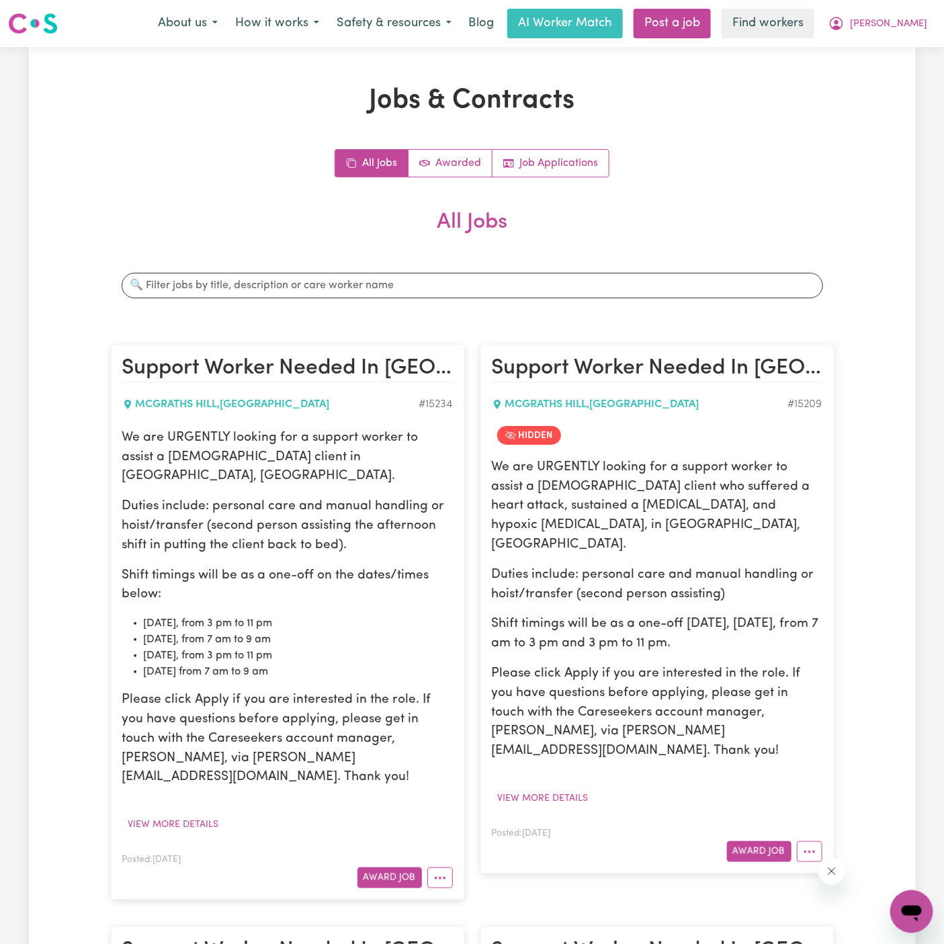
click at [150, 497] on p "Duties include: personal care and manual handling or hoist/transfer (second per…" at bounding box center [287, 526] width 331 height 58
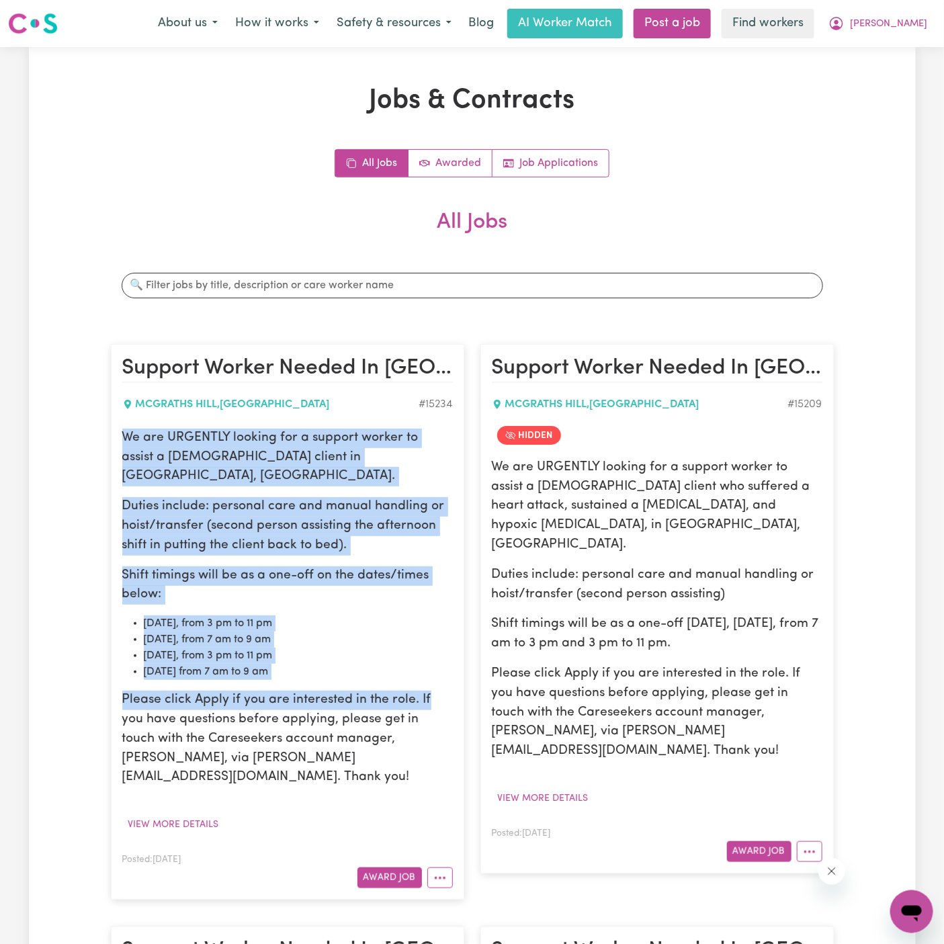
drag, startPoint x: 124, startPoint y: 441, endPoint x: 421, endPoint y: 666, distance: 372.8
click at [421, 666] on div "We are URGENTLY looking for a support worker to assist a male client in McGrath…" at bounding box center [287, 608] width 331 height 359
copy div "We are URGENTLY looking for a support worker to assist a male client in McGrath…"
click at [918, 34] on button "[PERSON_NAME]" at bounding box center [878, 23] width 116 height 28
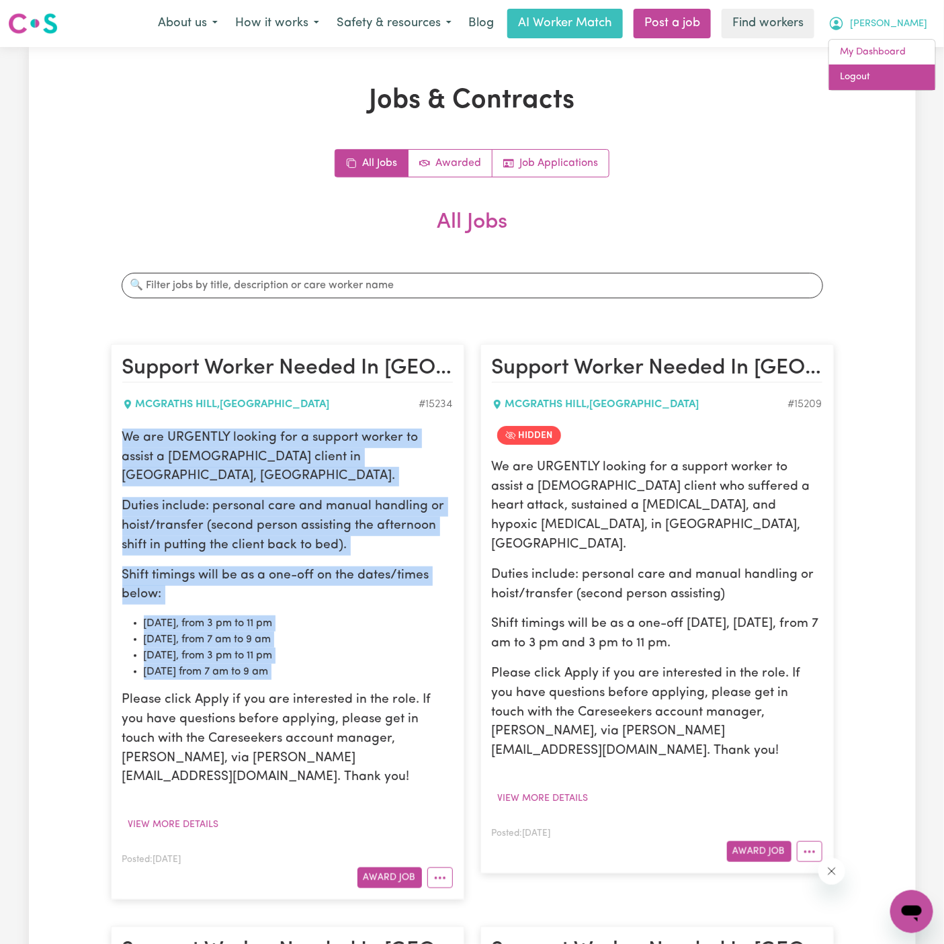
click at [896, 73] on link "Logout" at bounding box center [882, 77] width 106 height 26
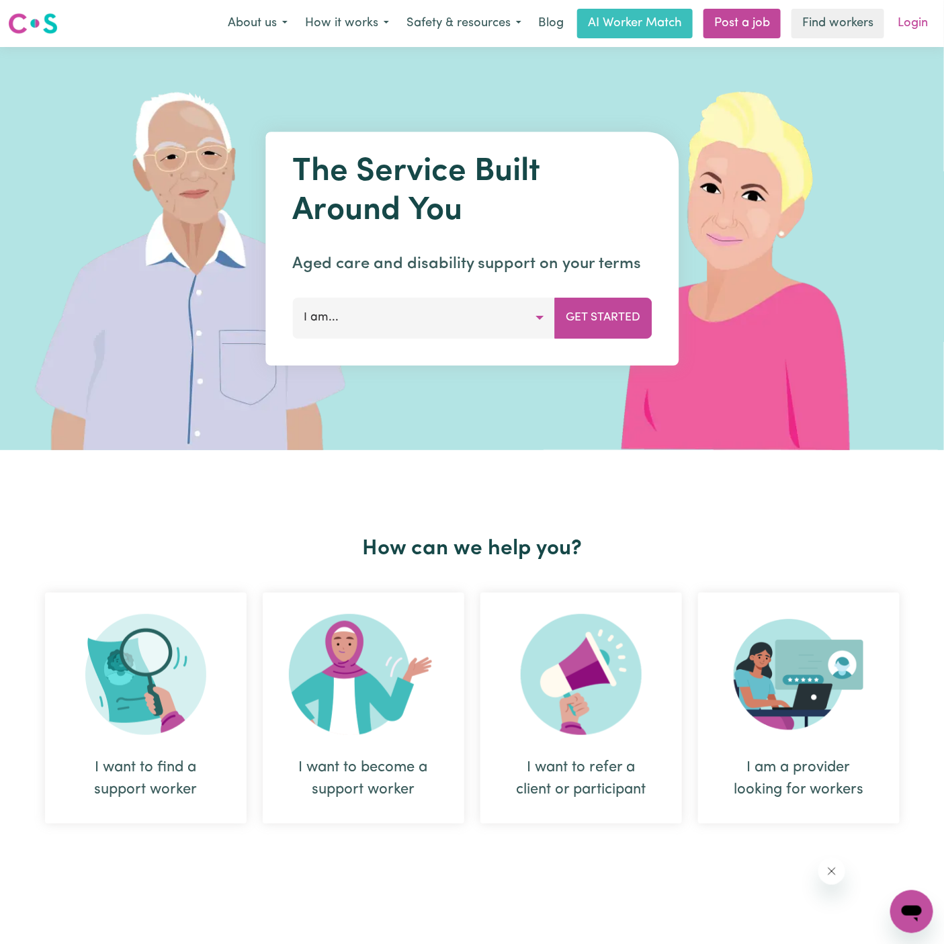
click at [904, 32] on link "Login" at bounding box center [913, 24] width 46 height 30
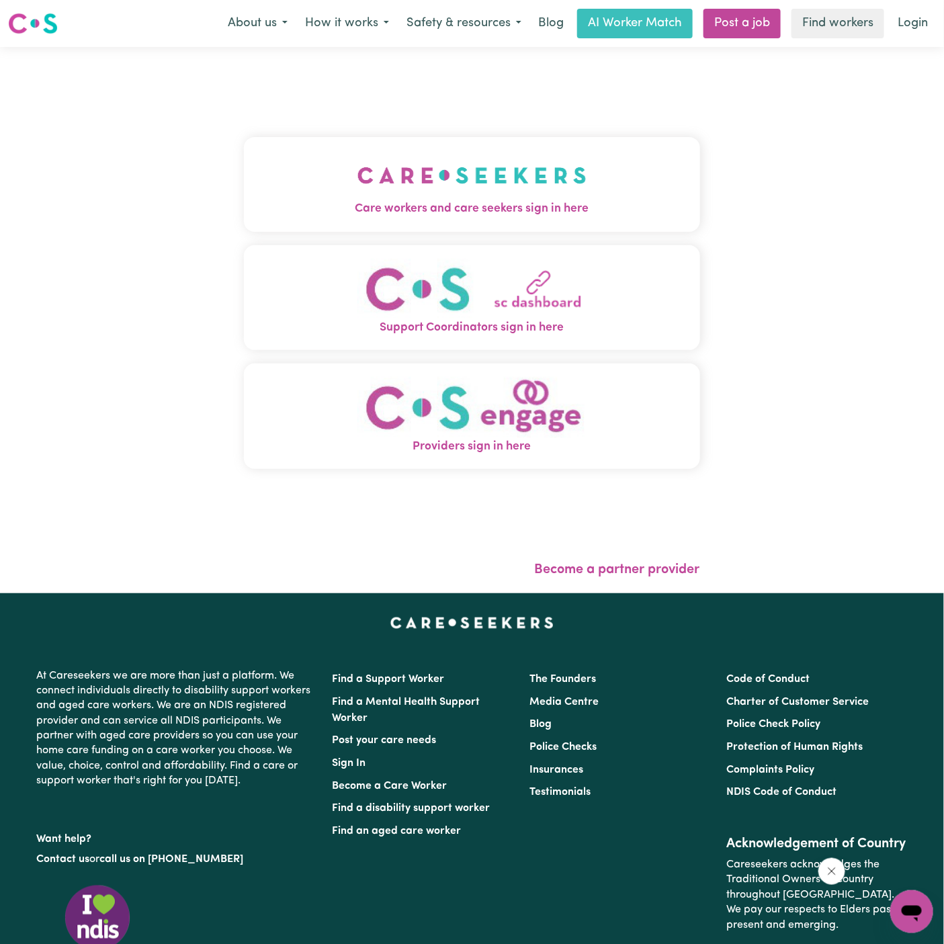
click at [501, 147] on button "Care workers and care seekers sign in here" at bounding box center [472, 184] width 456 height 94
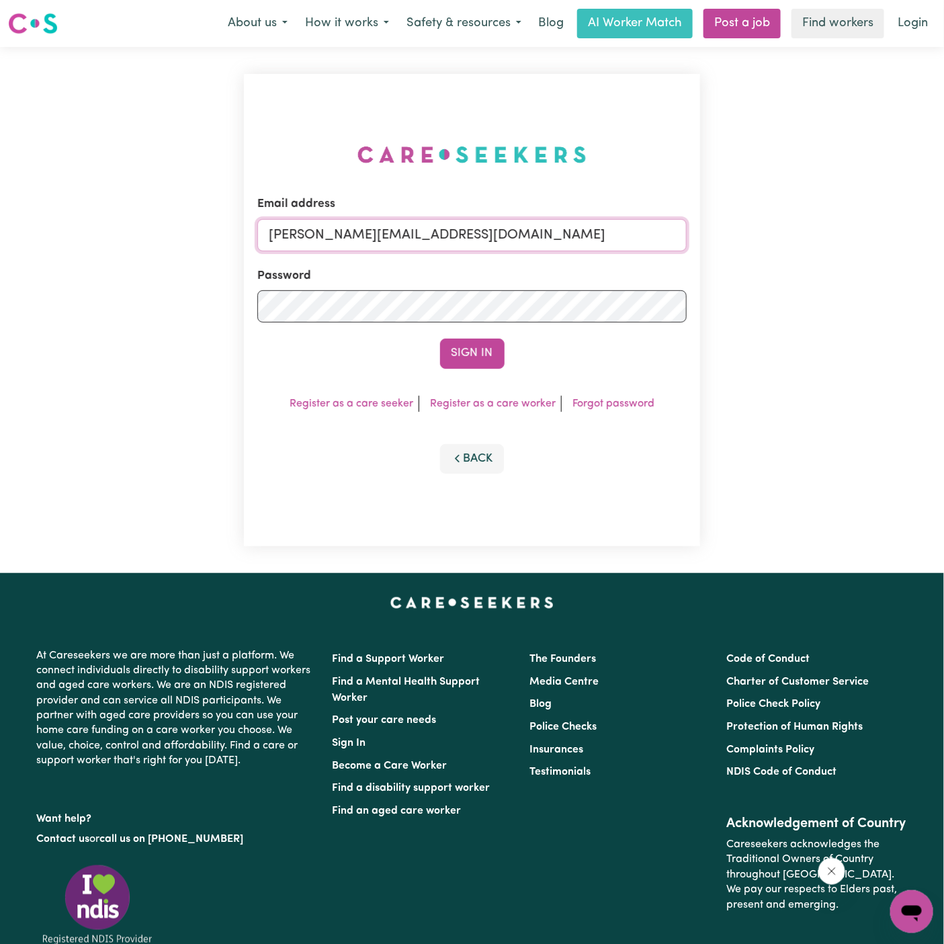
click at [595, 251] on input "dyan@careseekers.com.au" at bounding box center [471, 235] width 429 height 32
drag, startPoint x: 337, startPoint y: 235, endPoint x: 745, endPoint y: 232, distance: 408.5
click at [745, 232] on div "Email address superuser~JoanStIvesKNC@careseekers.com.au Password Sign In Regis…" at bounding box center [472, 310] width 944 height 526
type input "superuser~JankiPalVC@careseekers.com.au"
click at [473, 346] on button "Sign In" at bounding box center [472, 354] width 64 height 30
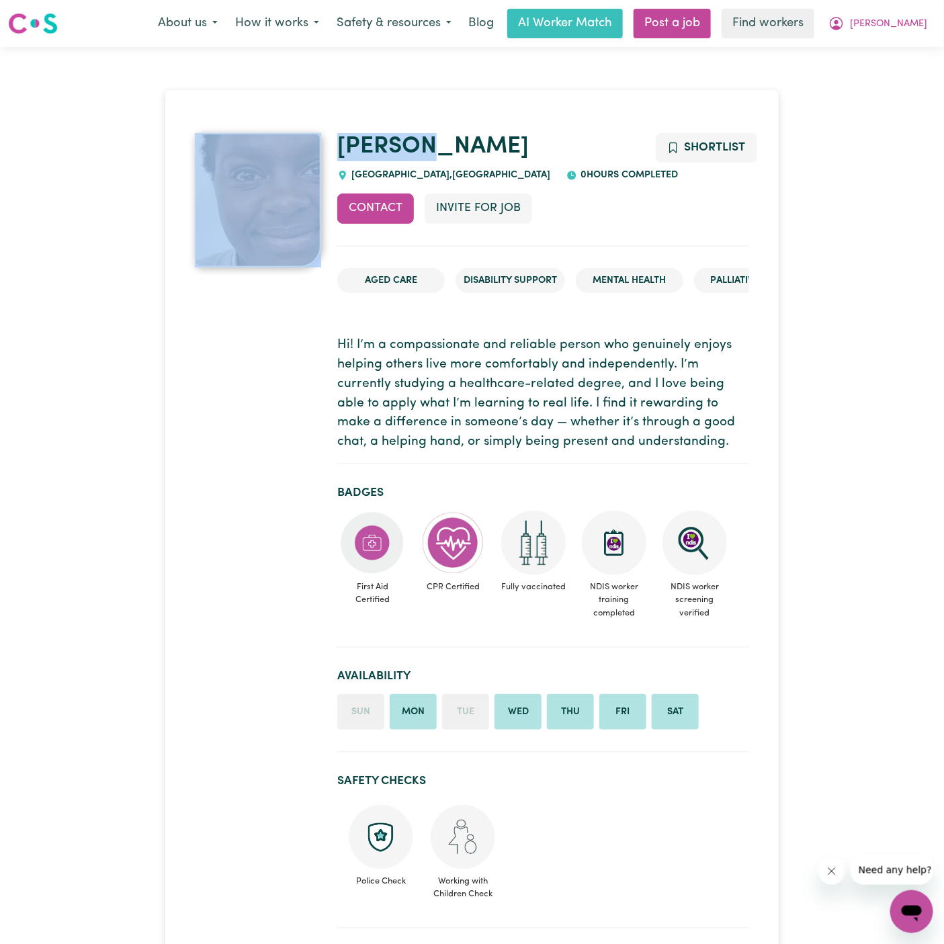
drag, startPoint x: 447, startPoint y: 142, endPoint x: 310, endPoint y: 142, distance: 137.1
copy div "[PERSON_NAME]"
click at [373, 173] on span "GRANVILLE , New South Wales" at bounding box center [449, 175] width 202 height 10
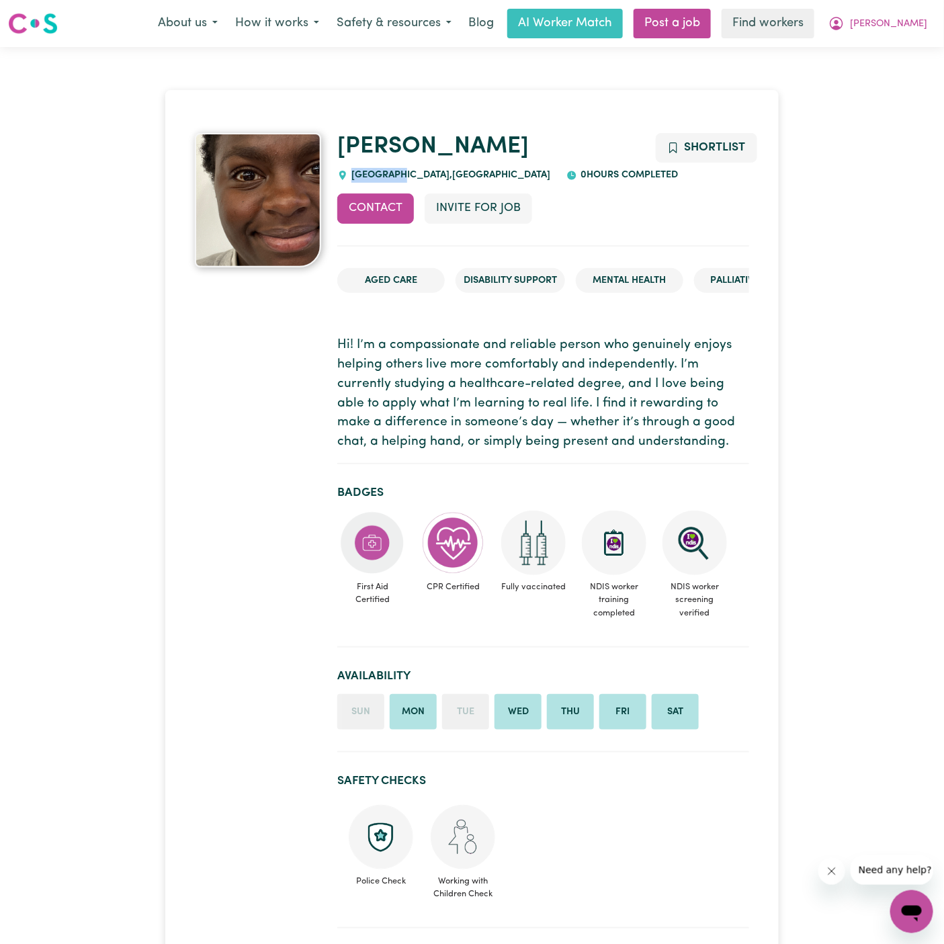
click at [373, 173] on span "GRANVILLE , New South Wales" at bounding box center [449, 175] width 202 height 10
copy span "GRANVILLE"
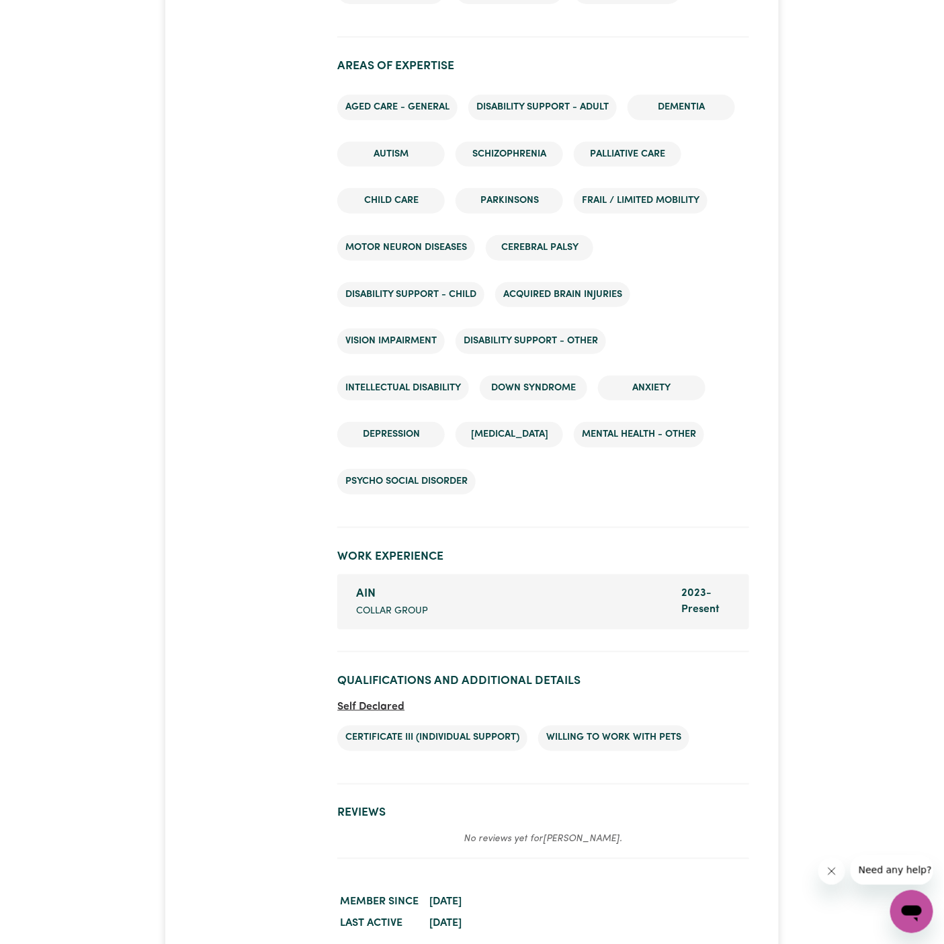
scroll to position [2099, 0]
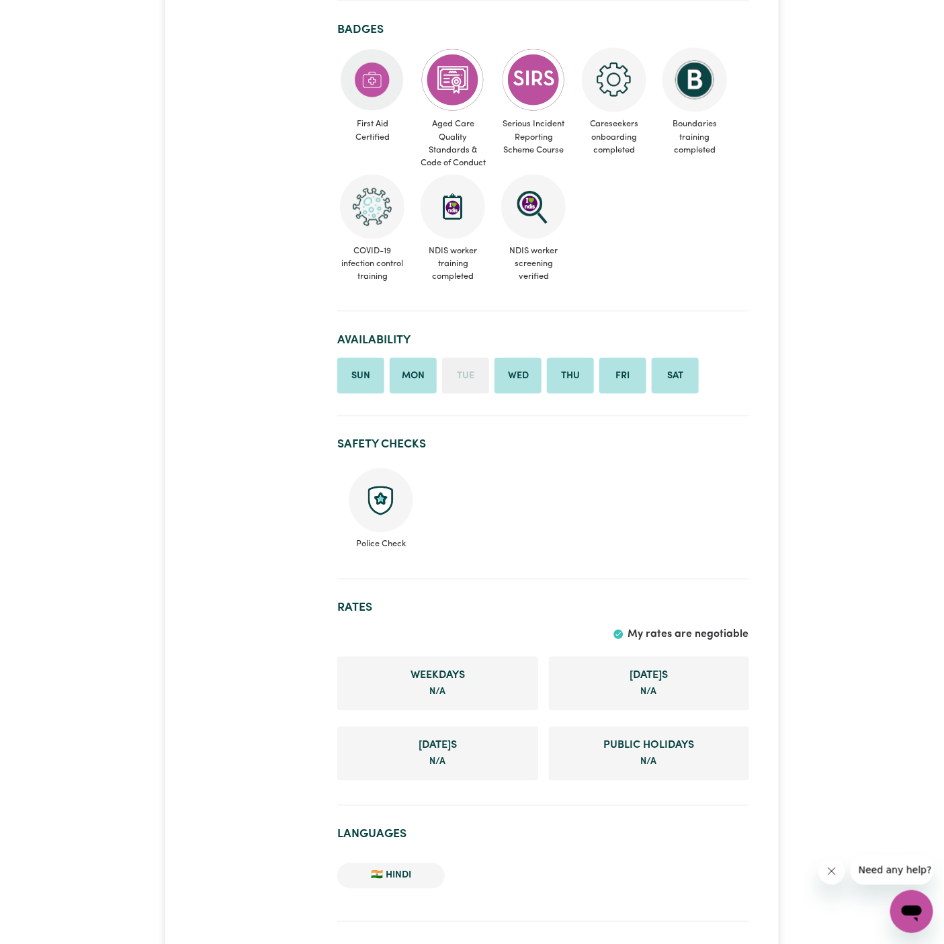
scroll to position [583, 0]
